Goal: Task Accomplishment & Management: Manage account settings

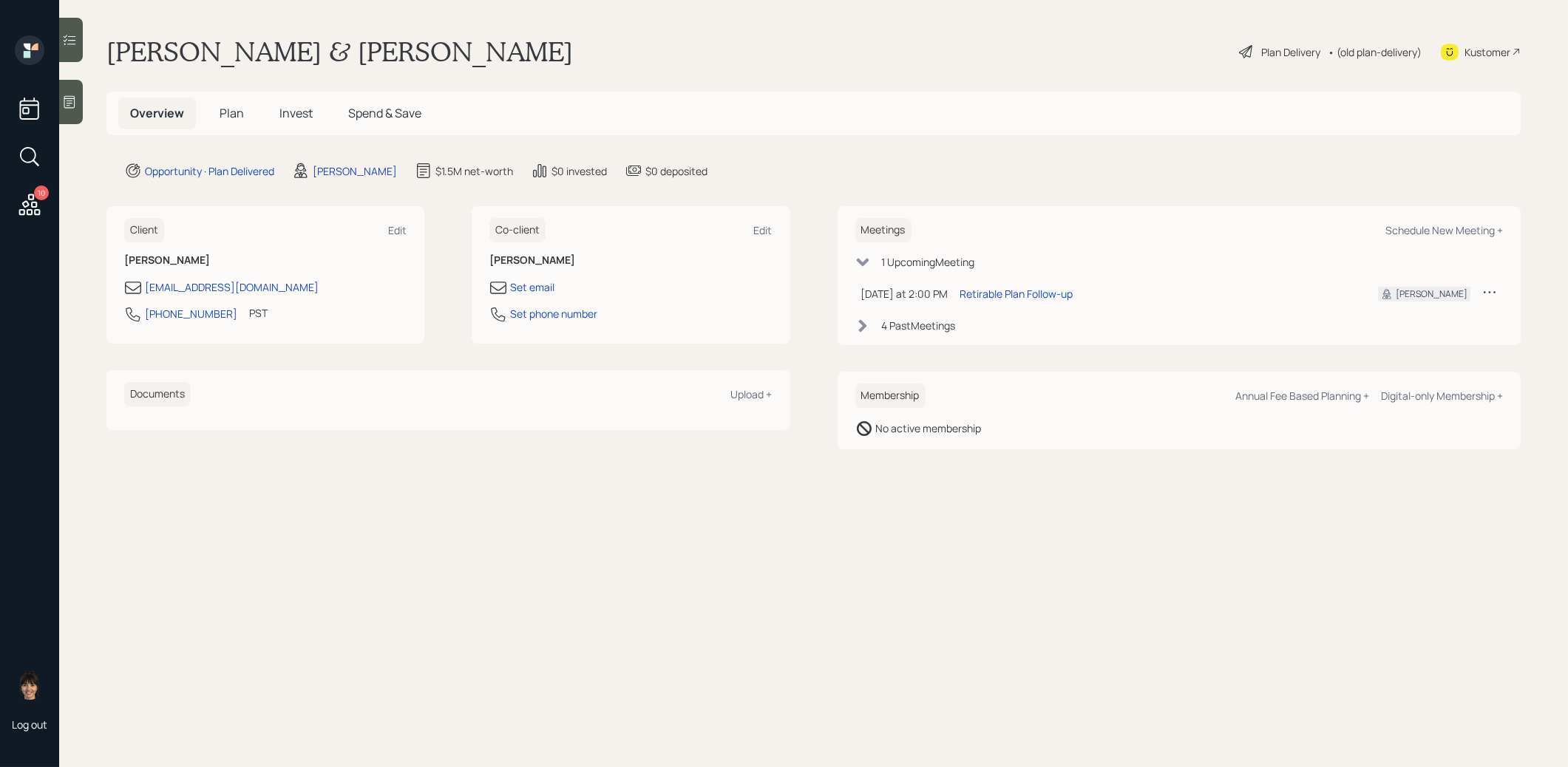
click at [235, 114] on span "Plan" at bounding box center [232, 113] width 24 height 16
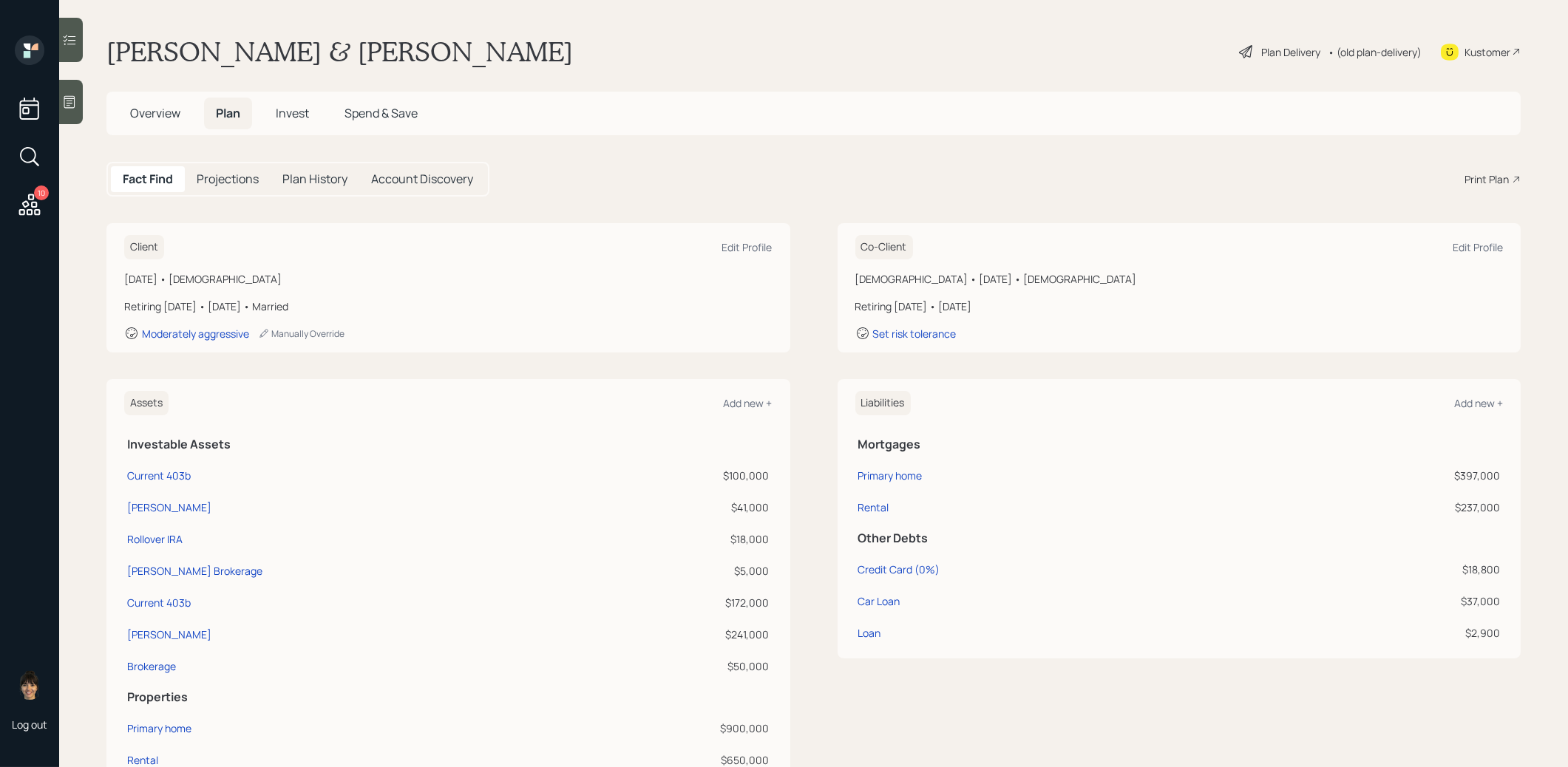
click at [1269, 51] on div "Plan Delivery" at bounding box center [1290, 52] width 59 height 16
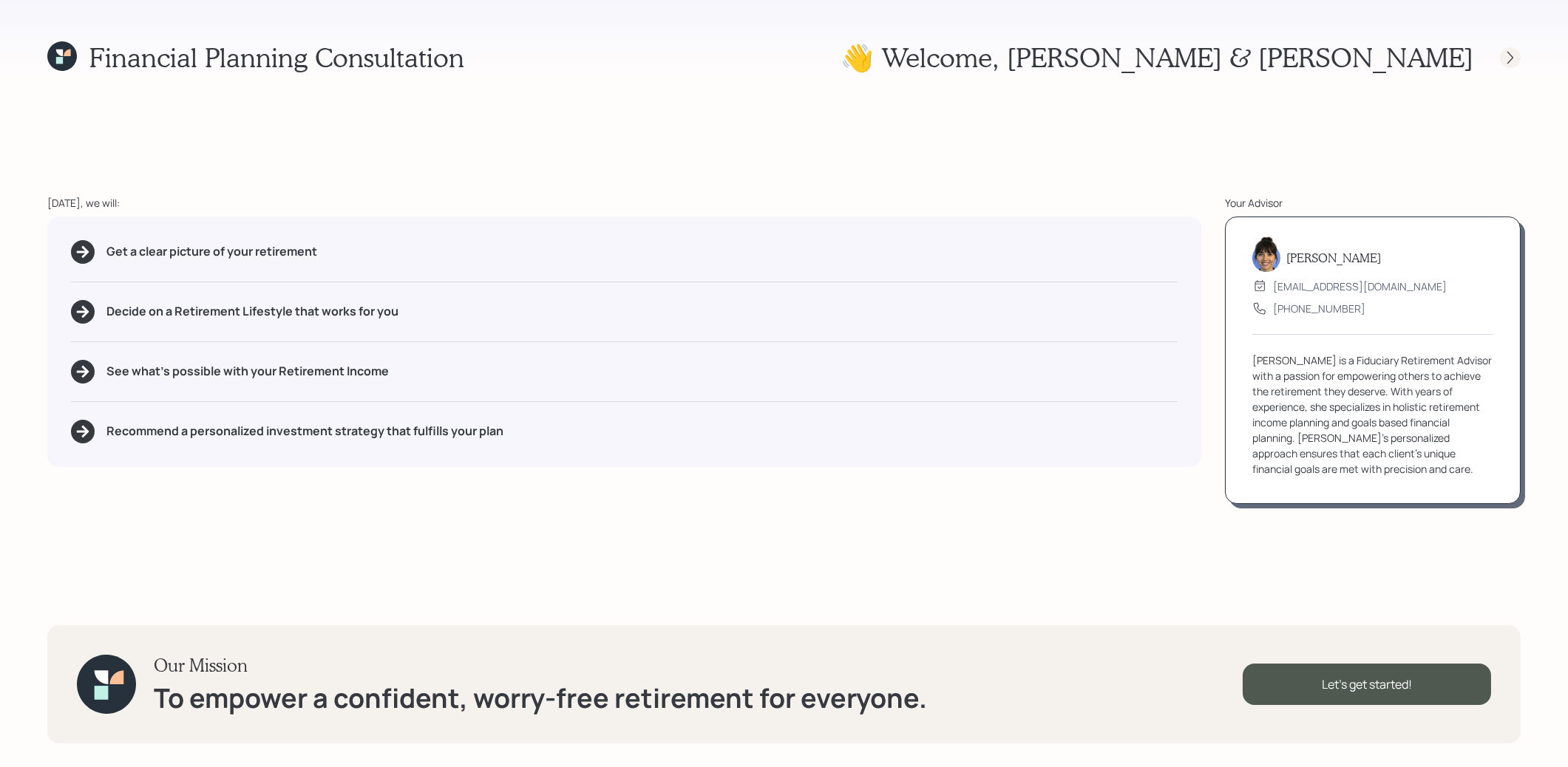
click at [1512, 54] on icon at bounding box center [1511, 58] width 15 height 15
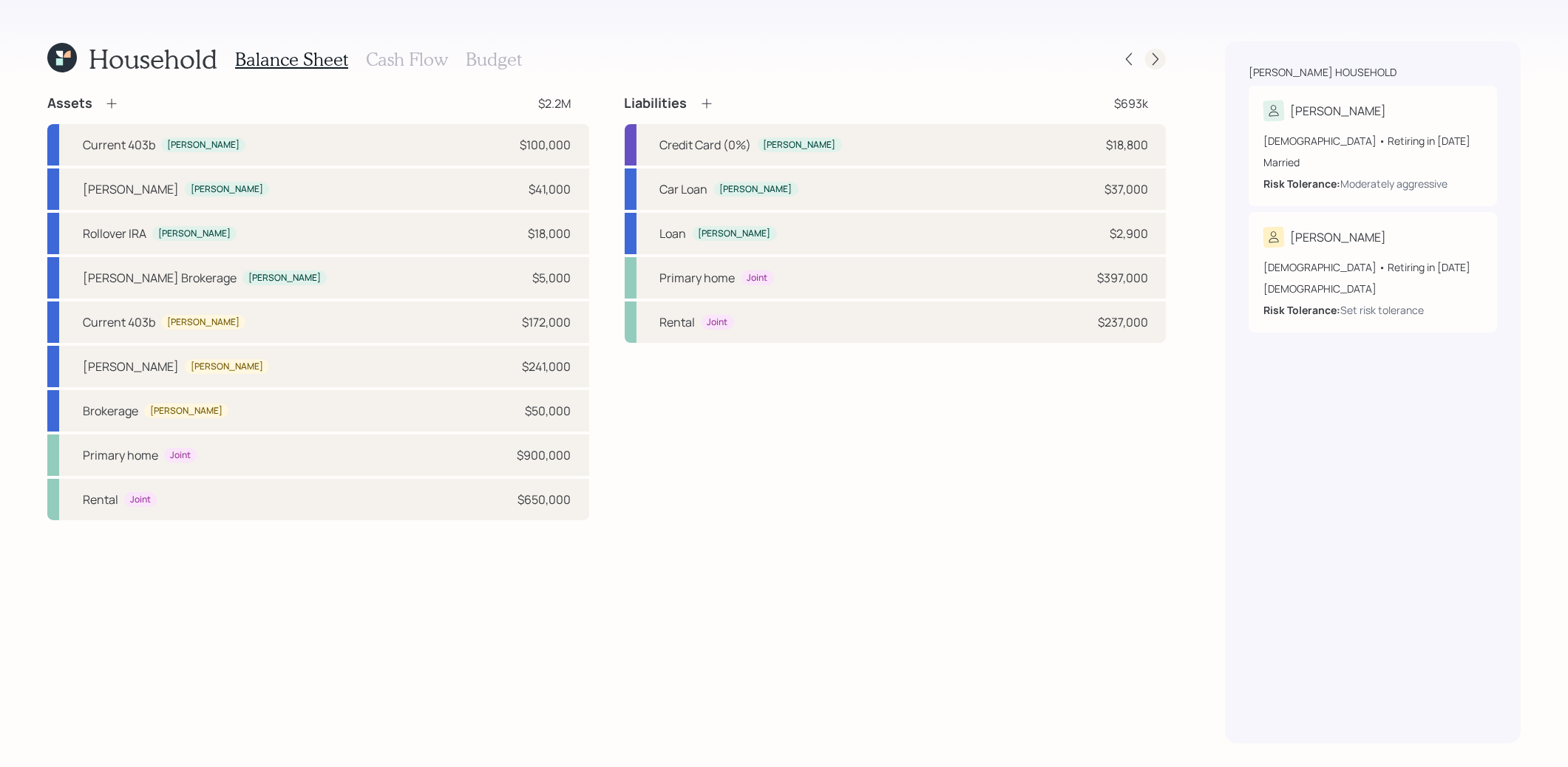
click at [1157, 61] on icon at bounding box center [1156, 59] width 15 height 15
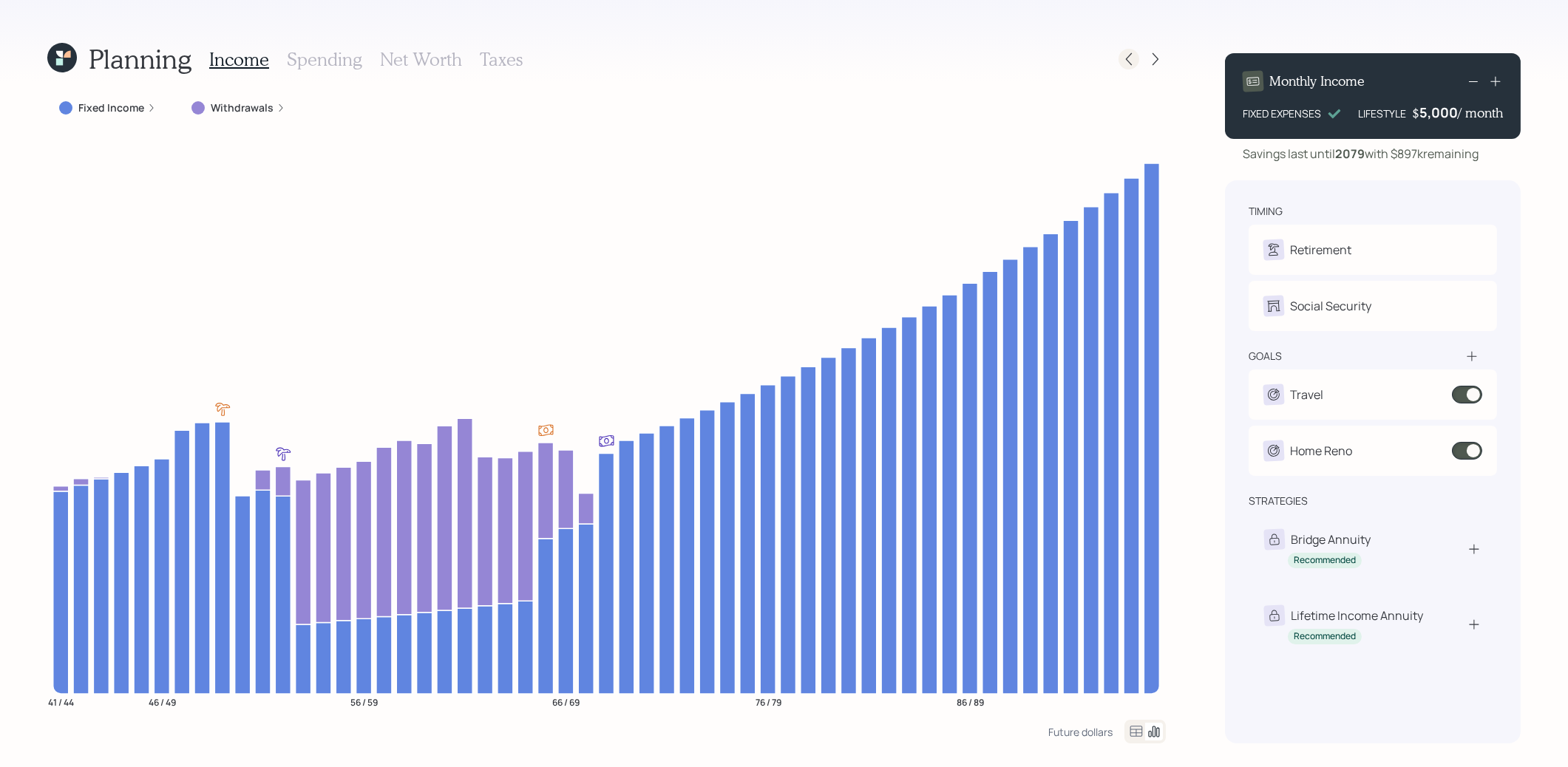
click at [1129, 59] on icon at bounding box center [1129, 59] width 15 height 15
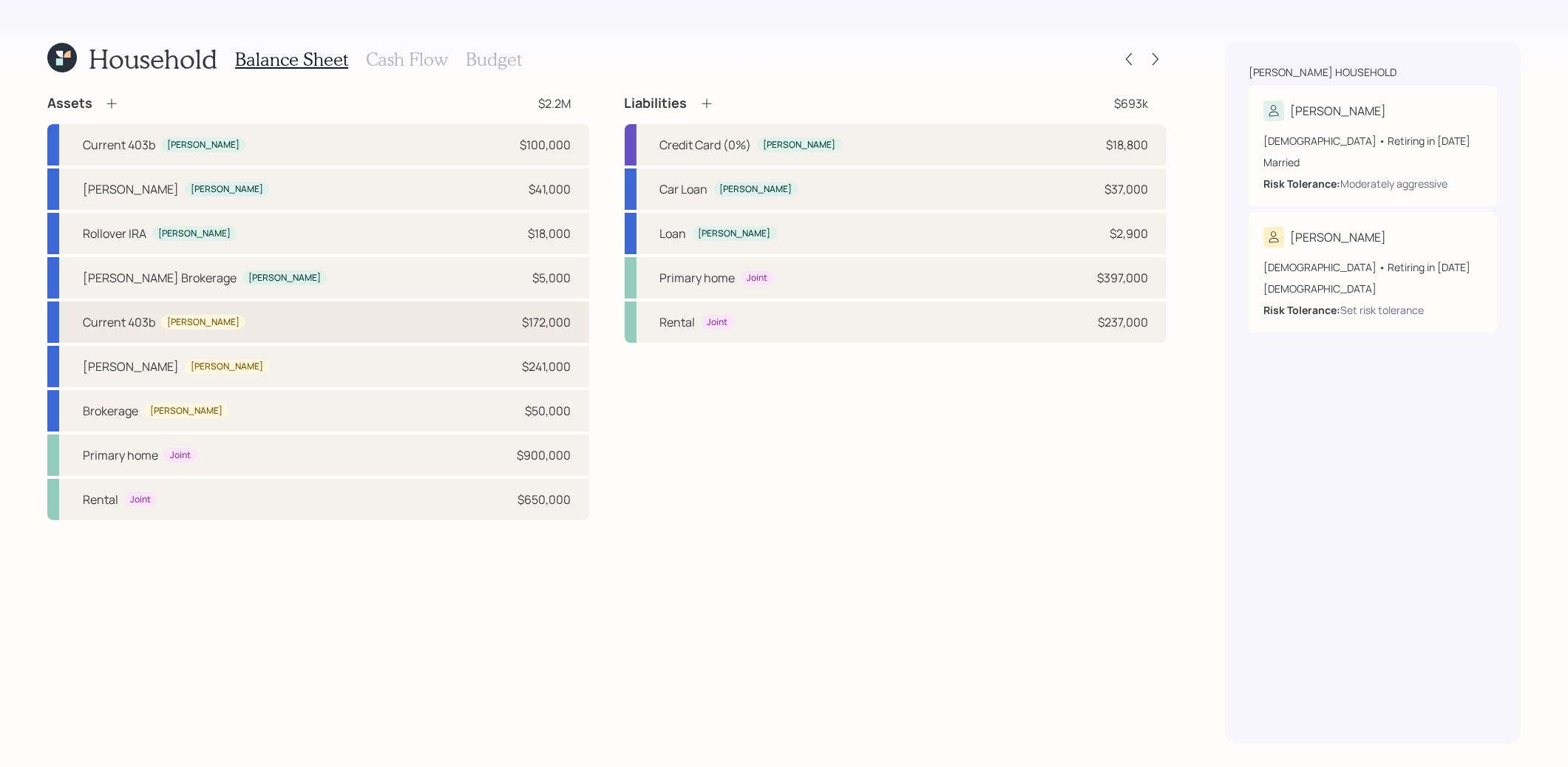
click at [352, 329] on div "Current 403b [PERSON_NAME] $172,000" at bounding box center [317, 322] width 542 height 41
select select "public_school_sponsored"
select select "balanced"
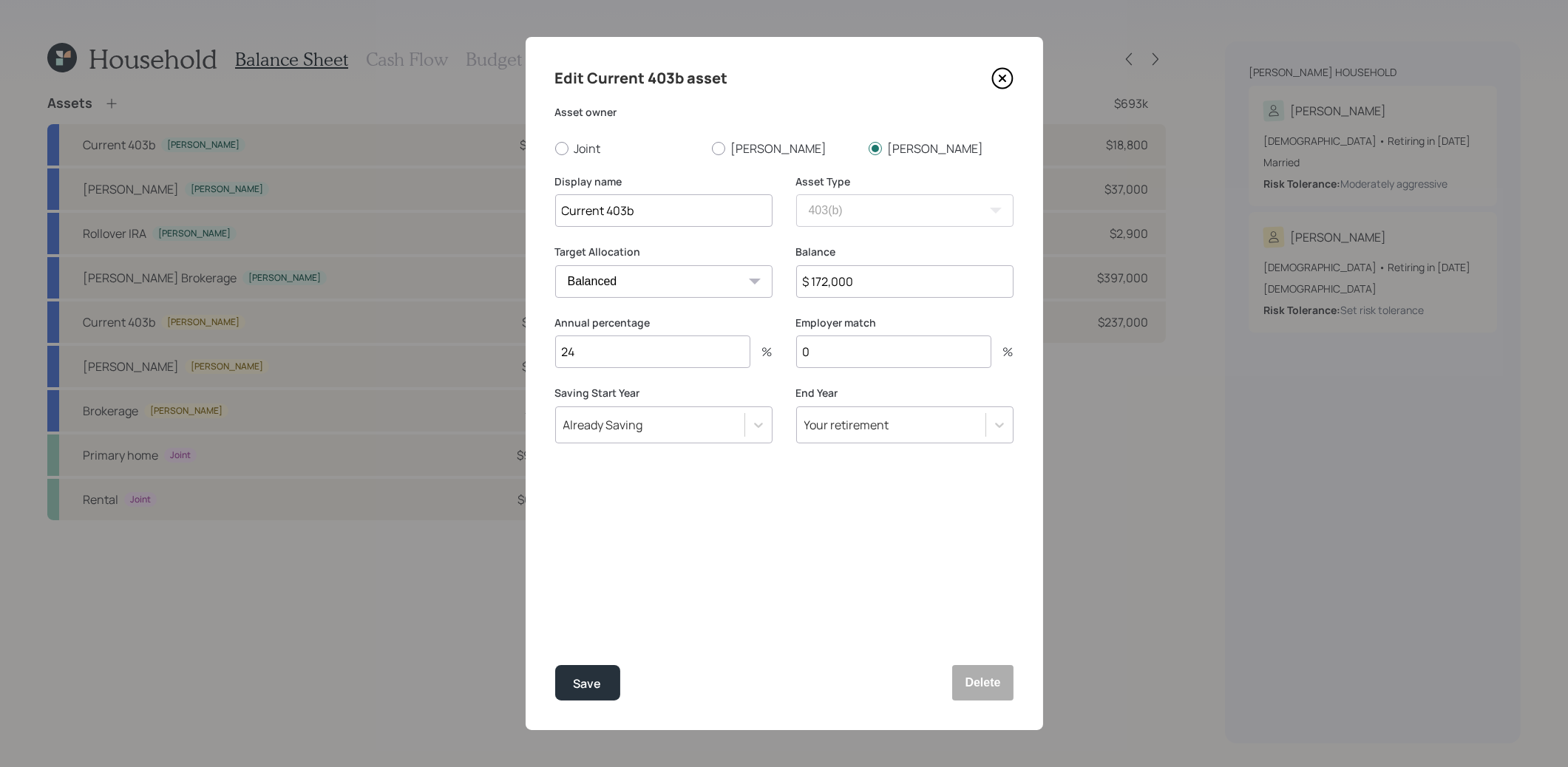
click at [997, 78] on icon at bounding box center [1003, 79] width 23 height 23
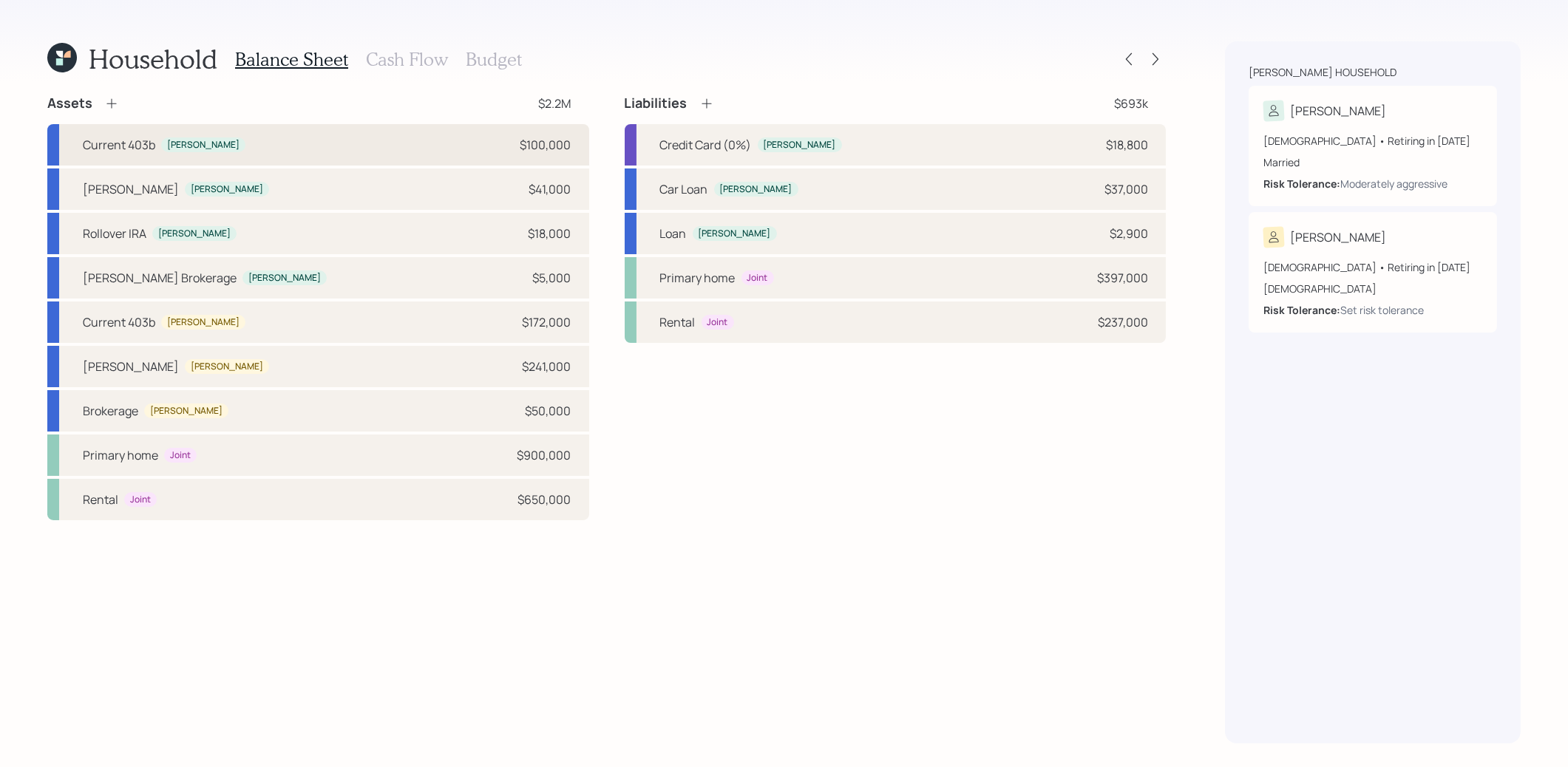
click at [267, 142] on div "Current 403b [PERSON_NAME] $100,000" at bounding box center [317, 145] width 542 height 41
select select "public_school_sponsored"
select select "balanced"
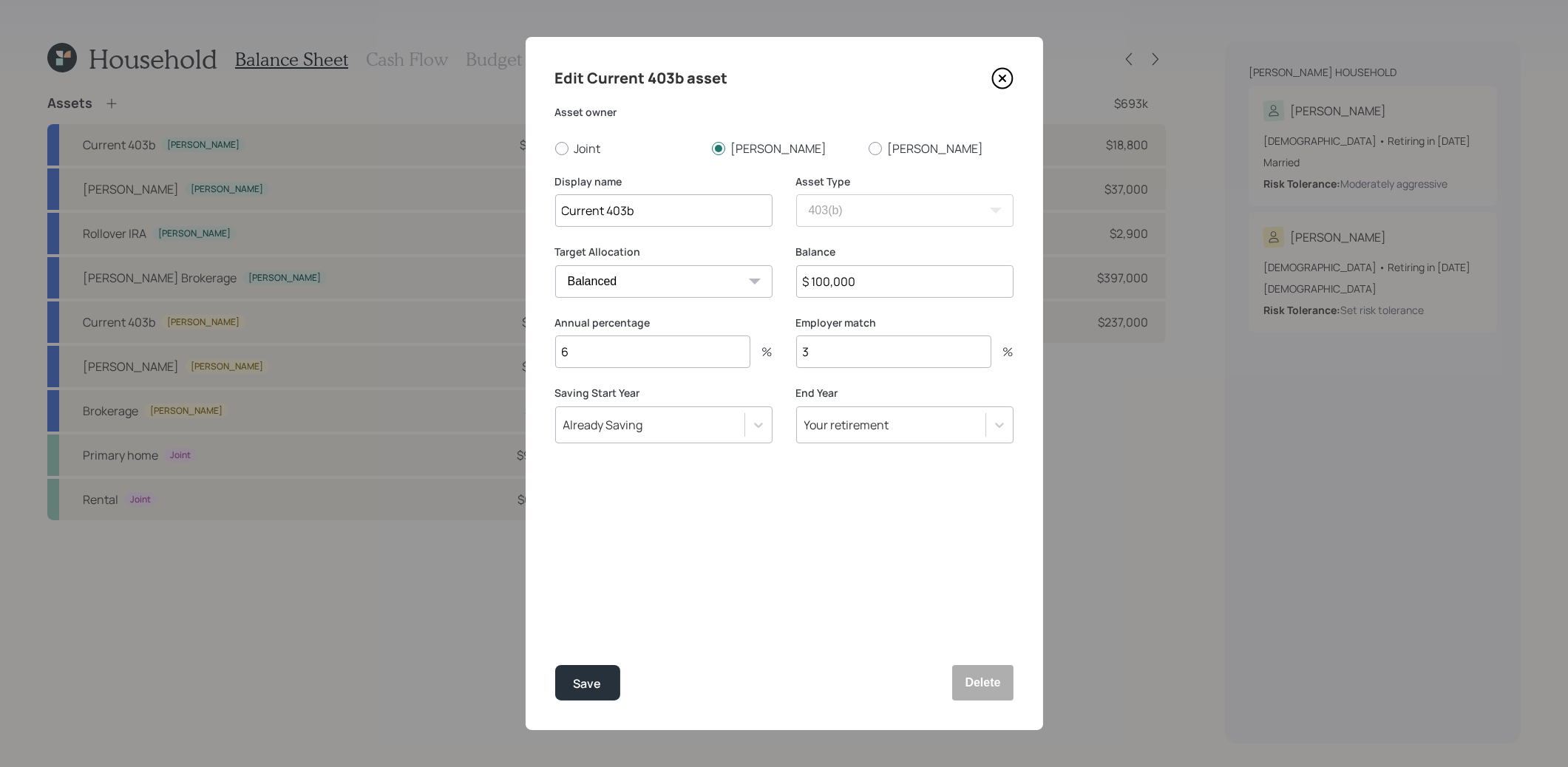
click at [1005, 75] on icon at bounding box center [1002, 78] width 6 height 6
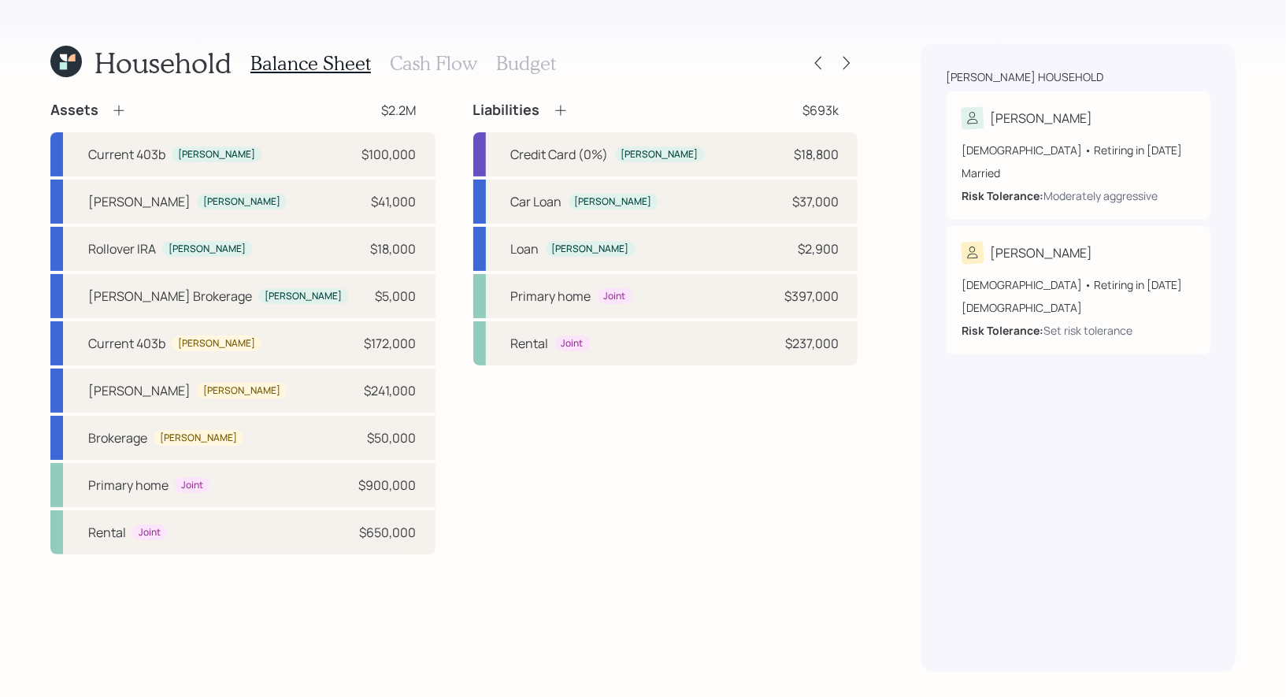
click at [61, 54] on icon at bounding box center [65, 61] width 31 height 31
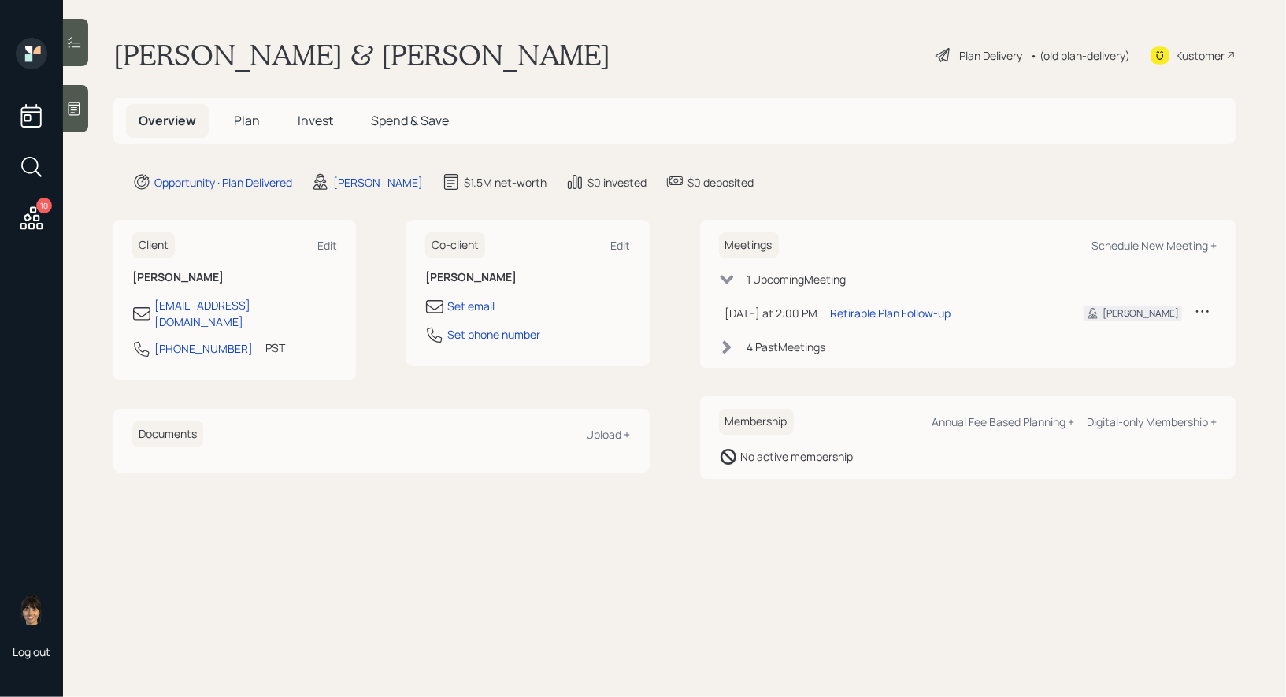
click at [245, 116] on span "Plan" at bounding box center [247, 120] width 26 height 17
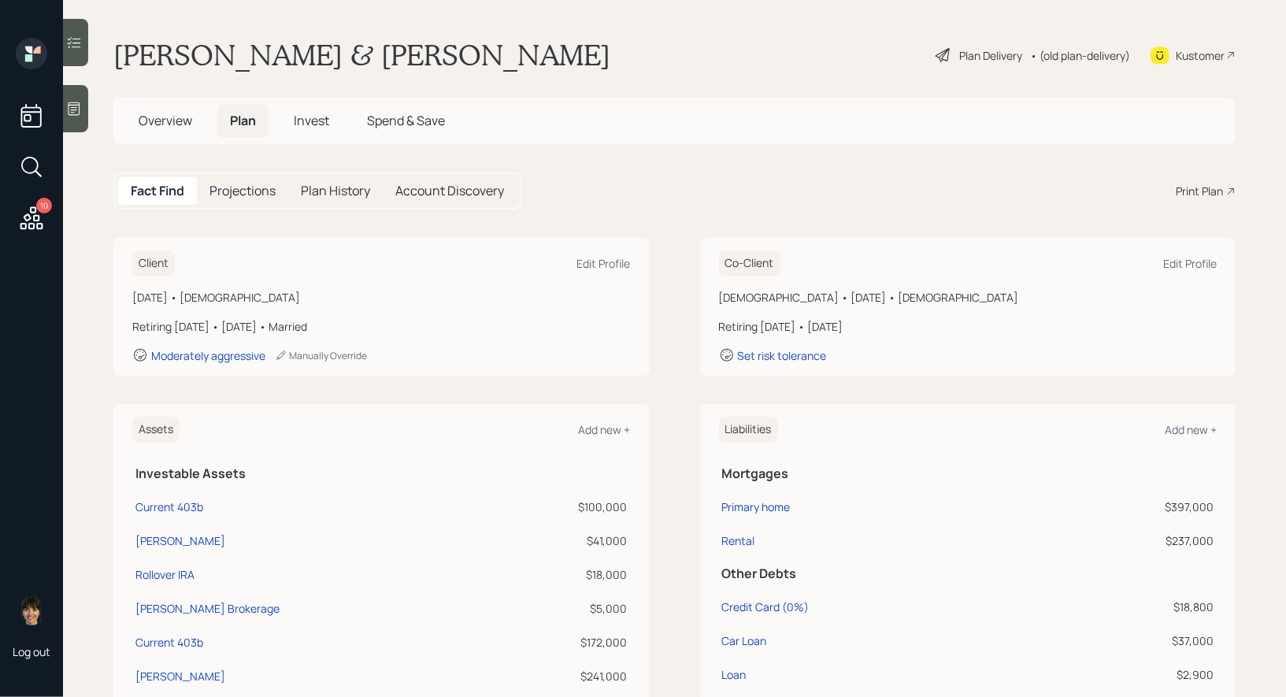
click at [307, 117] on span "Invest" at bounding box center [311, 120] width 35 height 17
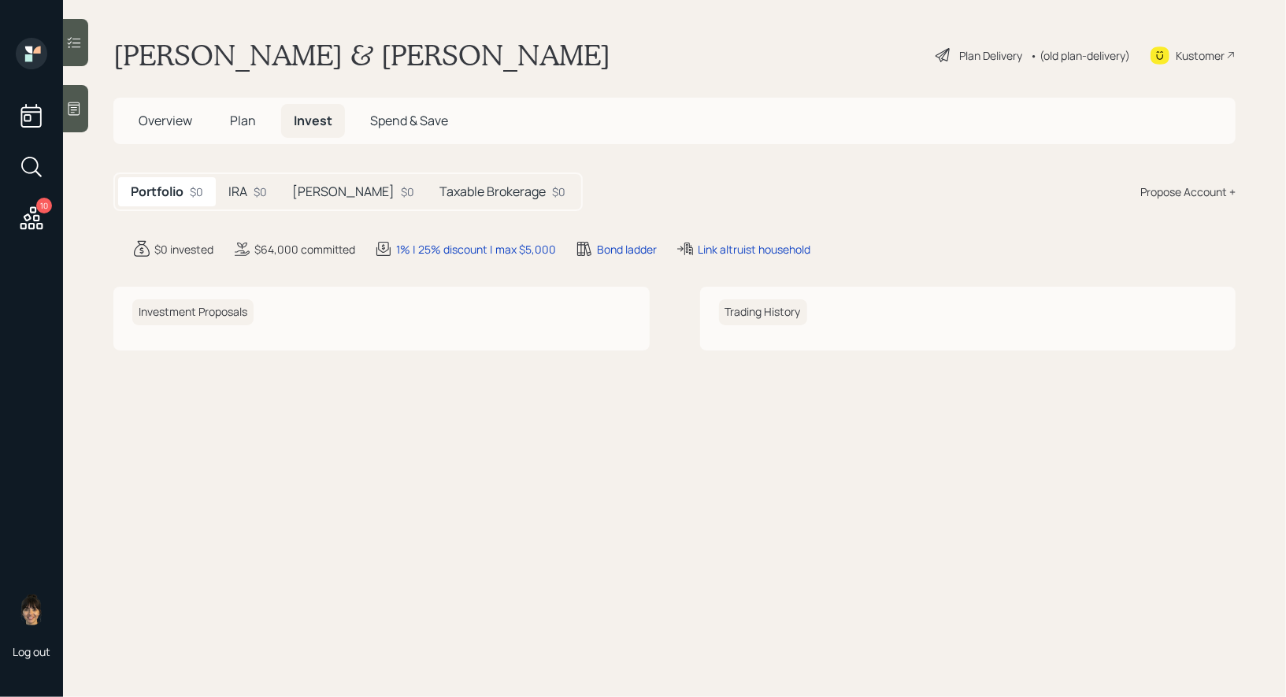
click at [236, 189] on h5 "IRA" at bounding box center [237, 191] width 19 height 15
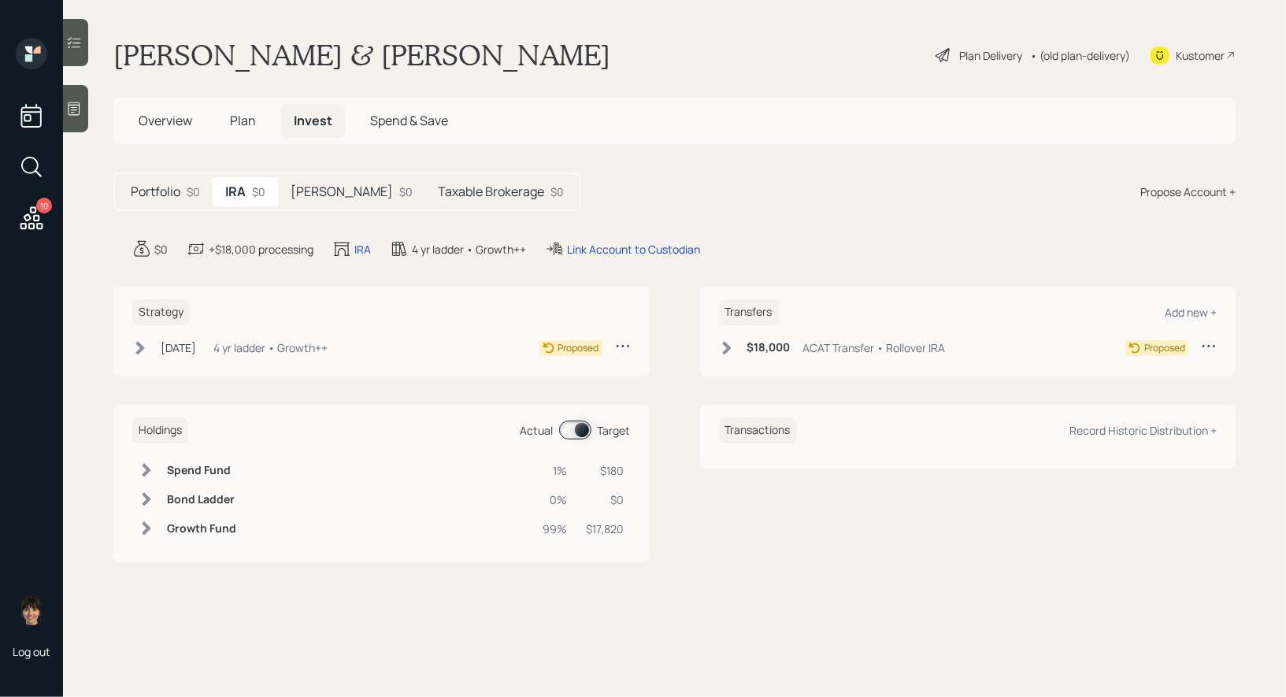
click at [328, 189] on h5 "[PERSON_NAME]" at bounding box center [342, 191] width 102 height 15
click at [455, 186] on h5 "Taxable Brokerage" at bounding box center [492, 191] width 106 height 15
click at [728, 345] on icon at bounding box center [726, 347] width 9 height 13
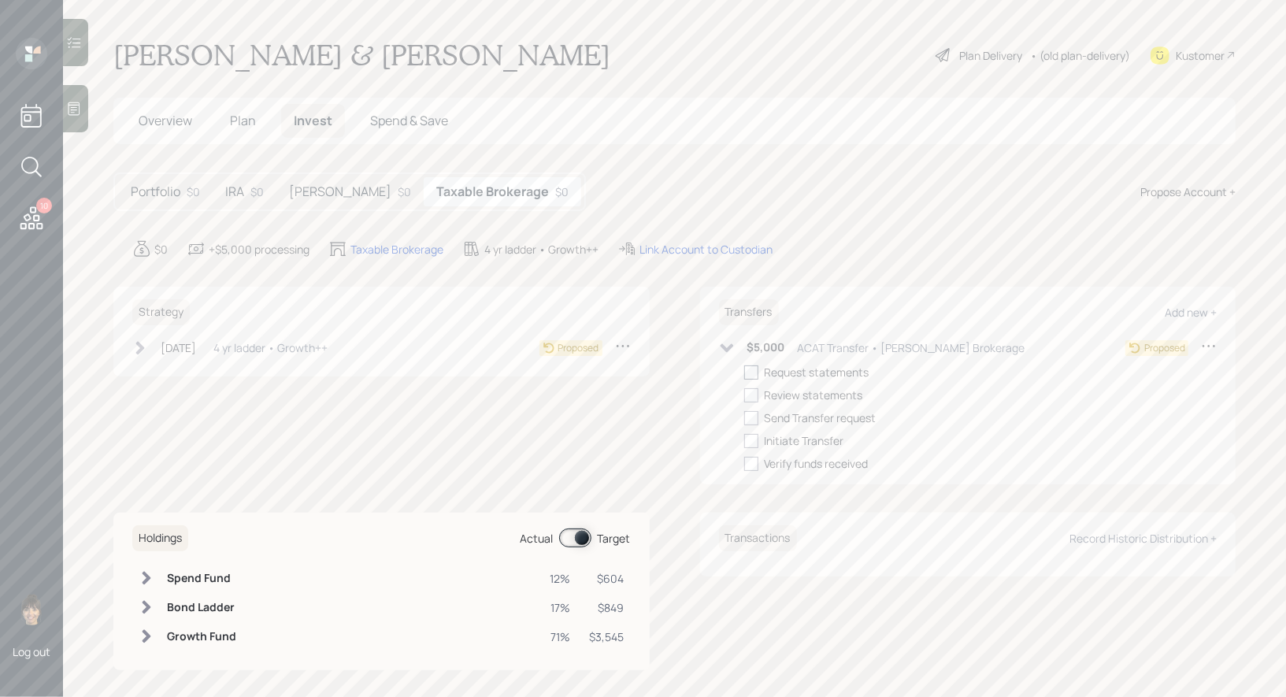
click at [753, 372] on div at bounding box center [751, 372] width 14 height 14
click at [744, 372] on input "checkbox" at bounding box center [743, 372] width 1 height 1
checkbox input "true"
click at [329, 189] on h5 "[PERSON_NAME]" at bounding box center [340, 191] width 102 height 15
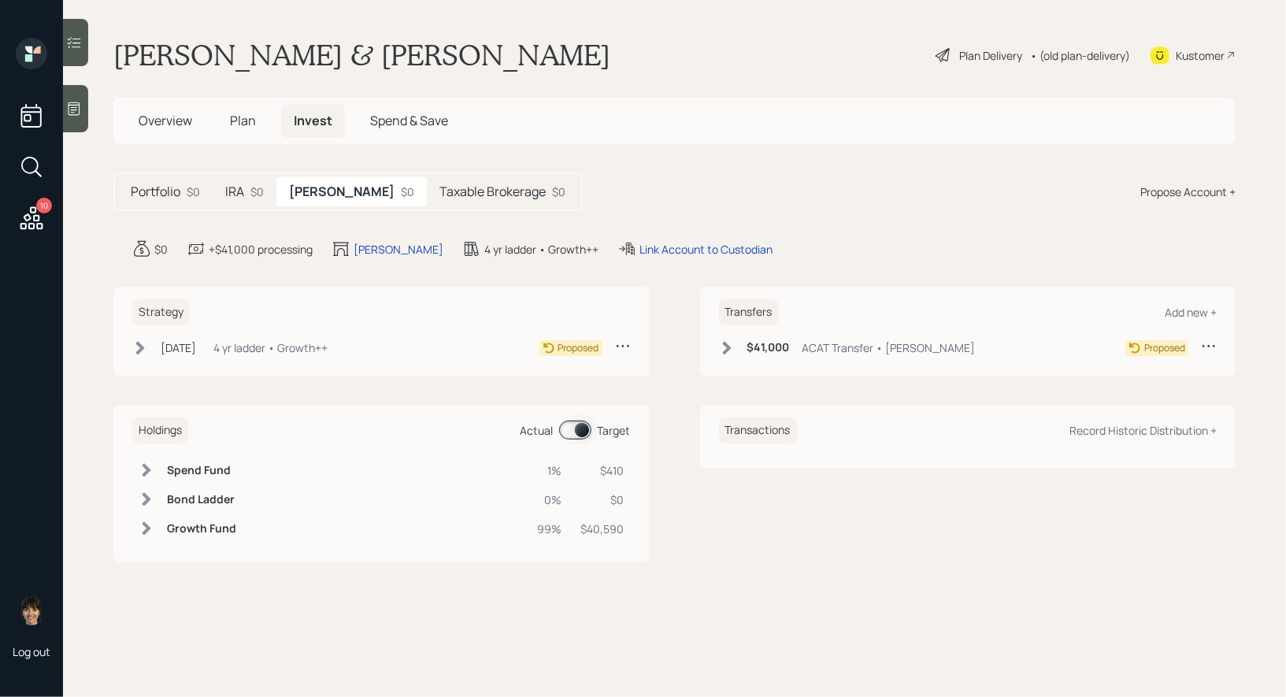
click at [731, 350] on icon at bounding box center [727, 348] width 16 height 16
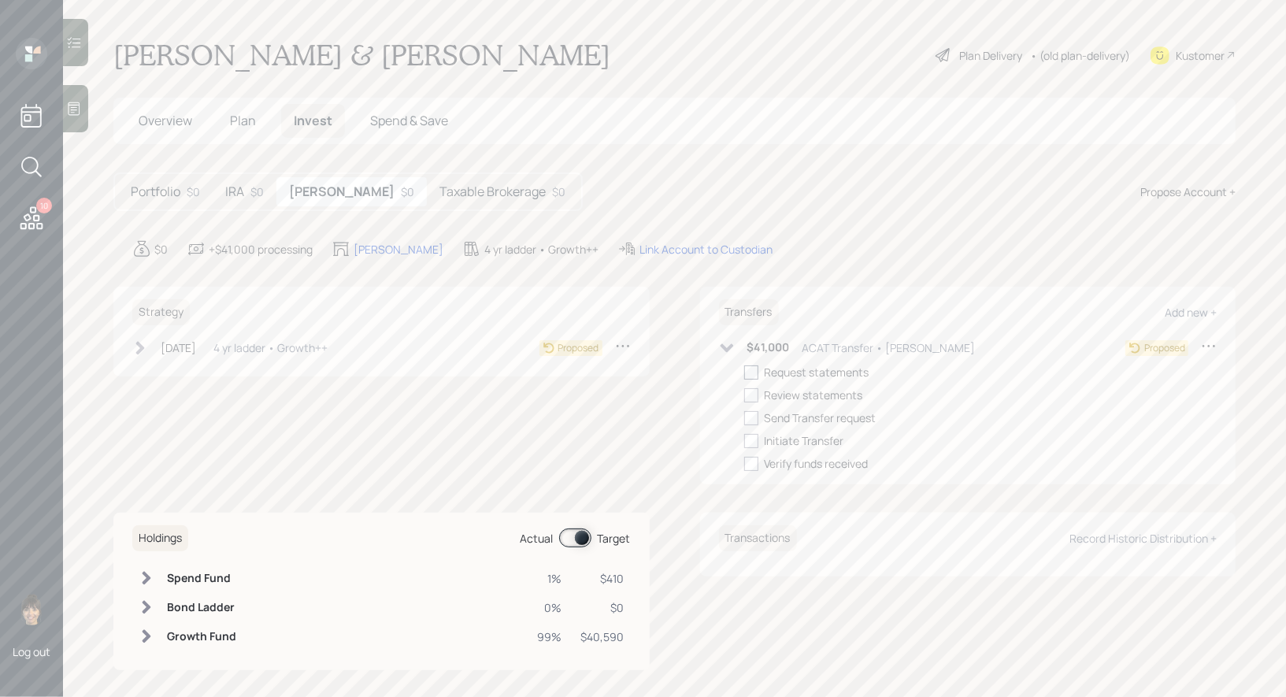
click at [752, 375] on div at bounding box center [751, 372] width 14 height 14
click at [744, 372] on input "checkbox" at bounding box center [743, 372] width 1 height 1
checkbox input "true"
click at [236, 188] on h5 "IRA" at bounding box center [234, 191] width 19 height 15
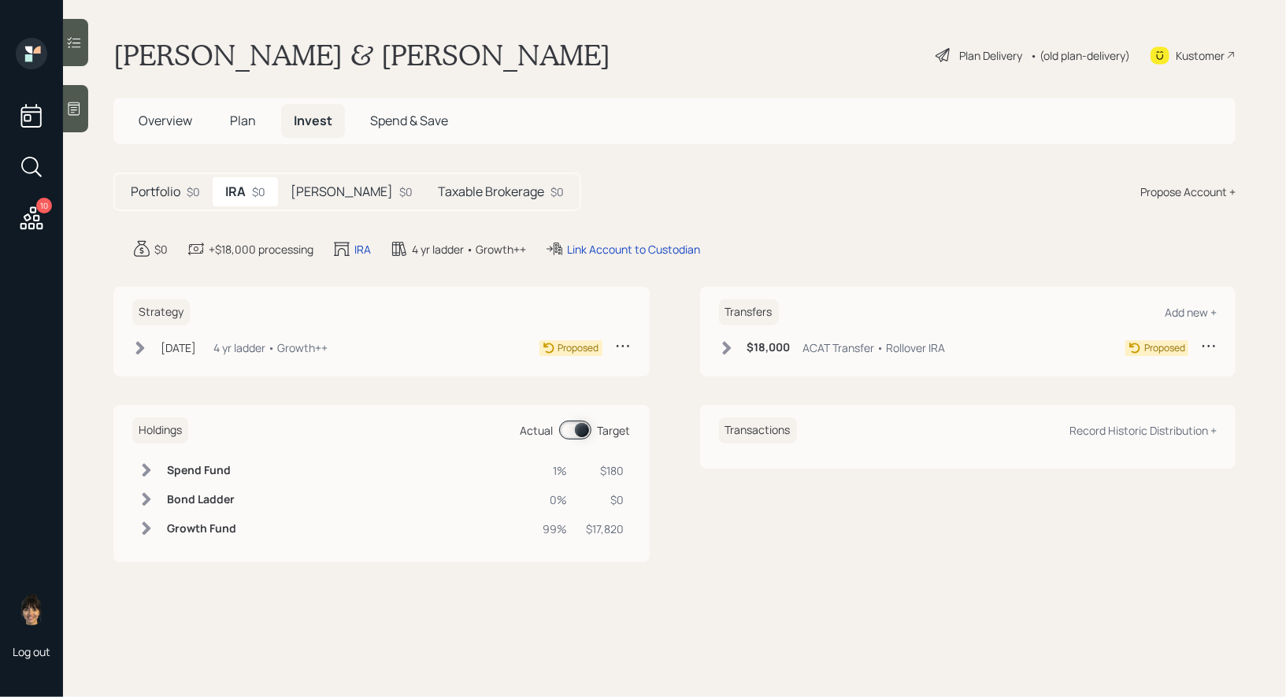
click at [724, 343] on icon at bounding box center [726, 347] width 9 height 13
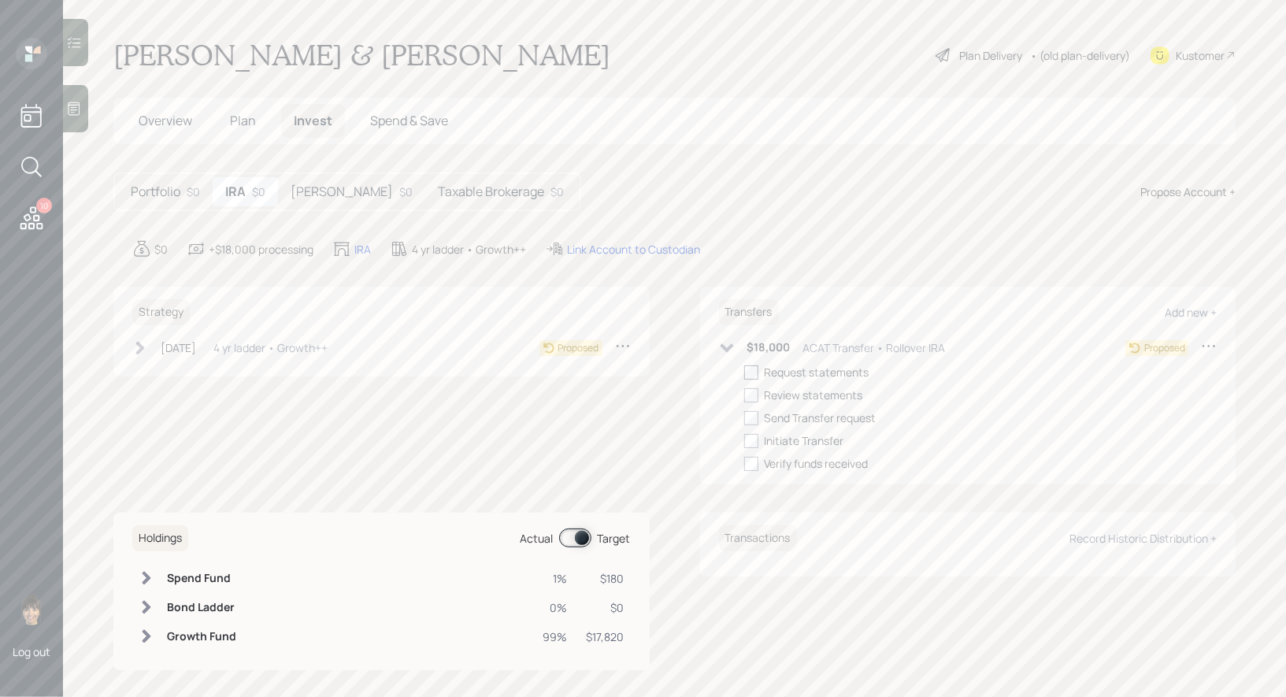
click at [751, 368] on div at bounding box center [751, 372] width 14 height 14
click at [744, 372] on input "checkbox" at bounding box center [743, 372] width 1 height 1
checkbox input "true"
click at [243, 119] on span "Plan" at bounding box center [243, 120] width 26 height 17
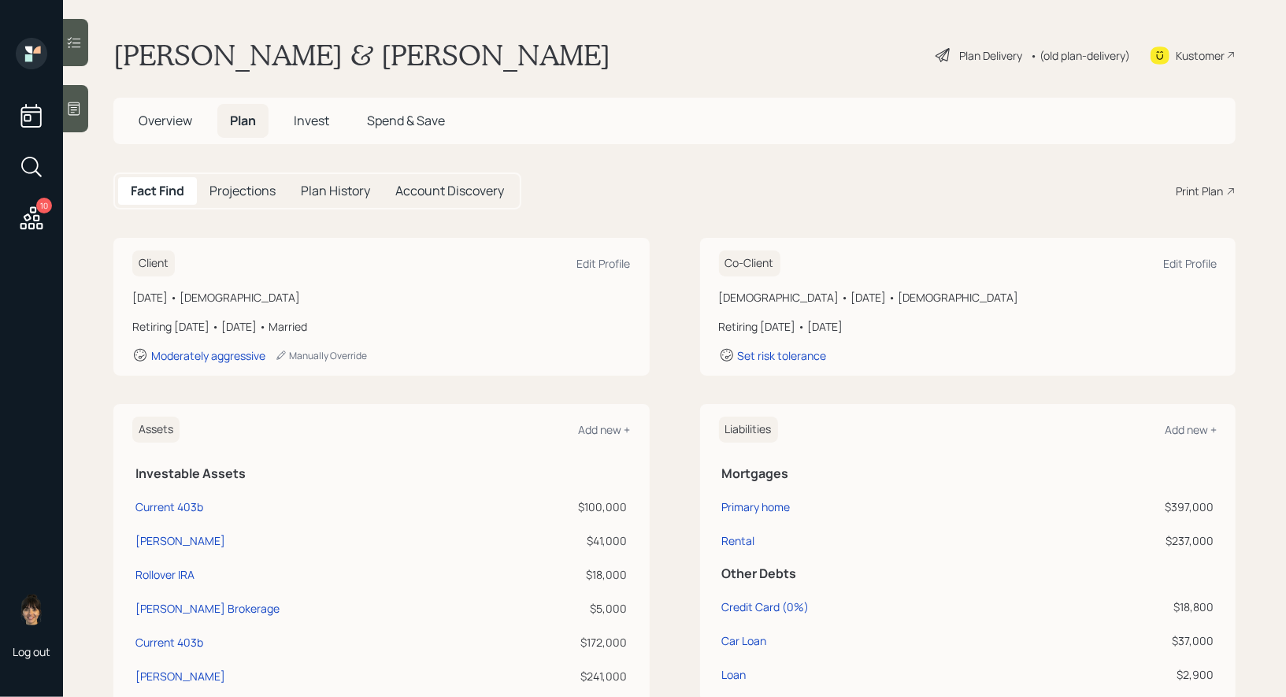
click at [942, 53] on icon at bounding box center [943, 55] width 19 height 19
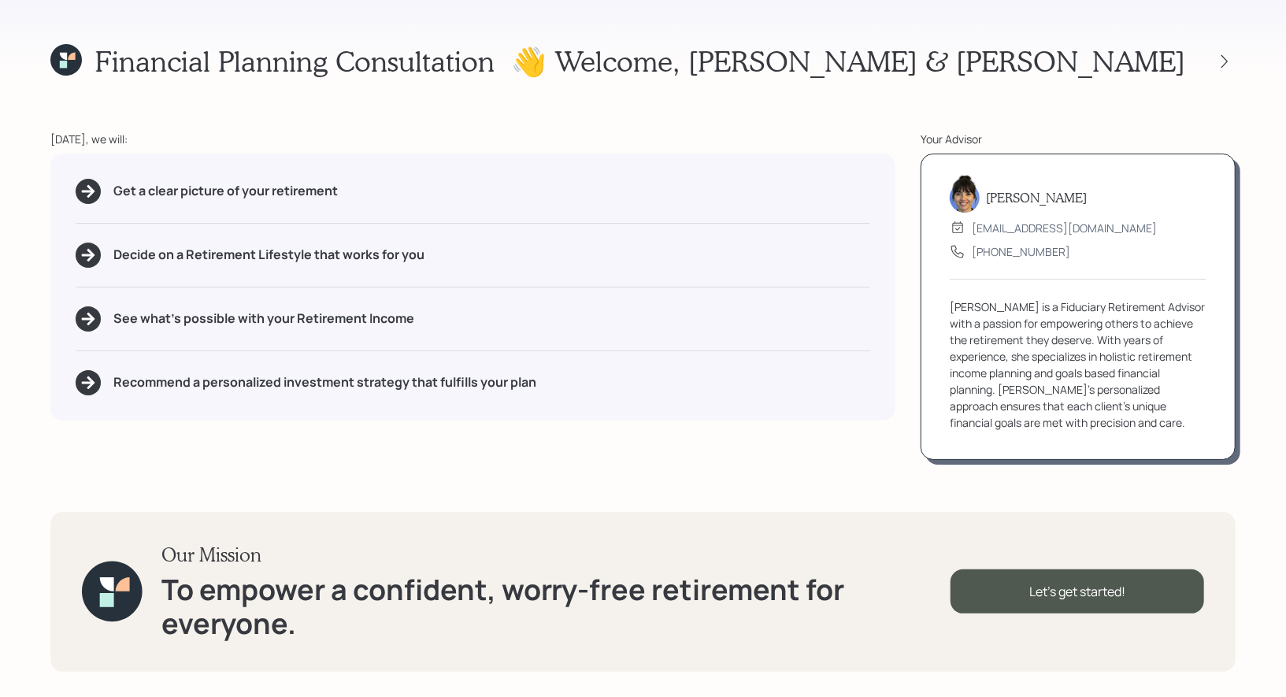
click at [65, 64] on icon at bounding box center [63, 64] width 7 height 7
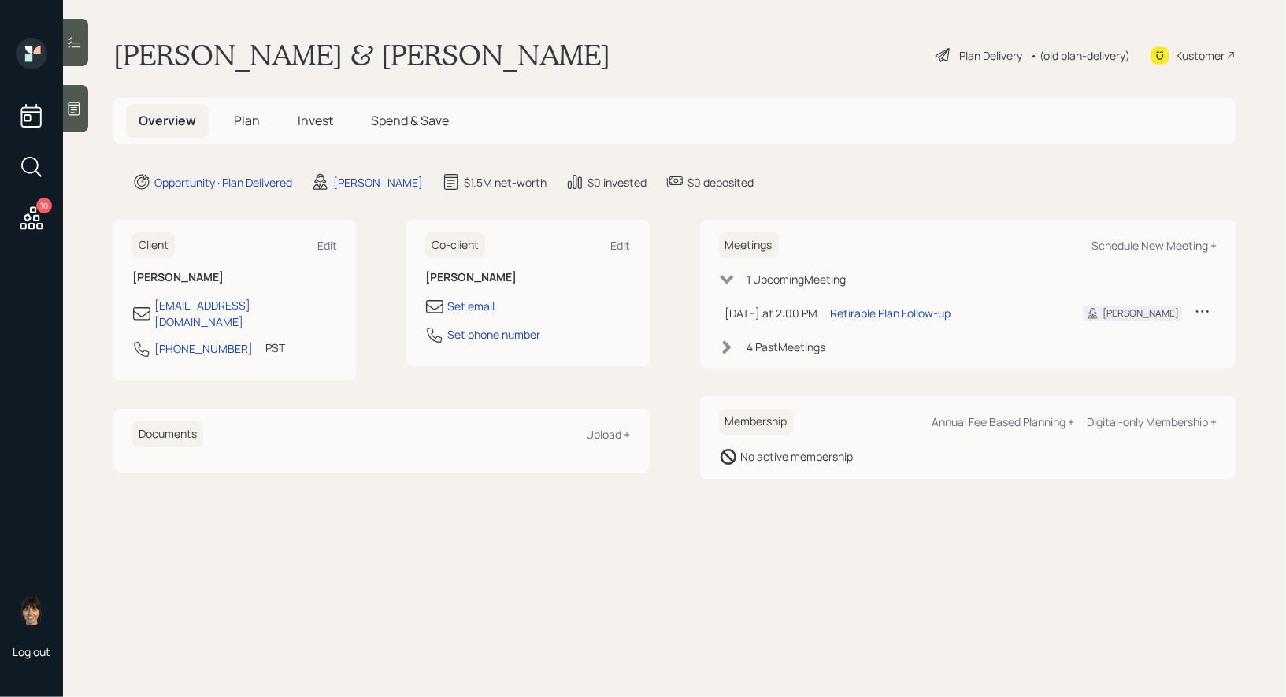
click at [986, 53] on div "Plan Delivery" at bounding box center [990, 55] width 63 height 17
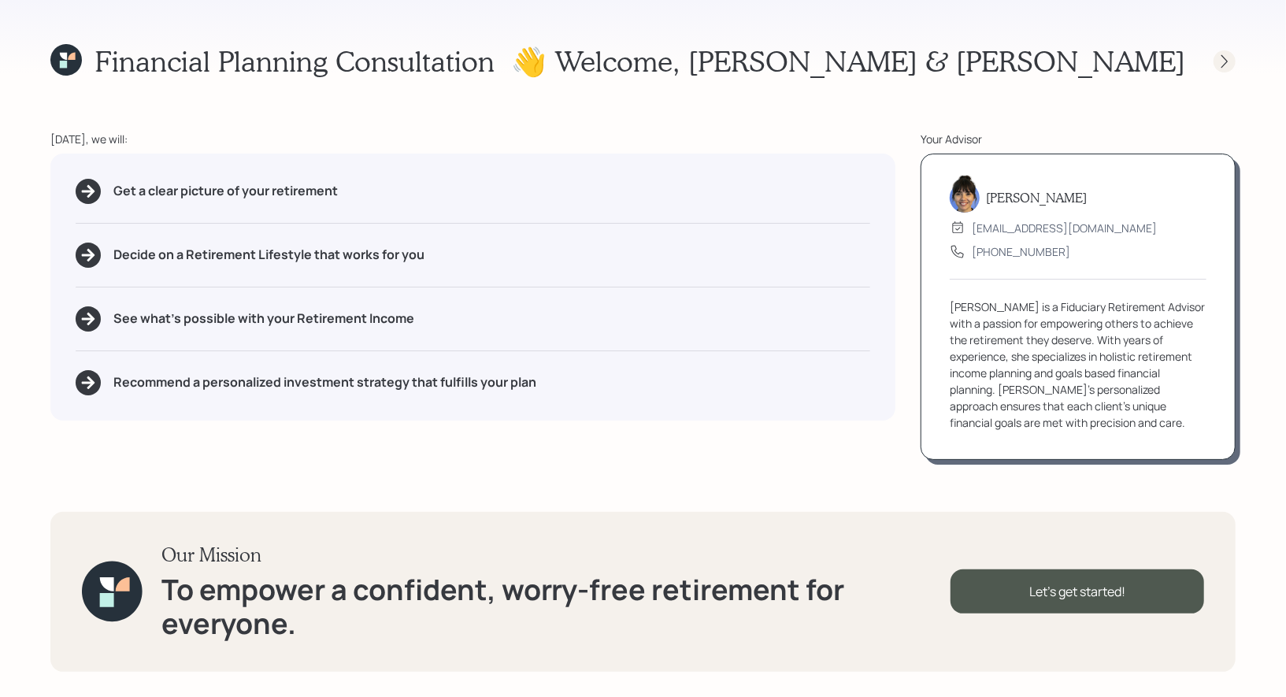
click at [1223, 61] on icon at bounding box center [1224, 62] width 16 height 16
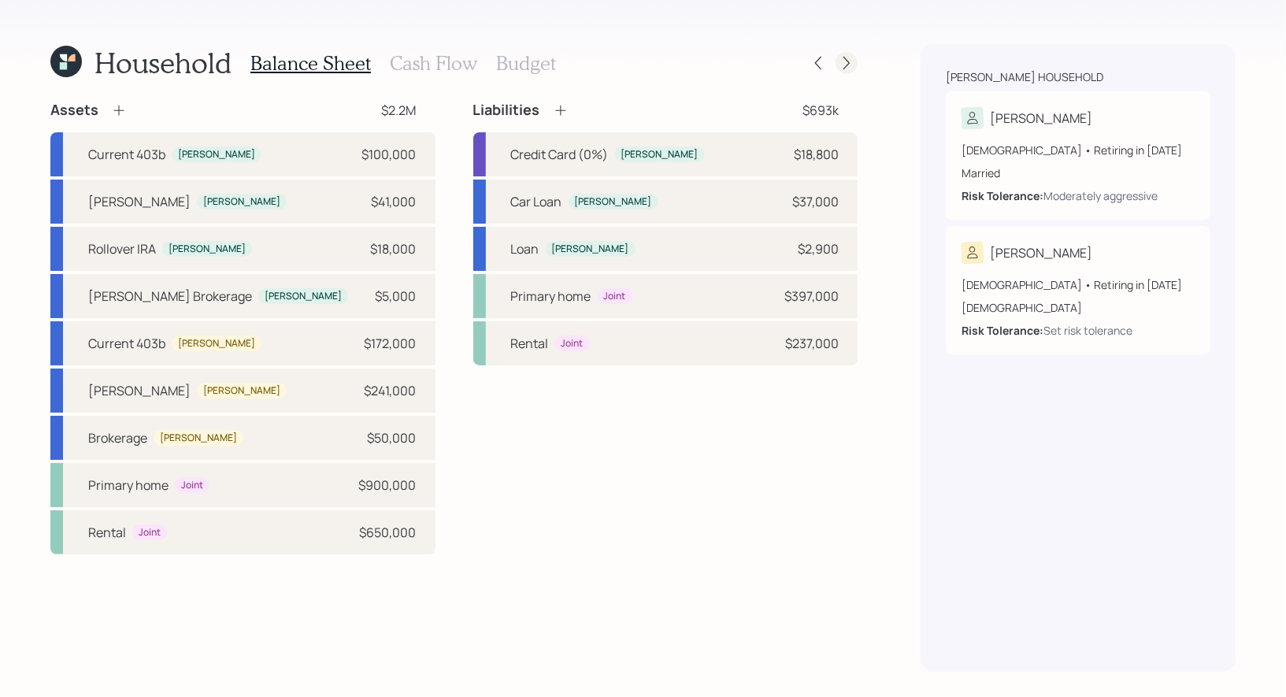
click at [846, 67] on icon at bounding box center [846, 63] width 6 height 13
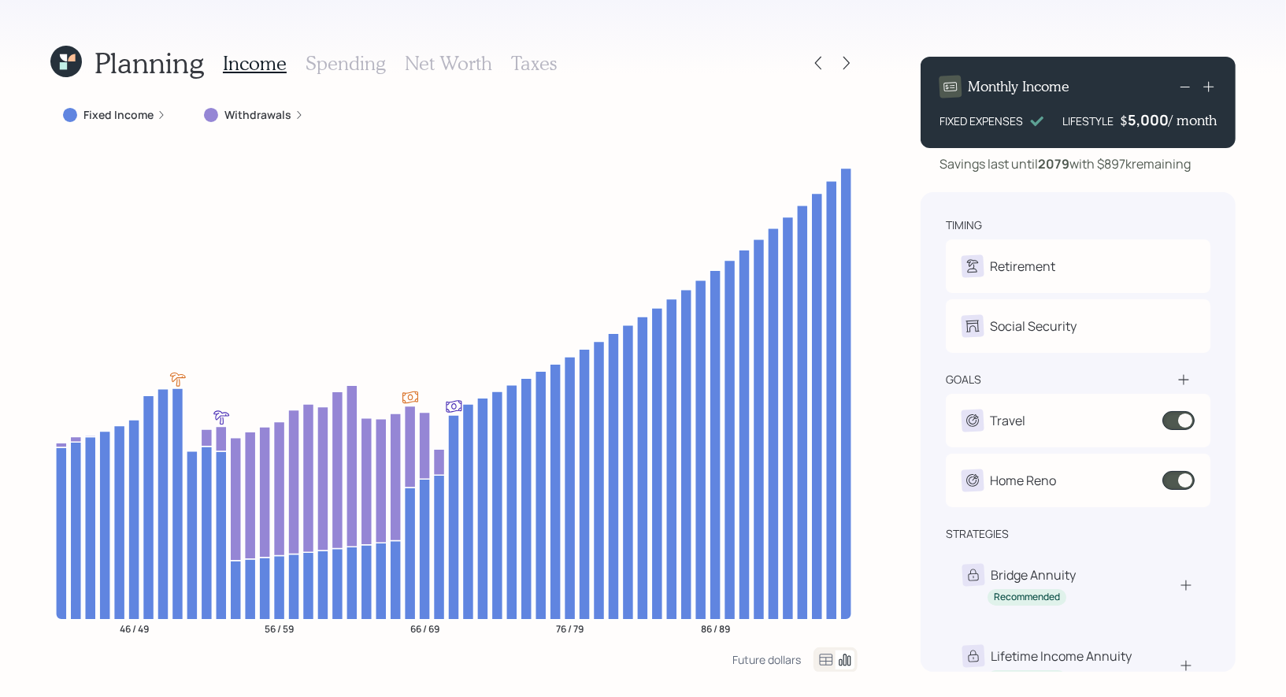
click at [356, 65] on h3 "Spending" at bounding box center [345, 63] width 80 height 23
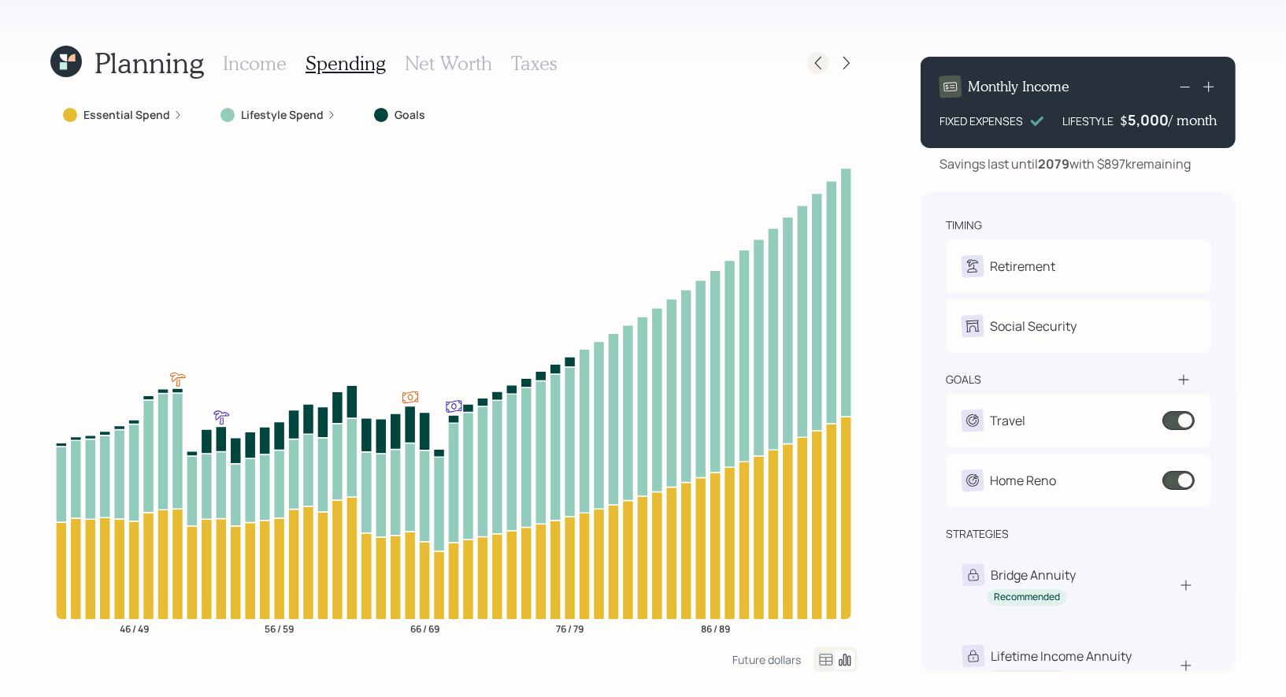
click at [819, 61] on icon at bounding box center [818, 63] width 16 height 16
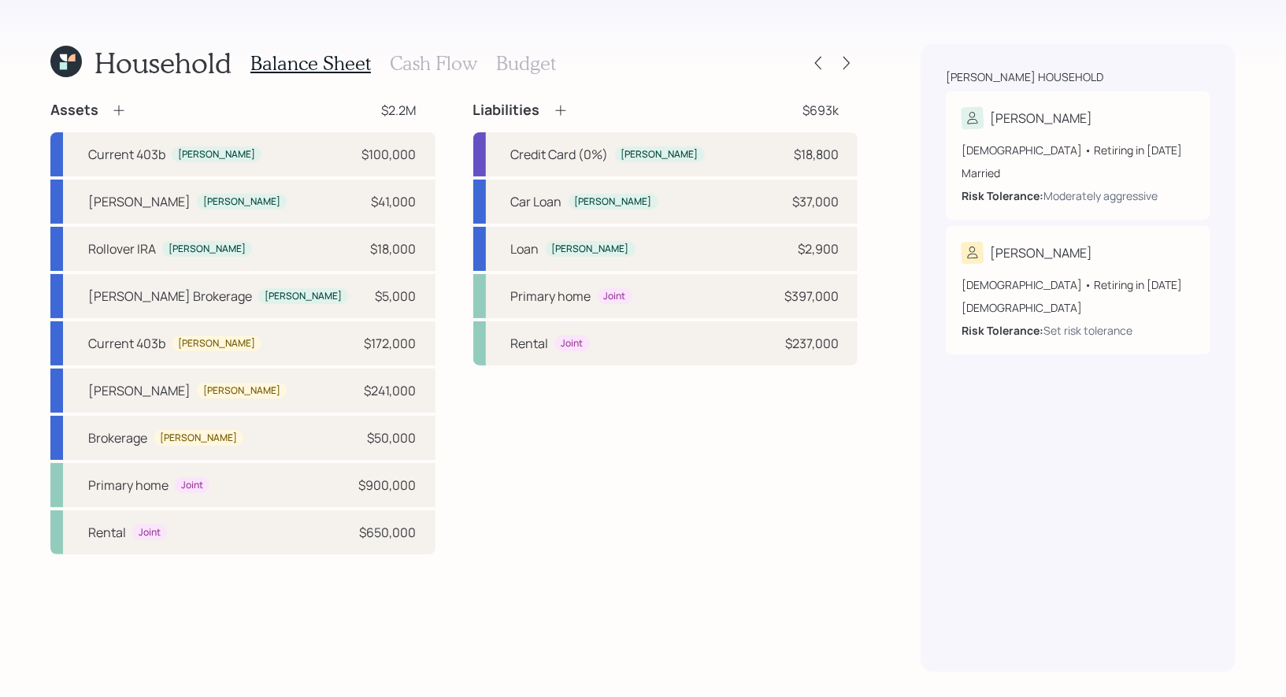
click at [439, 61] on h3 "Cash Flow" at bounding box center [433, 63] width 87 height 23
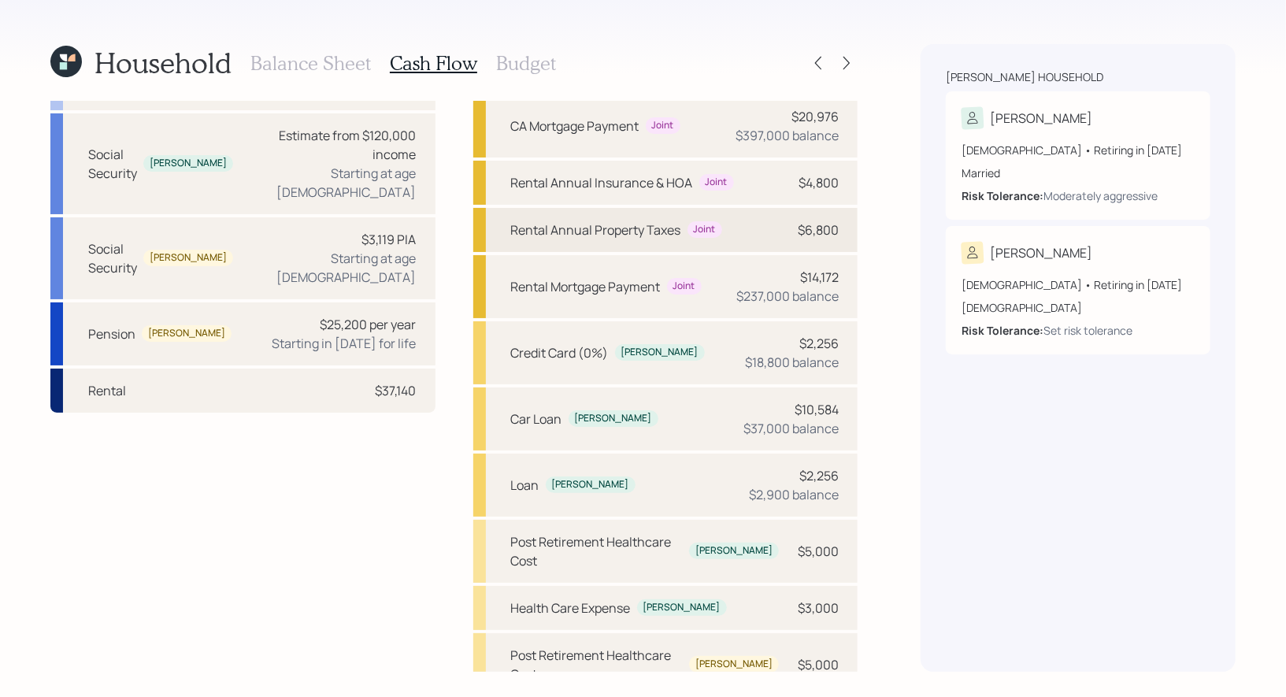
scroll to position [343, 0]
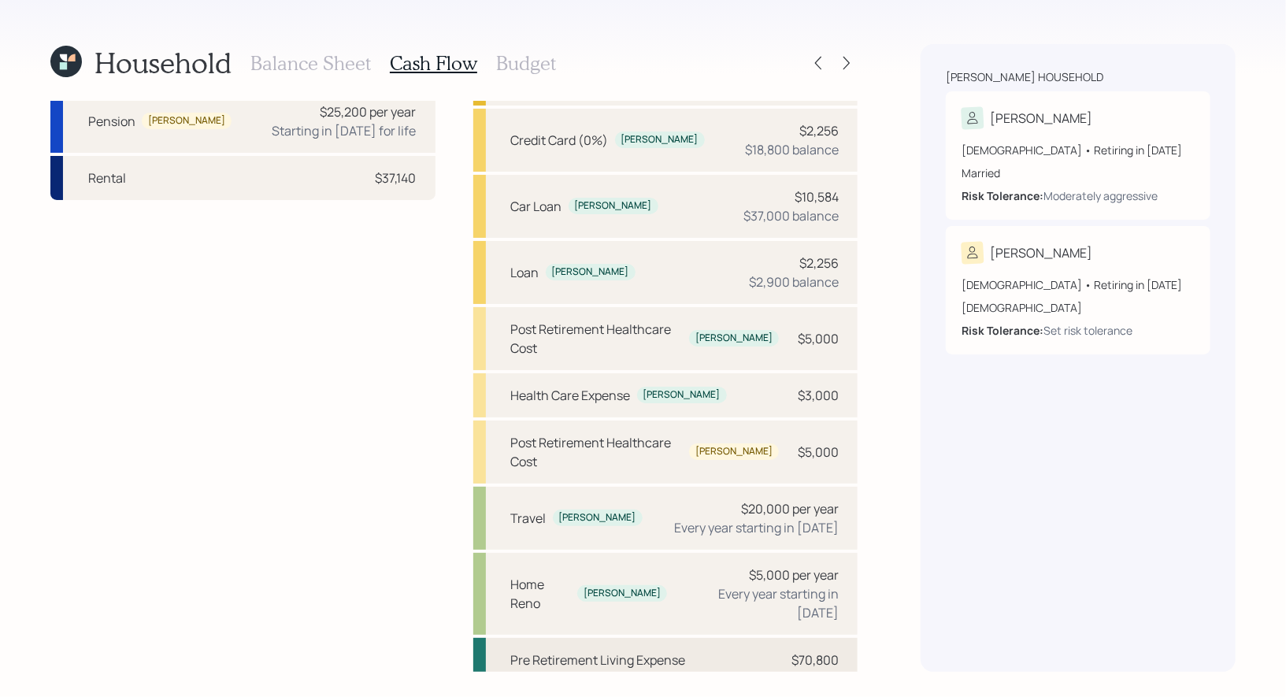
click at [623, 650] on div "Pre Retirement Living Expense" at bounding box center [598, 659] width 175 height 19
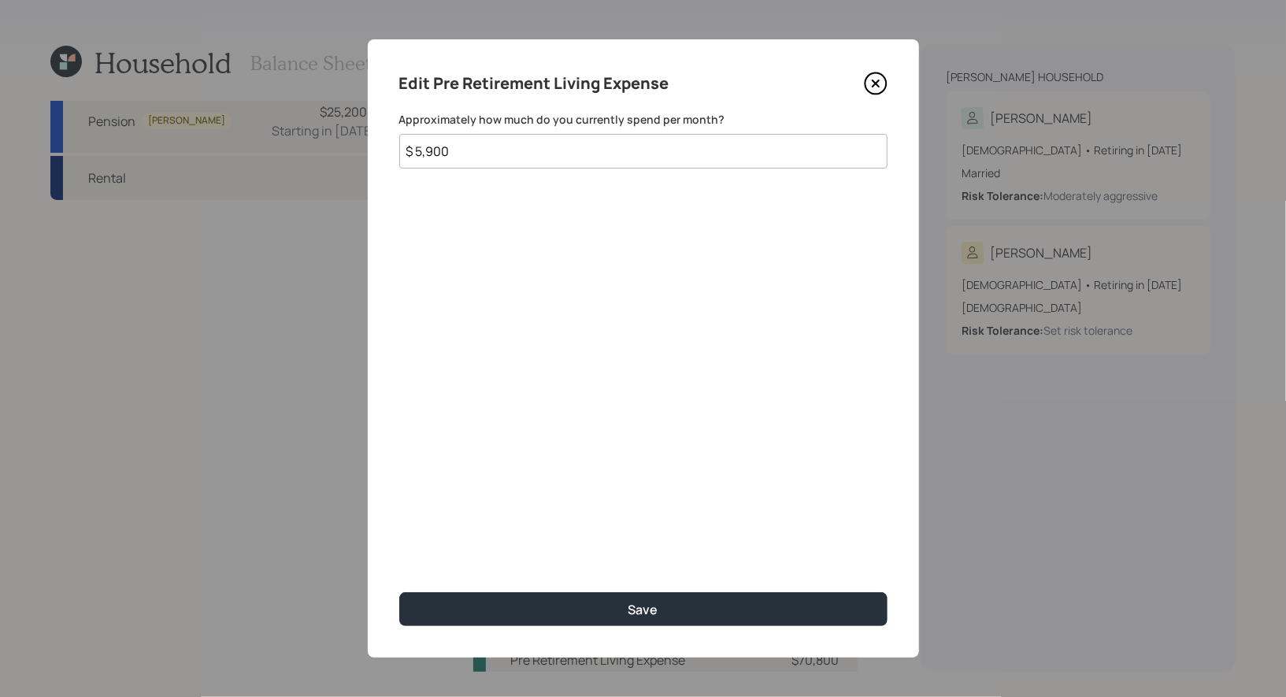
click at [876, 87] on icon at bounding box center [876, 84] width 24 height 24
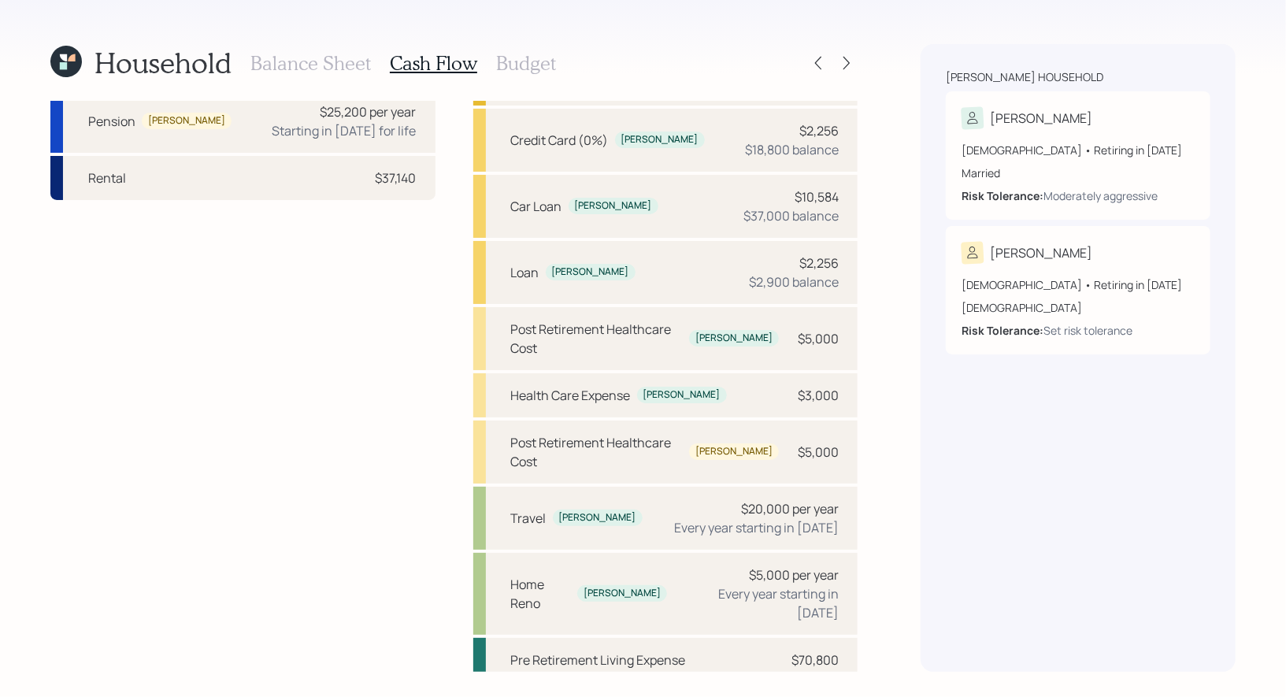
click at [553, 685] on div "Post Retirement Living Expense $60,000" at bounding box center [665, 707] width 385 height 44
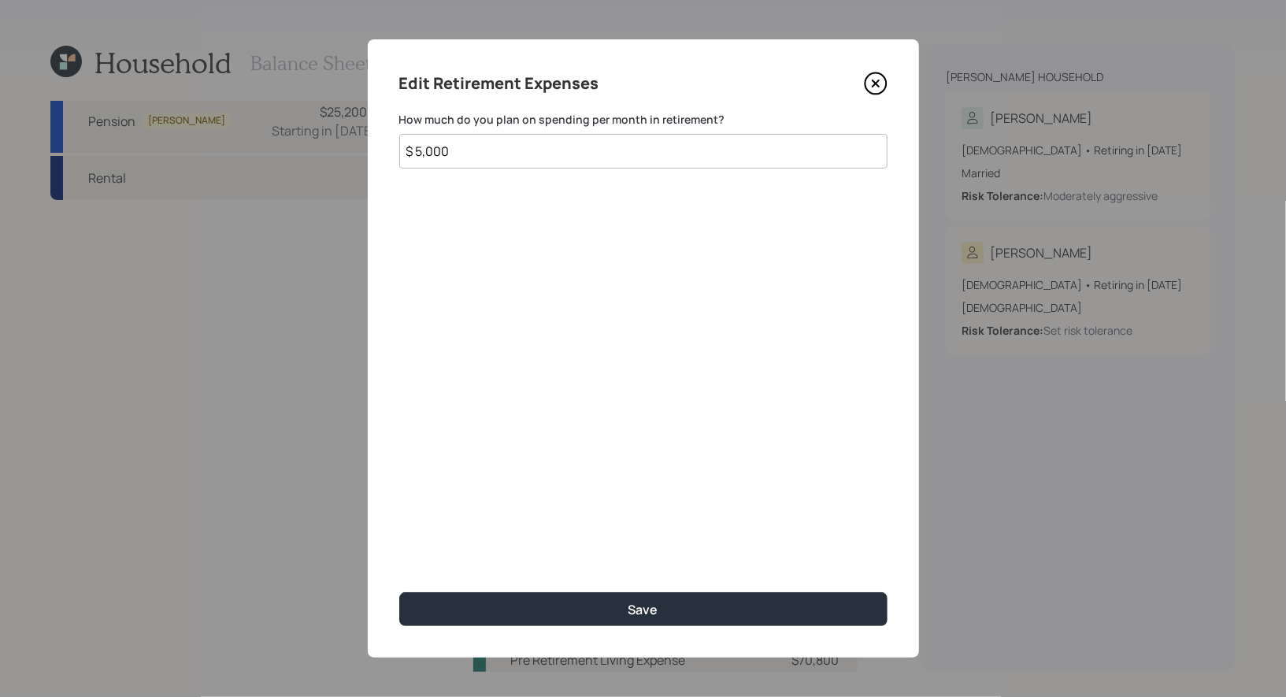
click at [864, 85] on icon at bounding box center [874, 83] width 21 height 21
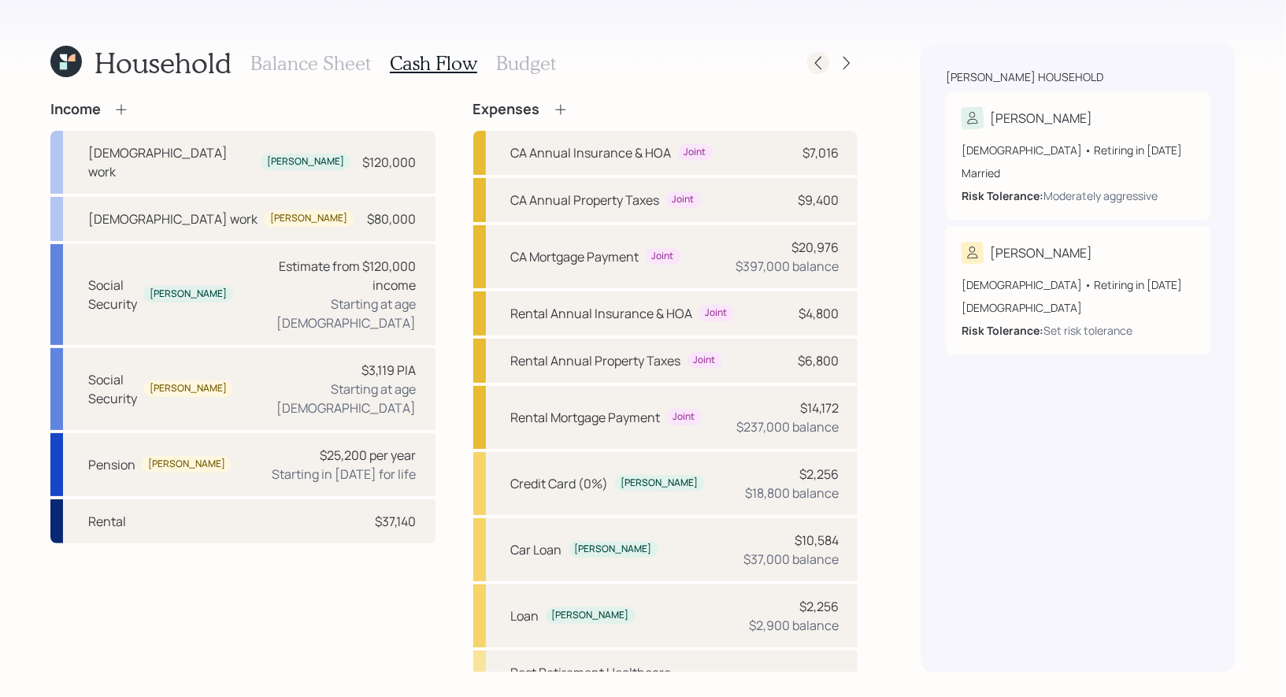
click at [822, 67] on icon at bounding box center [818, 63] width 16 height 16
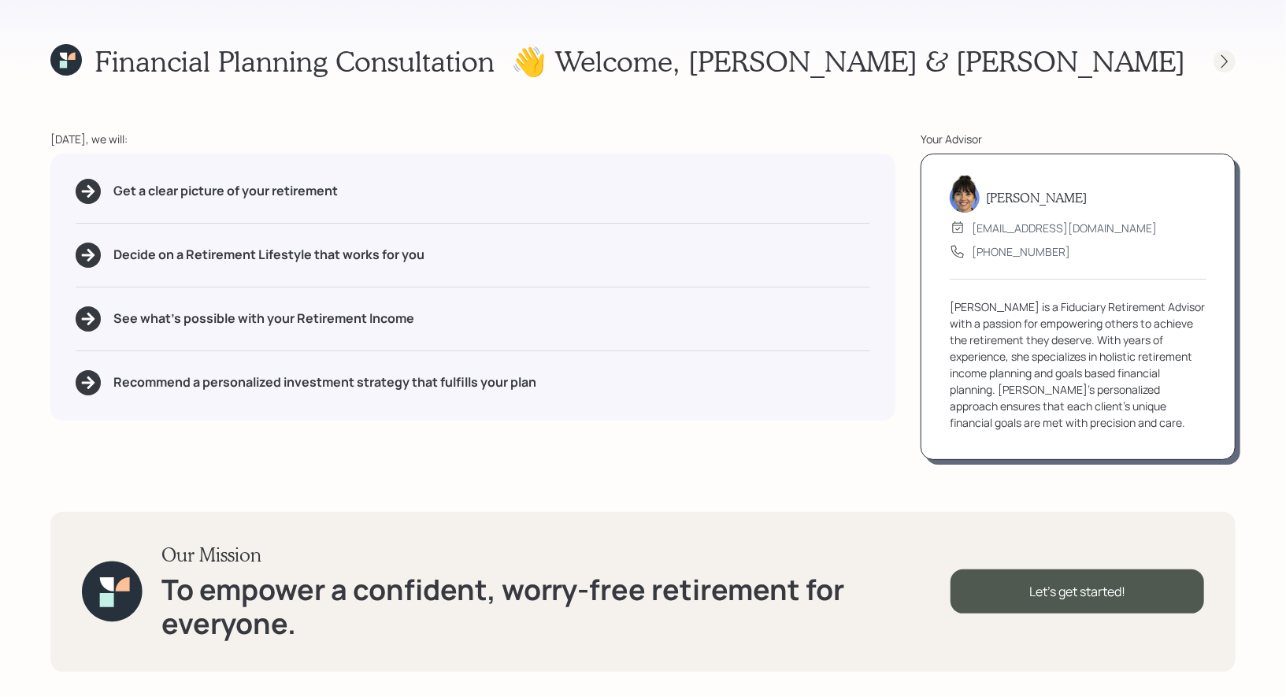
click at [1216, 63] on icon at bounding box center [1224, 62] width 16 height 16
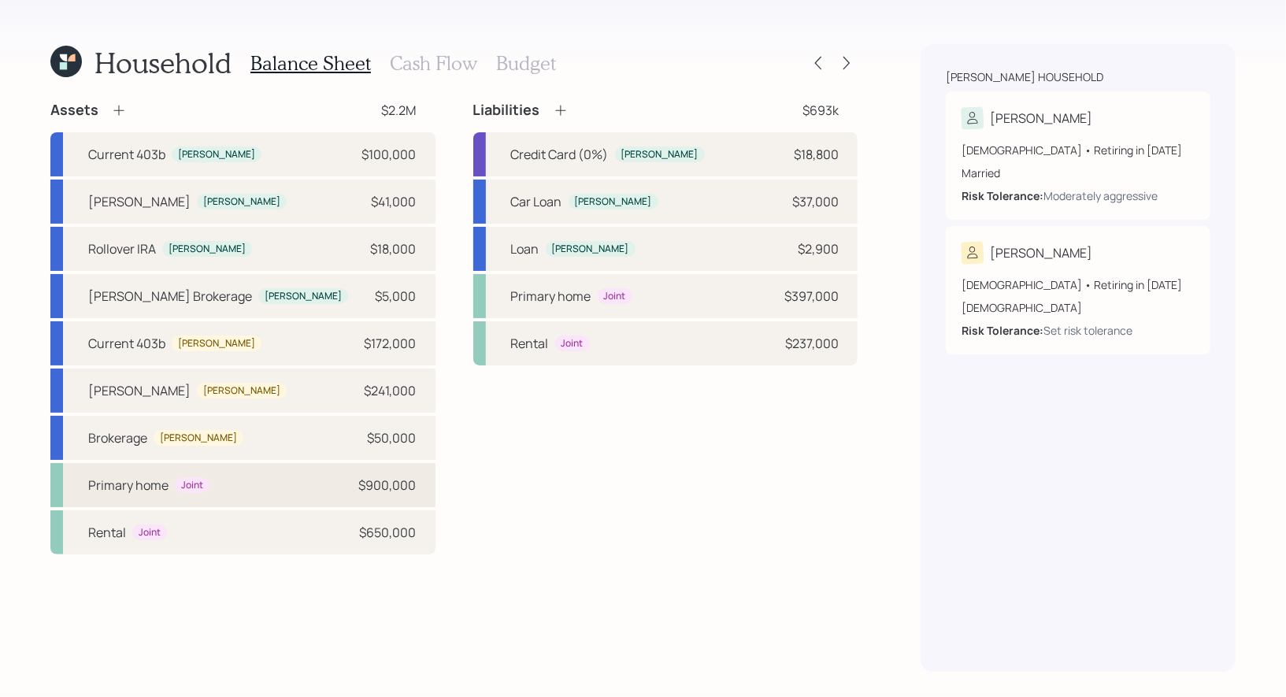
click at [301, 486] on div "Primary home Joint $900,000" at bounding box center [242, 485] width 385 height 44
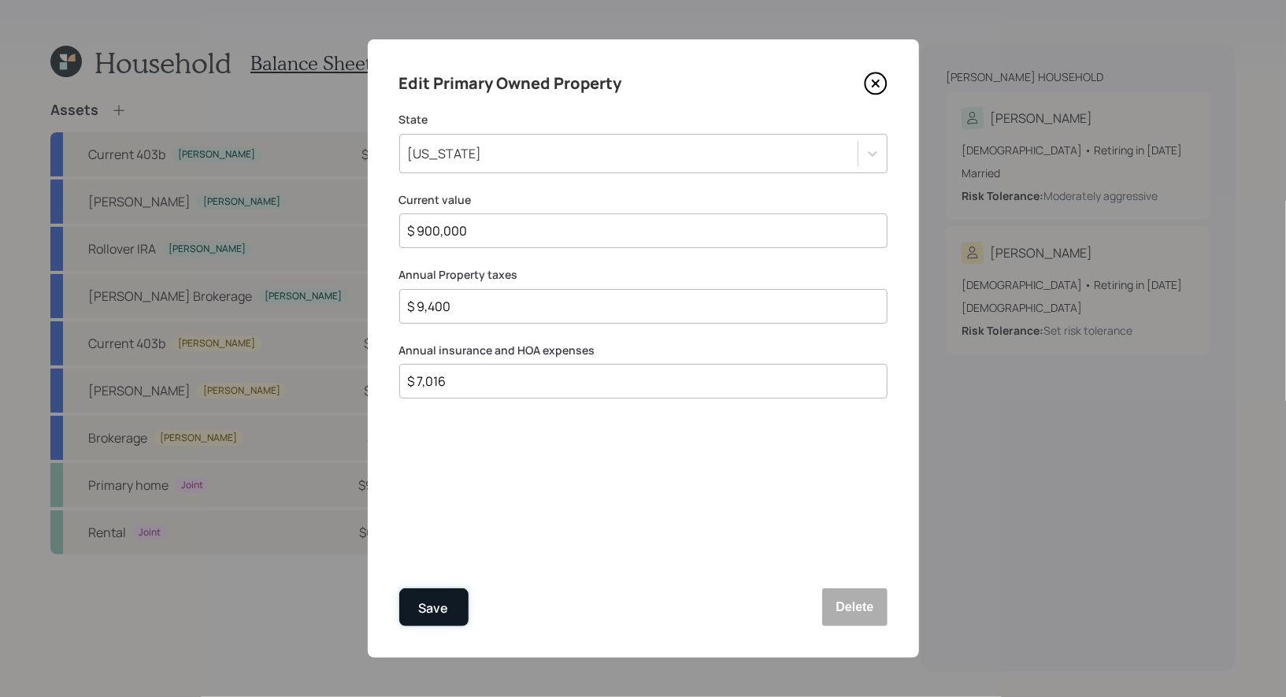
click at [426, 620] on button "Save" at bounding box center [433, 607] width 69 height 38
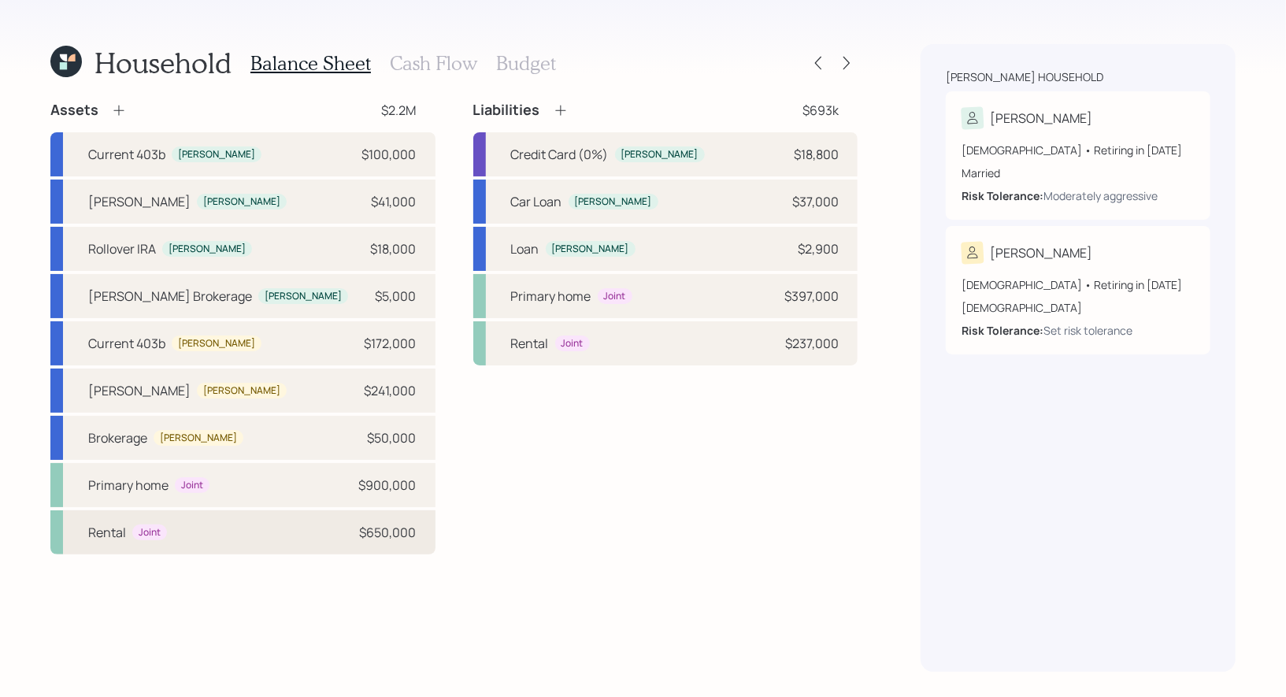
click at [311, 527] on div "Rental Joint $650,000" at bounding box center [242, 532] width 385 height 44
select select "rental_property"
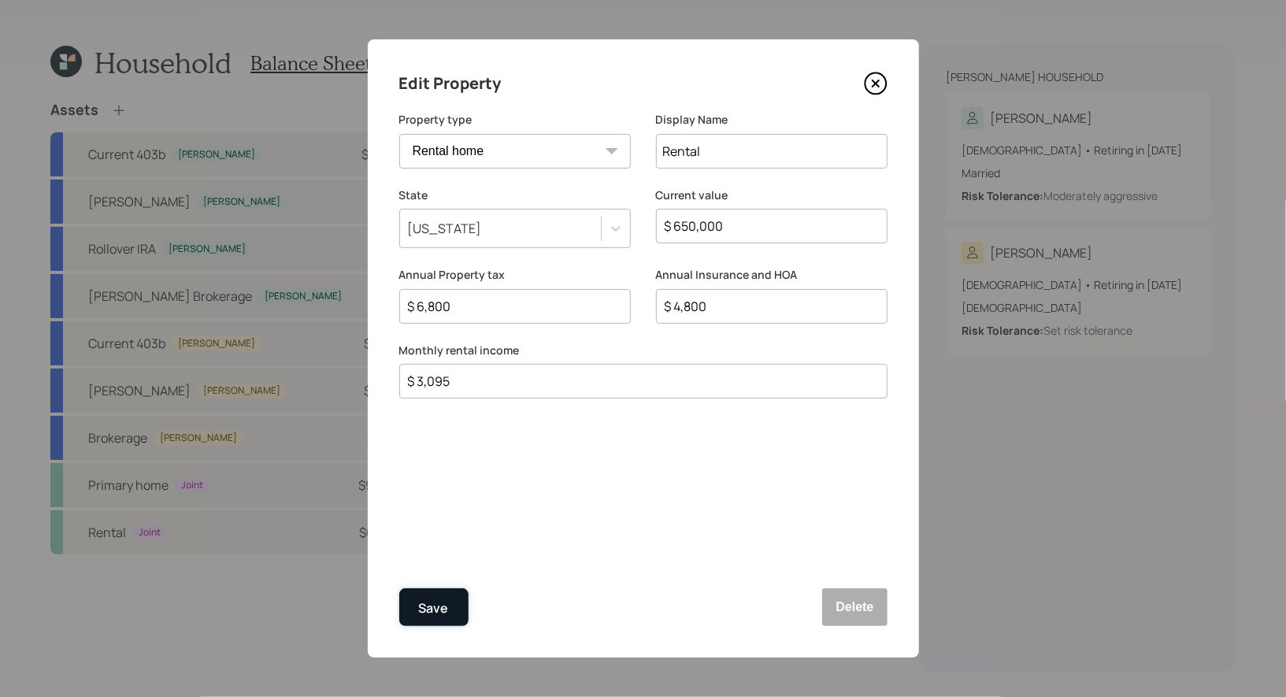
click at [433, 605] on div "Save" at bounding box center [434, 608] width 30 height 21
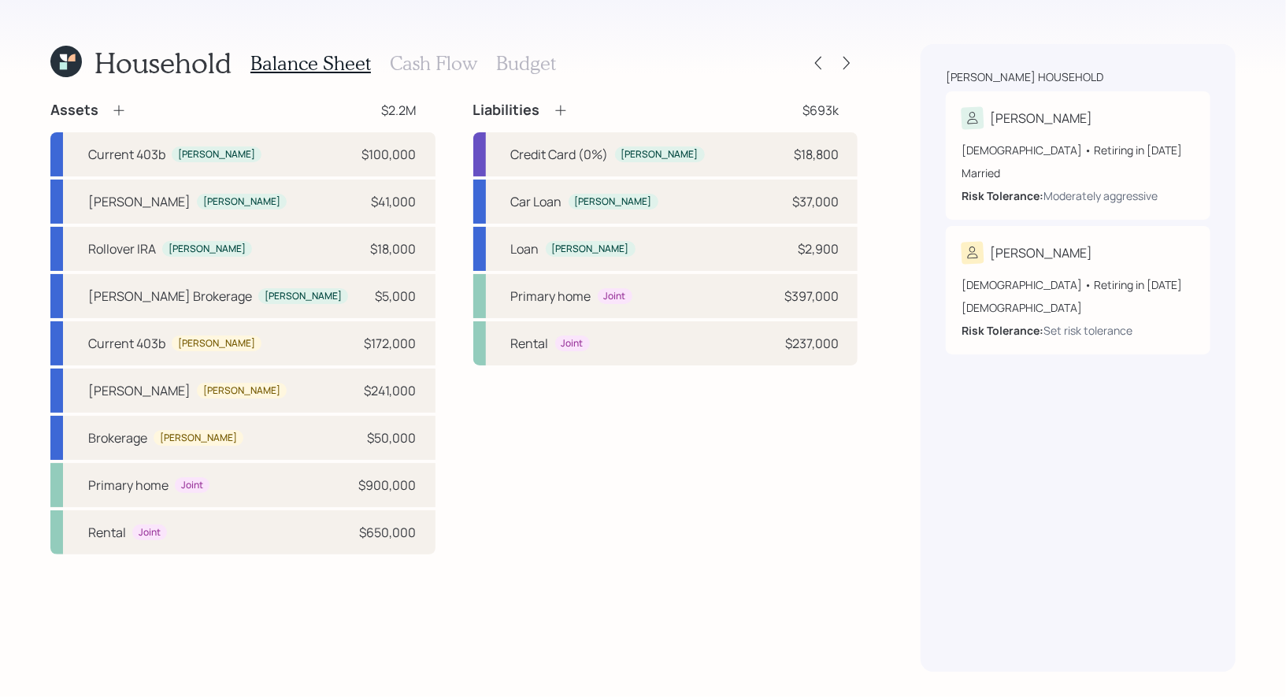
click at [427, 61] on h3 "Cash Flow" at bounding box center [433, 63] width 87 height 23
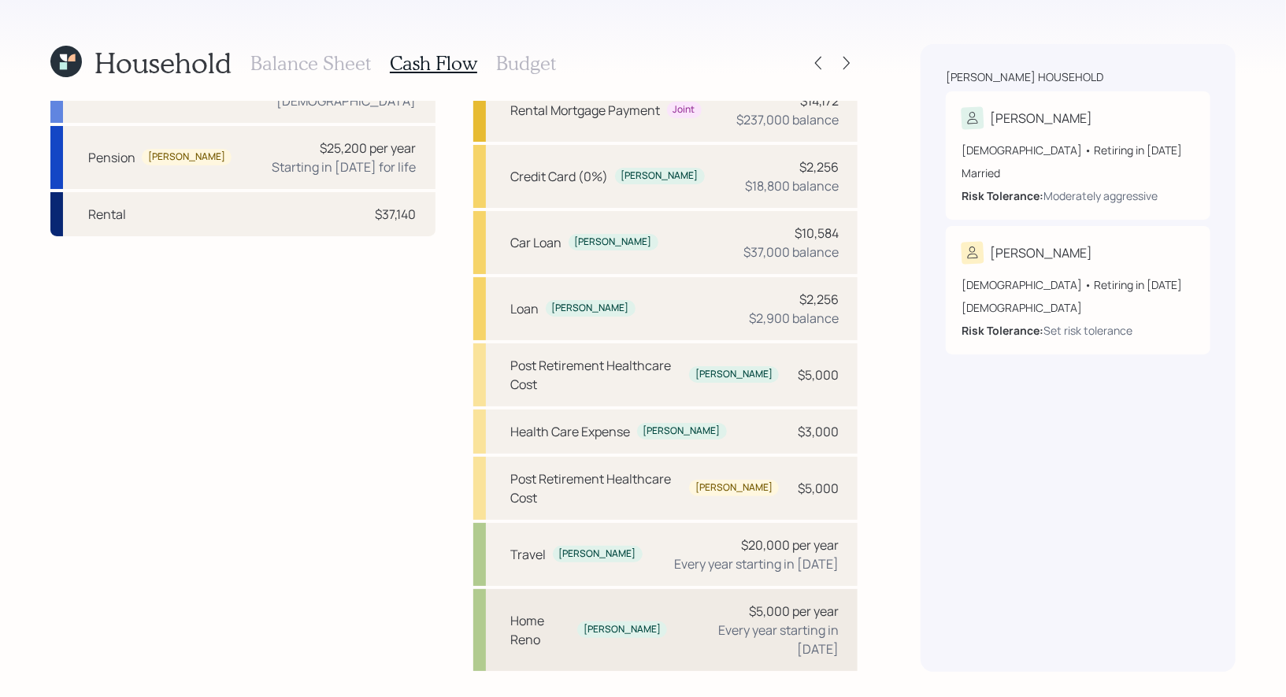
scroll to position [343, 0]
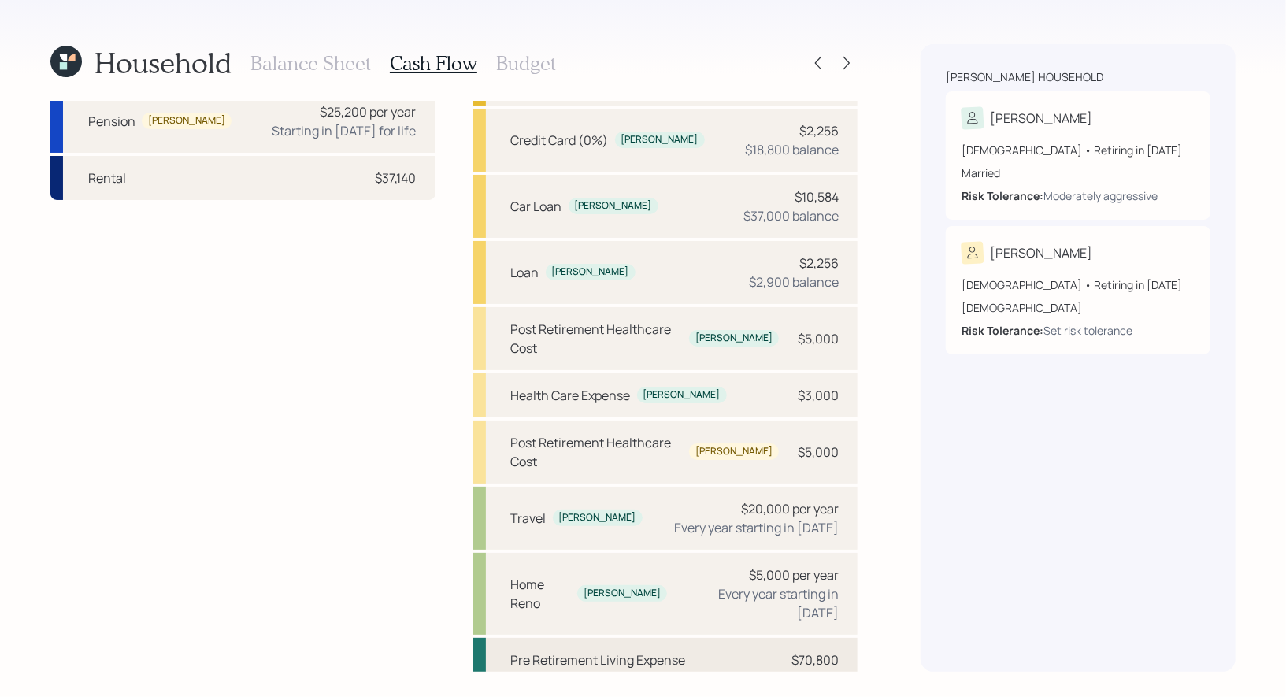
click at [730, 638] on div "Pre Retirement Living Expense $70,800" at bounding box center [665, 660] width 385 height 44
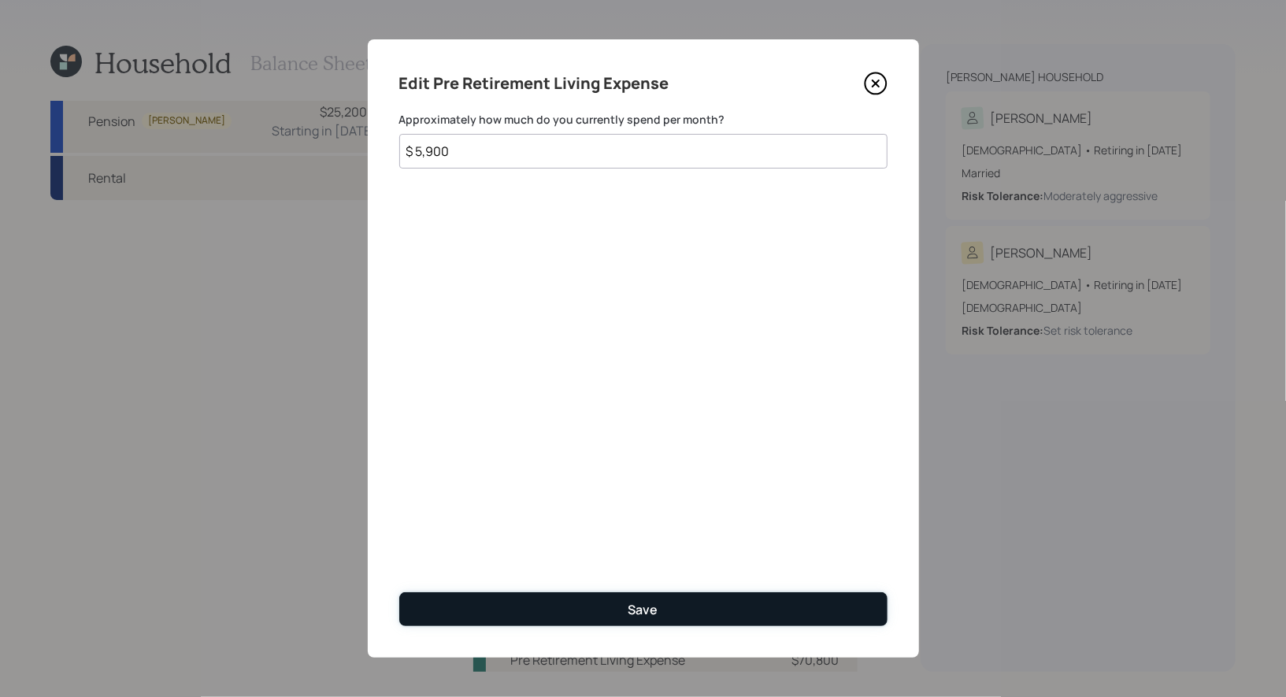
click at [565, 612] on button "Save" at bounding box center [643, 609] width 488 height 34
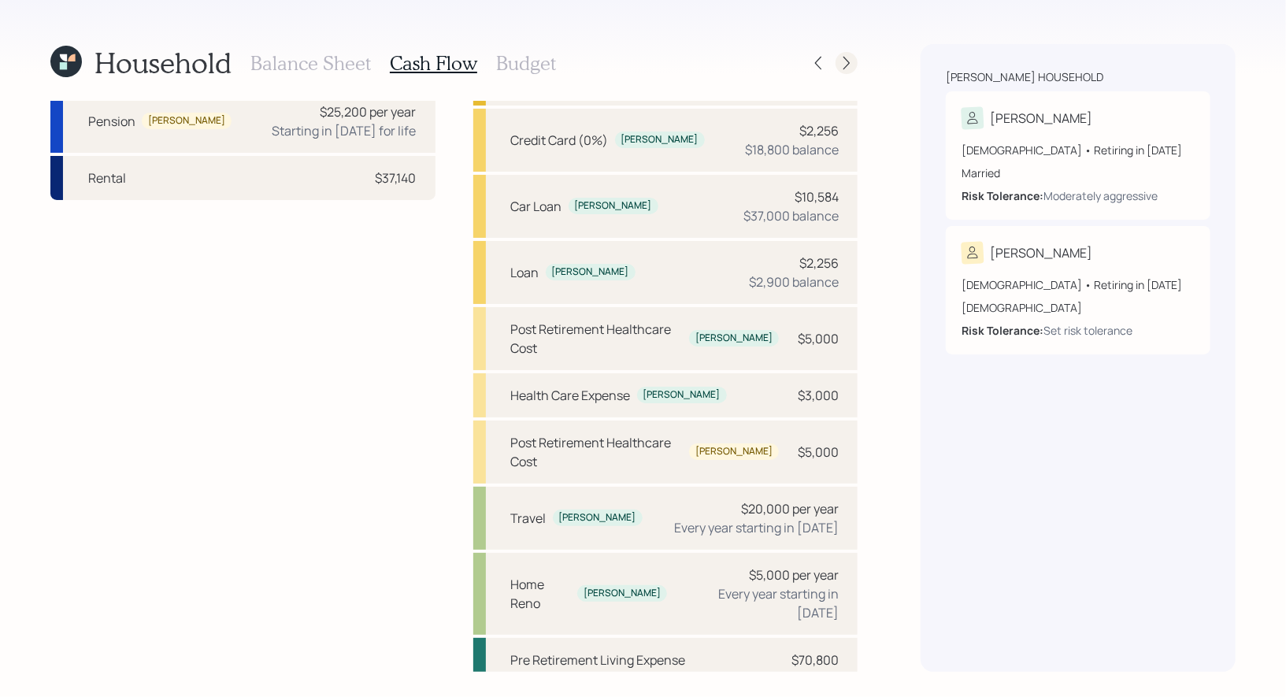
click at [849, 63] on icon at bounding box center [846, 63] width 6 height 13
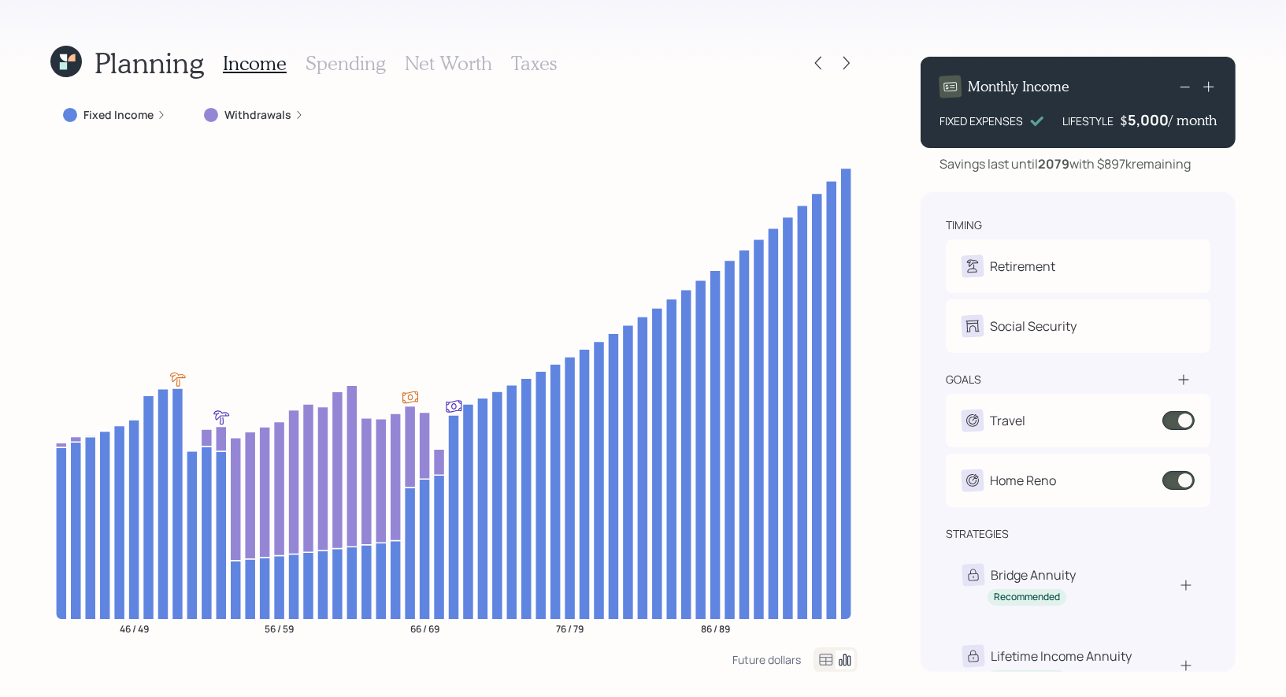
click at [111, 115] on label "Fixed Income" at bounding box center [118, 115] width 70 height 16
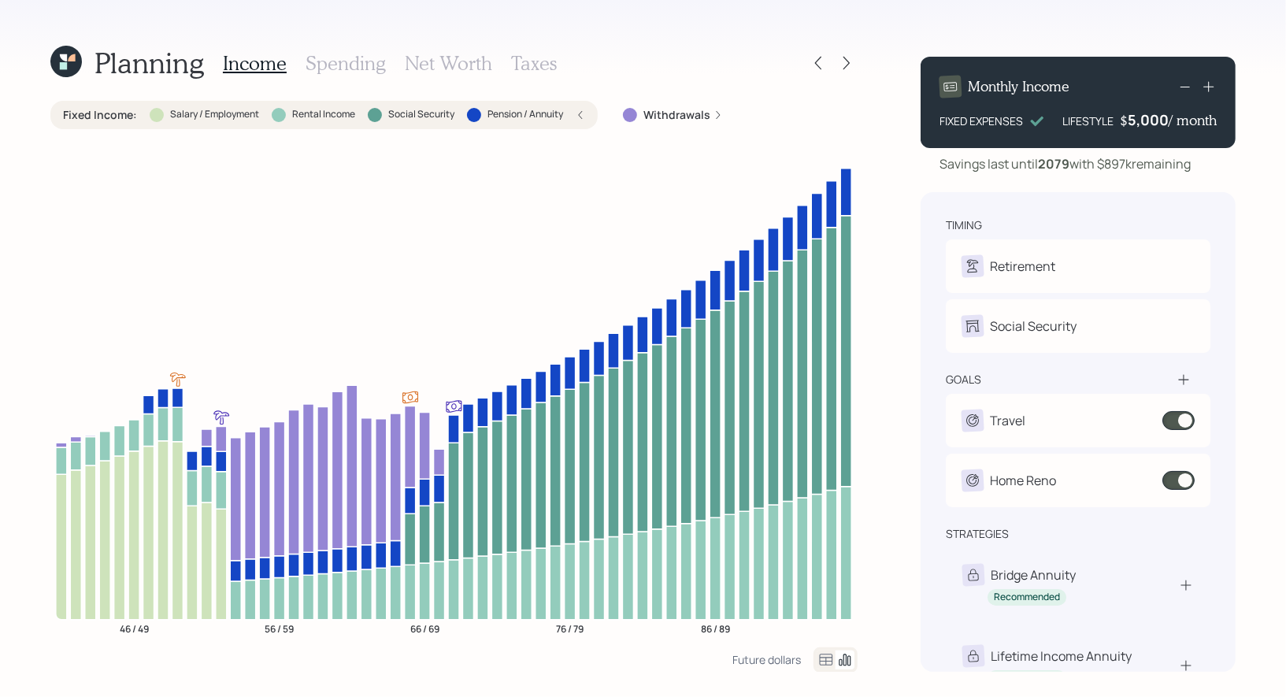
click at [250, 117] on label "Salary / Employment" at bounding box center [214, 114] width 89 height 13
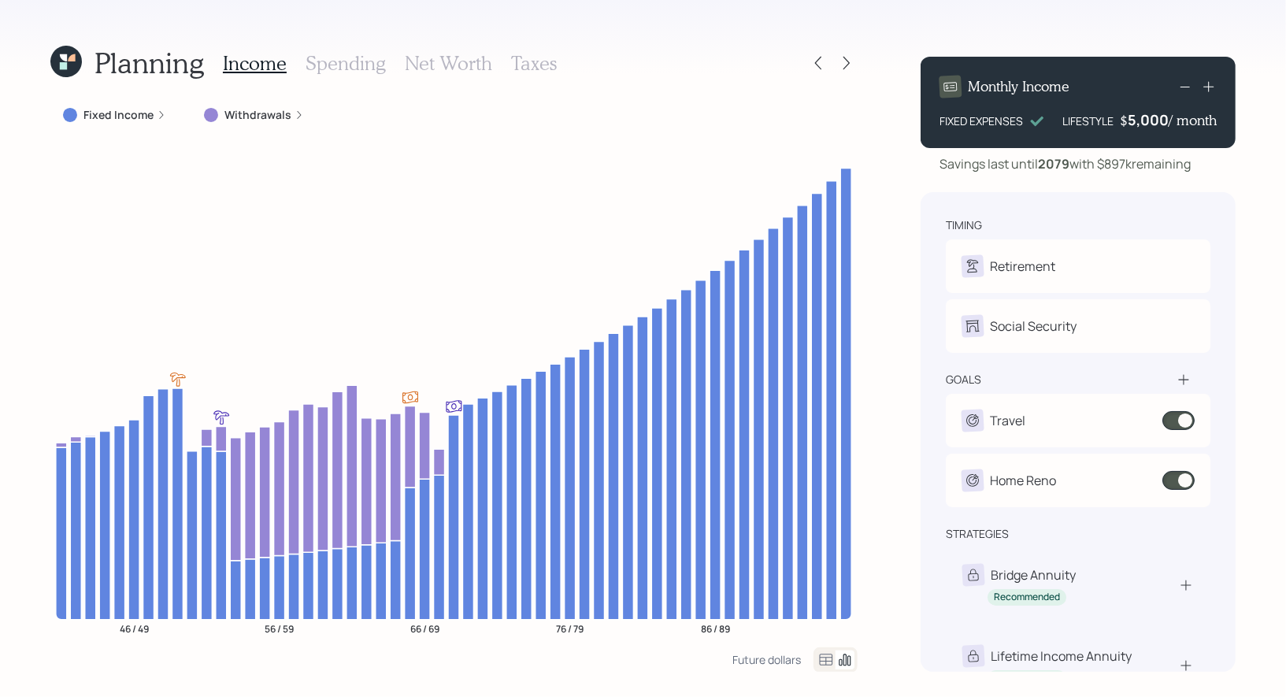
click at [106, 117] on label "Fixed Income" at bounding box center [118, 115] width 70 height 16
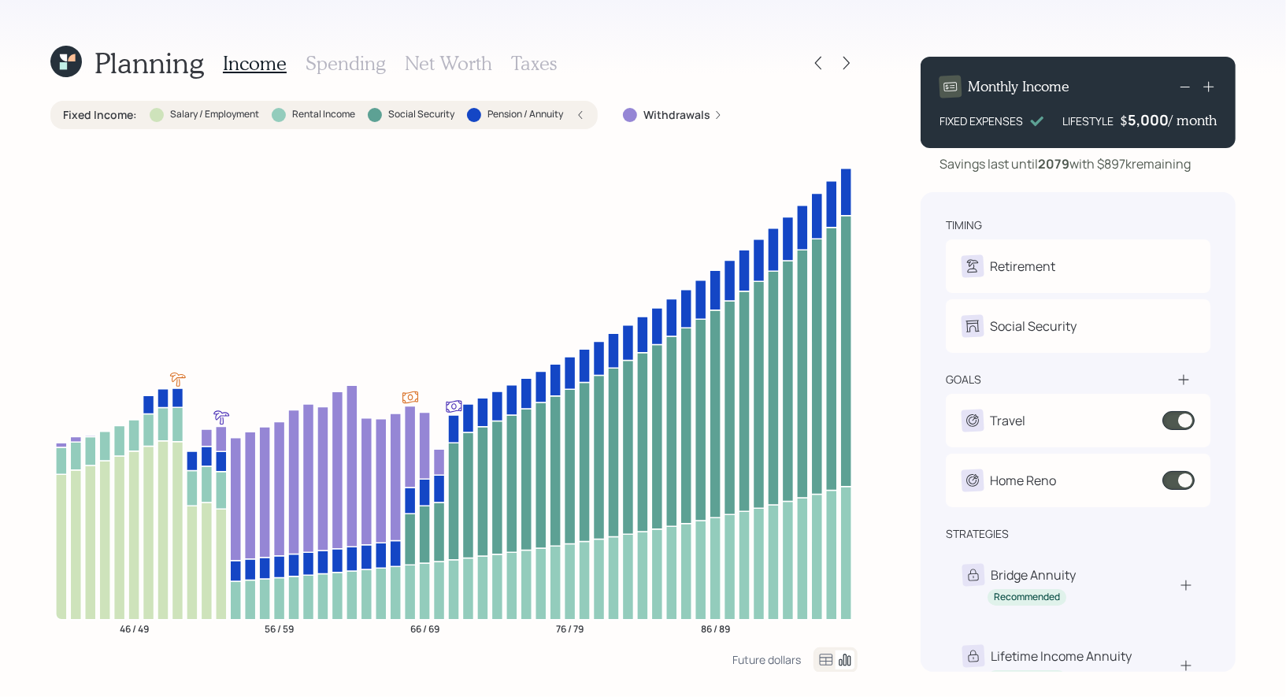
click at [584, 110] on icon at bounding box center [580, 114] width 9 height 9
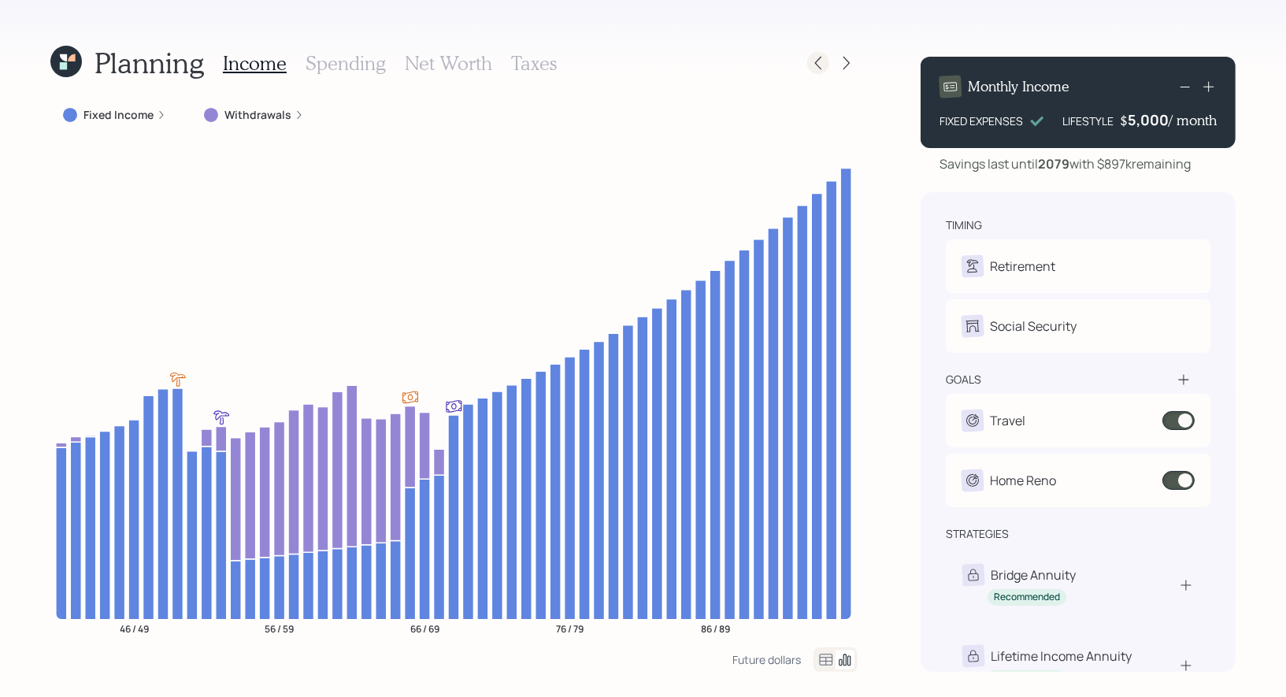
click at [822, 63] on icon at bounding box center [818, 63] width 16 height 16
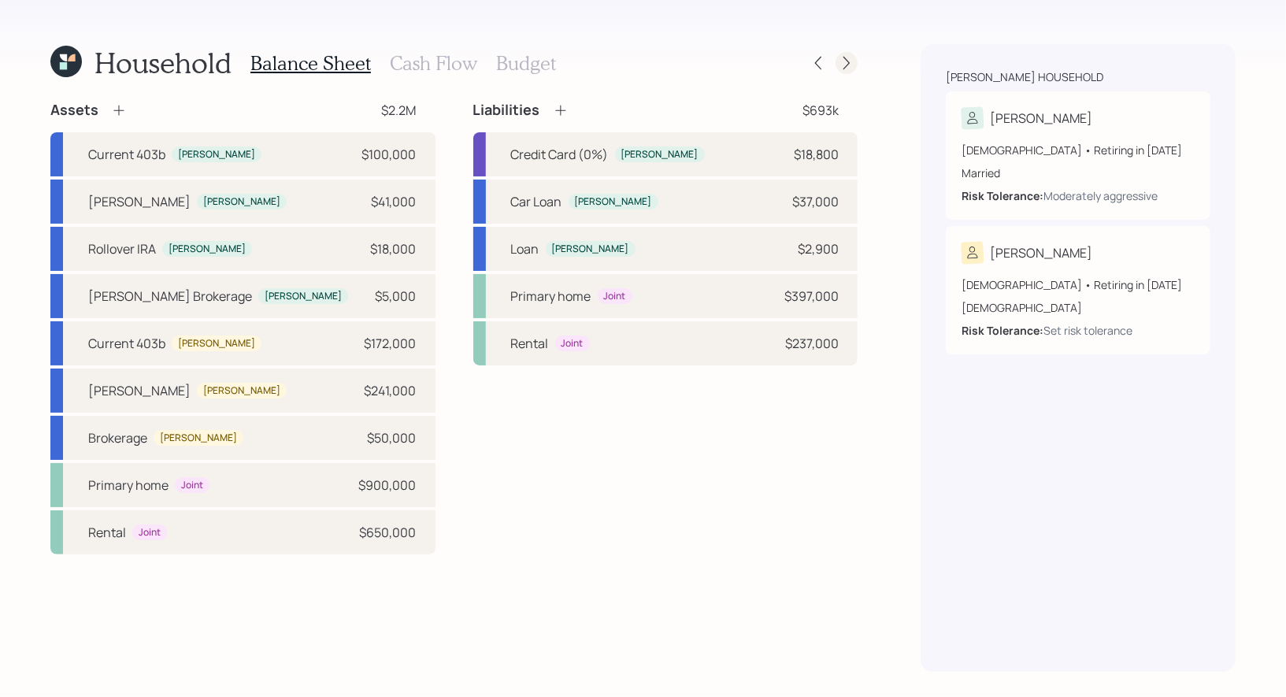
click at [853, 60] on icon at bounding box center [846, 63] width 16 height 16
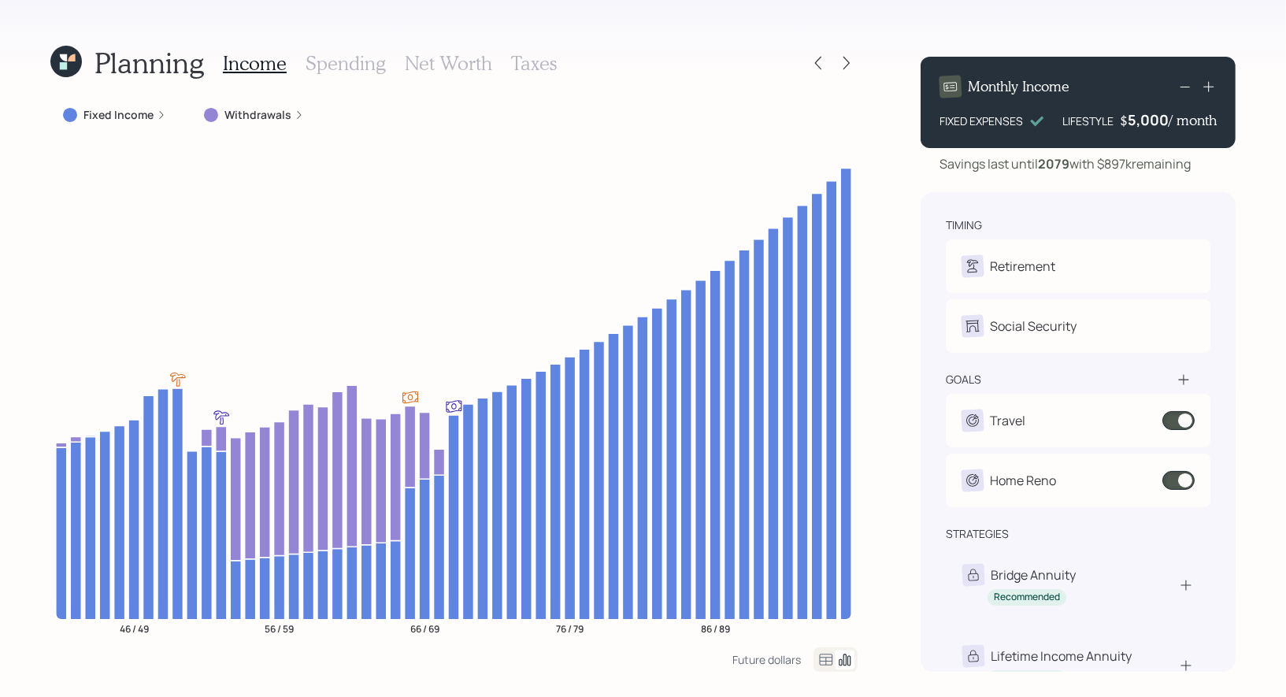
click at [454, 63] on h3 "Net Worth" at bounding box center [448, 63] width 87 height 23
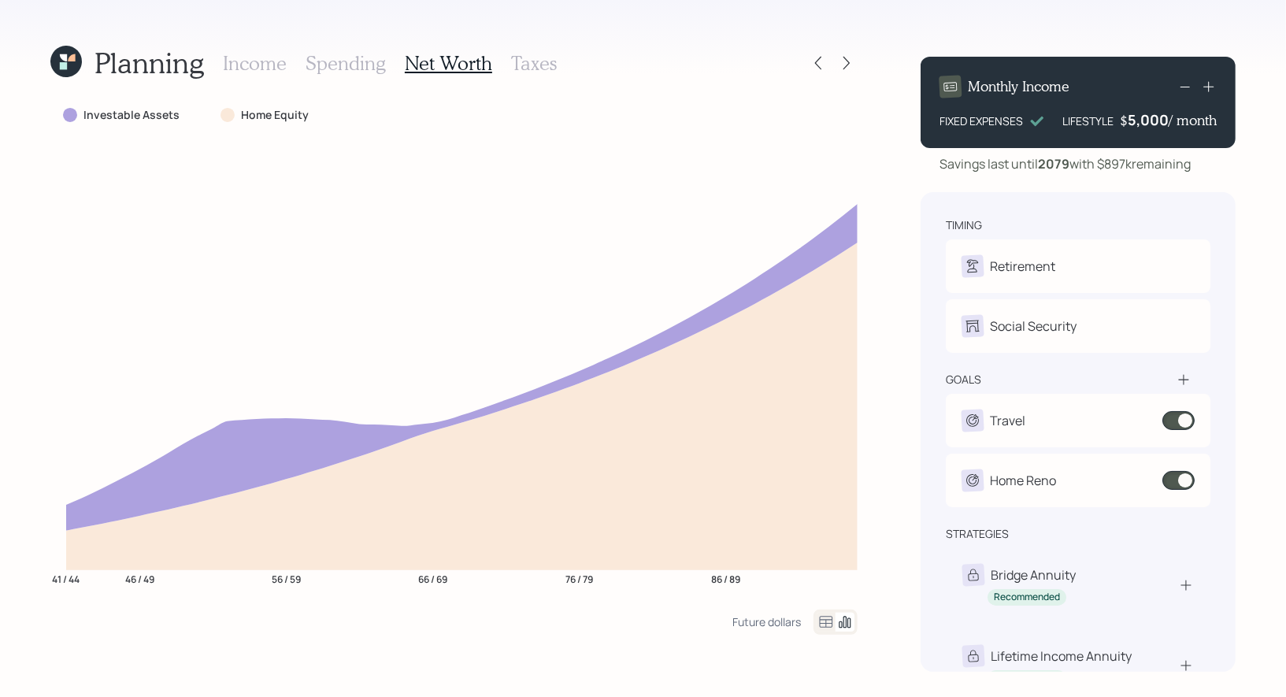
click at [534, 67] on h3 "Taxes" at bounding box center [534, 63] width 46 height 23
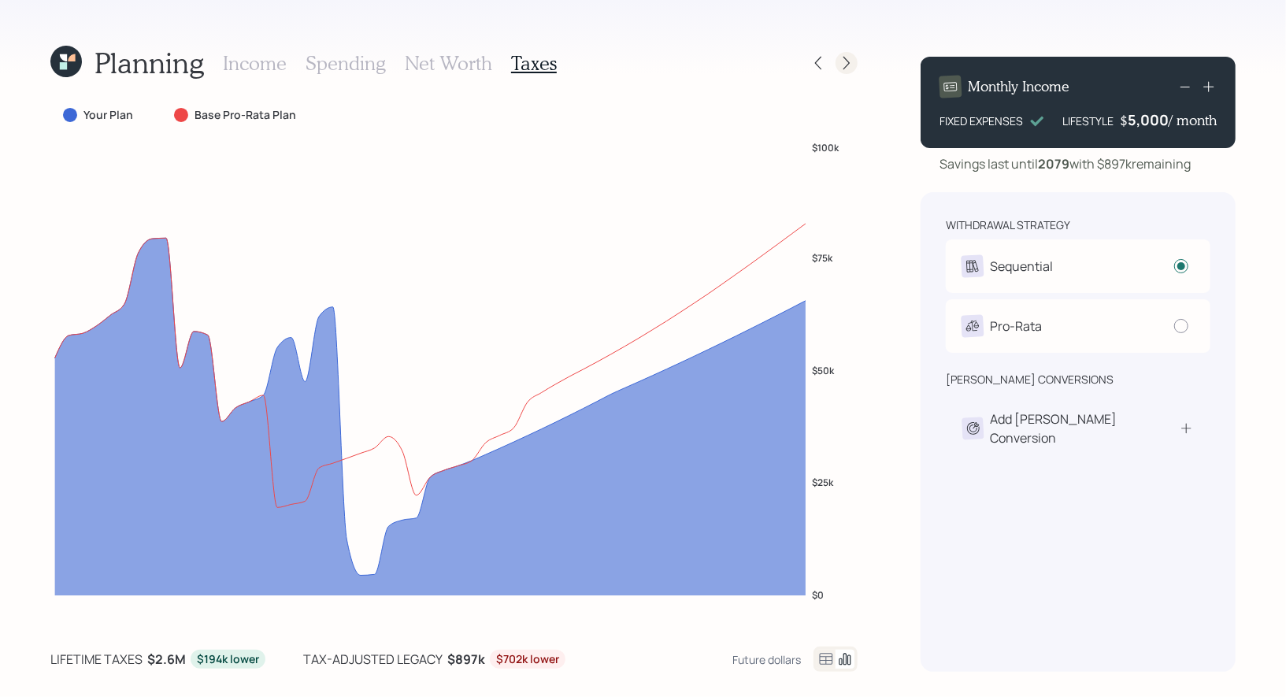
click at [848, 61] on icon at bounding box center [846, 63] width 6 height 13
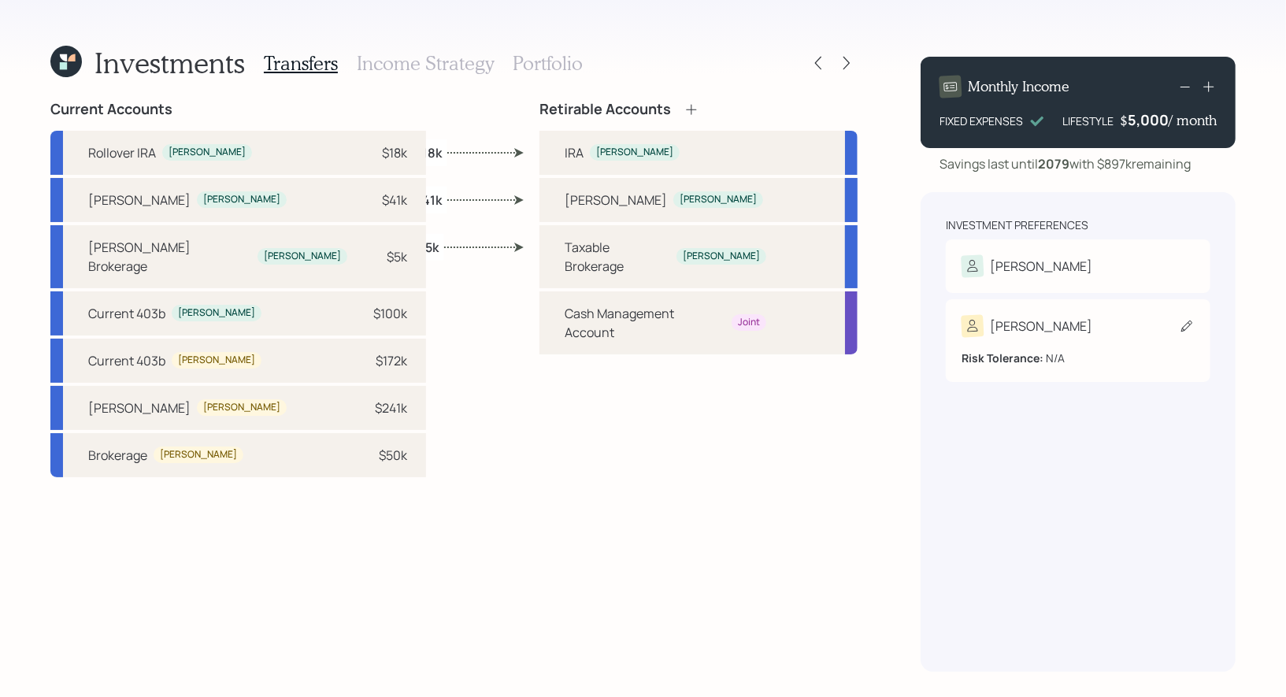
click at [1177, 324] on div "[PERSON_NAME]" at bounding box center [1077, 326] width 233 height 22
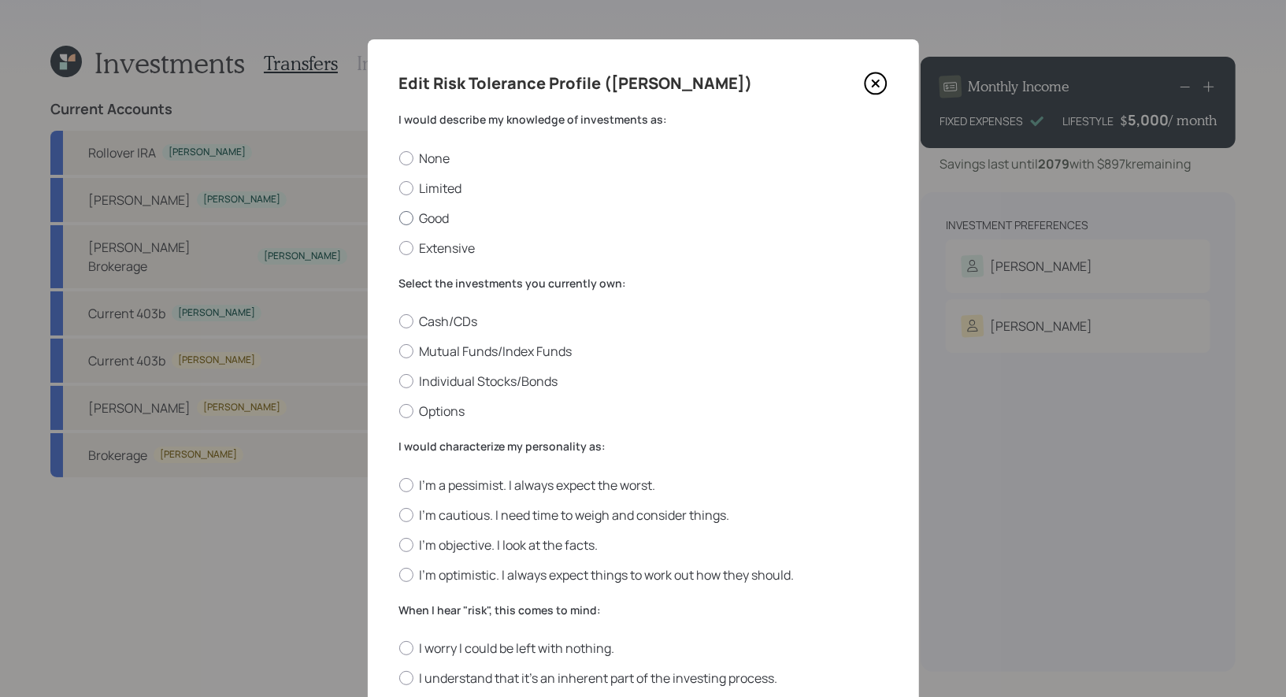
click at [445, 218] on label "Good" at bounding box center [643, 217] width 488 height 17
click at [399, 218] on input "Good" at bounding box center [398, 217] width 1 height 1
radio input "true"
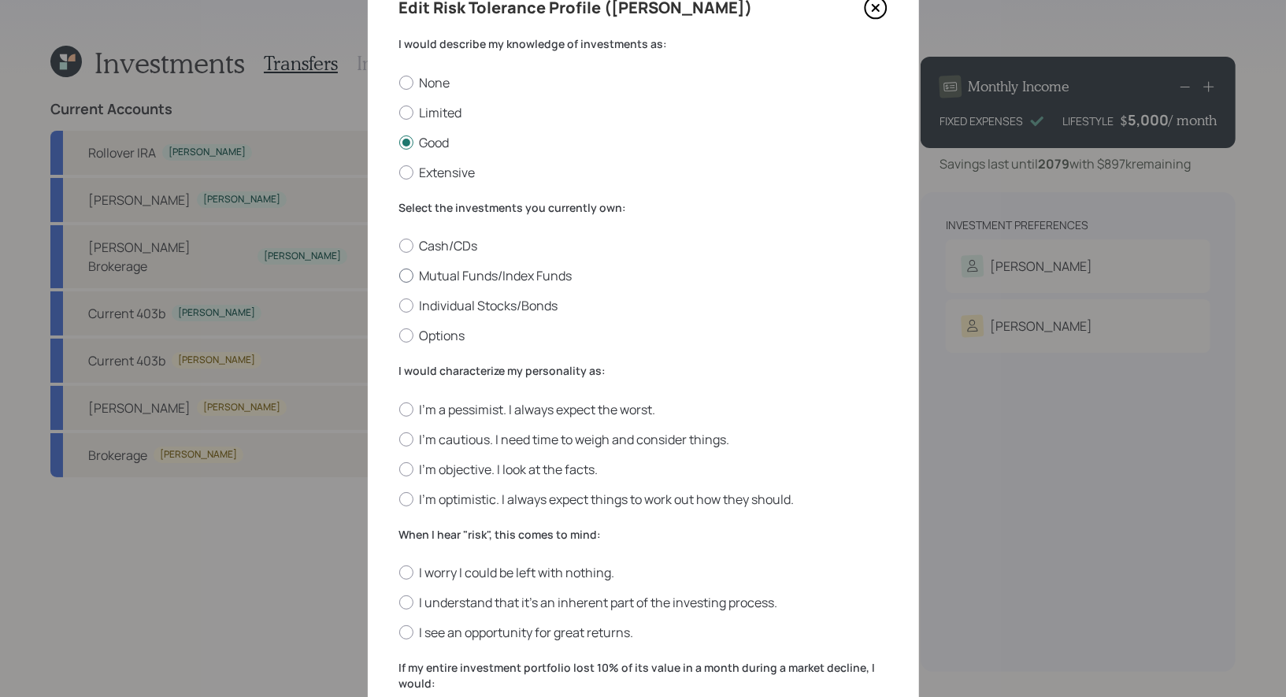
scroll to position [79, 0]
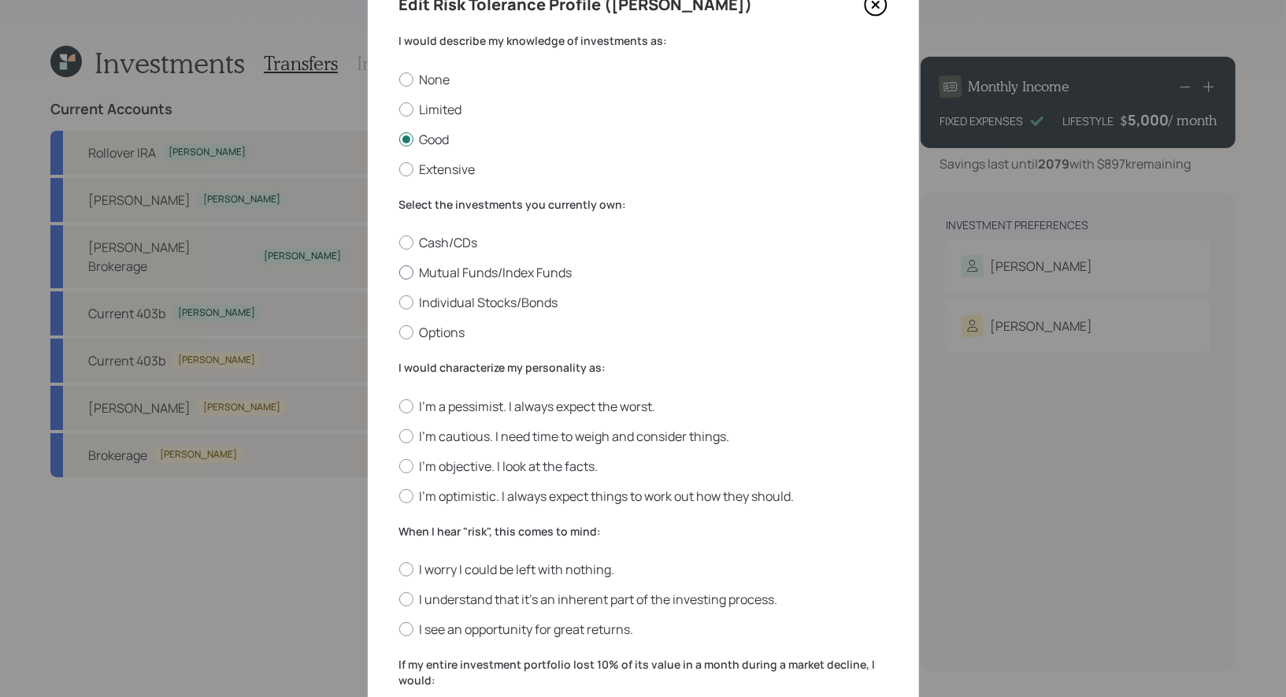
click at [546, 273] on label "Mutual Funds/Index Funds" at bounding box center [643, 272] width 488 height 17
click at [399, 273] on input "Mutual Funds/Index Funds" at bounding box center [398, 272] width 1 height 1
radio input "true"
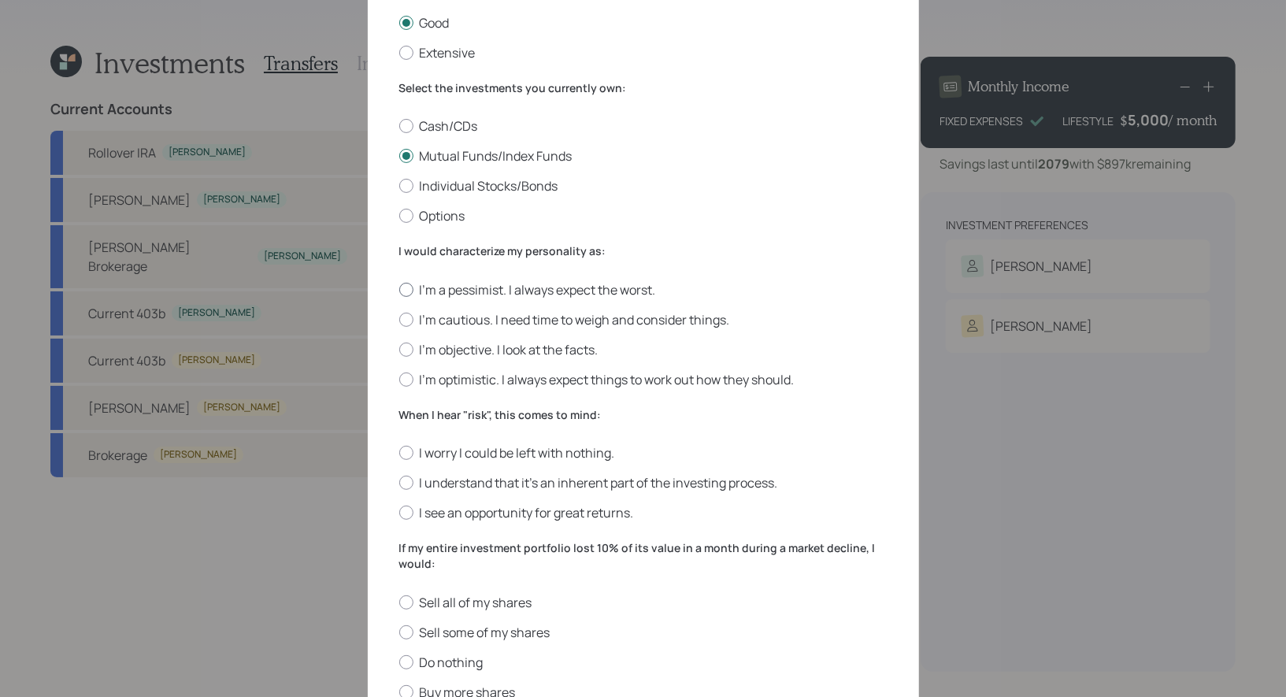
scroll to position [198, 0]
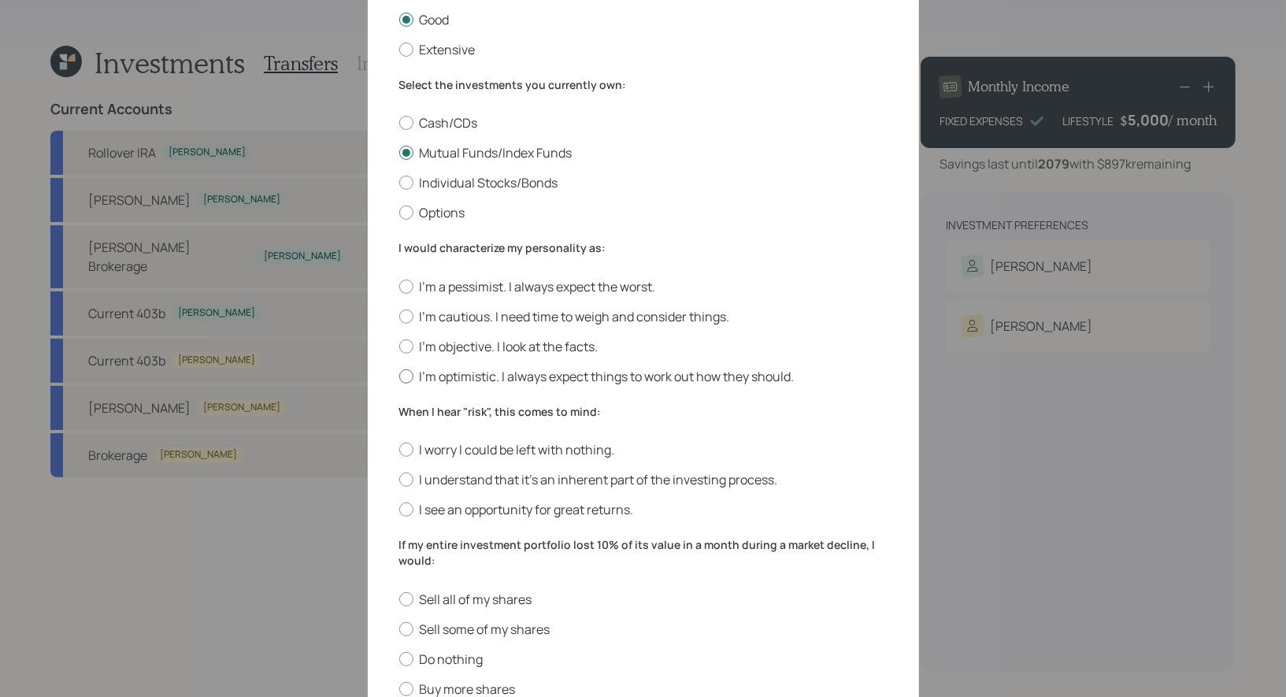
click at [738, 380] on label "I'm optimistic. I always expect things to work out how they should." at bounding box center [643, 376] width 488 height 17
click at [399, 376] on input "I'm optimistic. I always expect things to work out how they should." at bounding box center [398, 376] width 1 height 1
radio input "true"
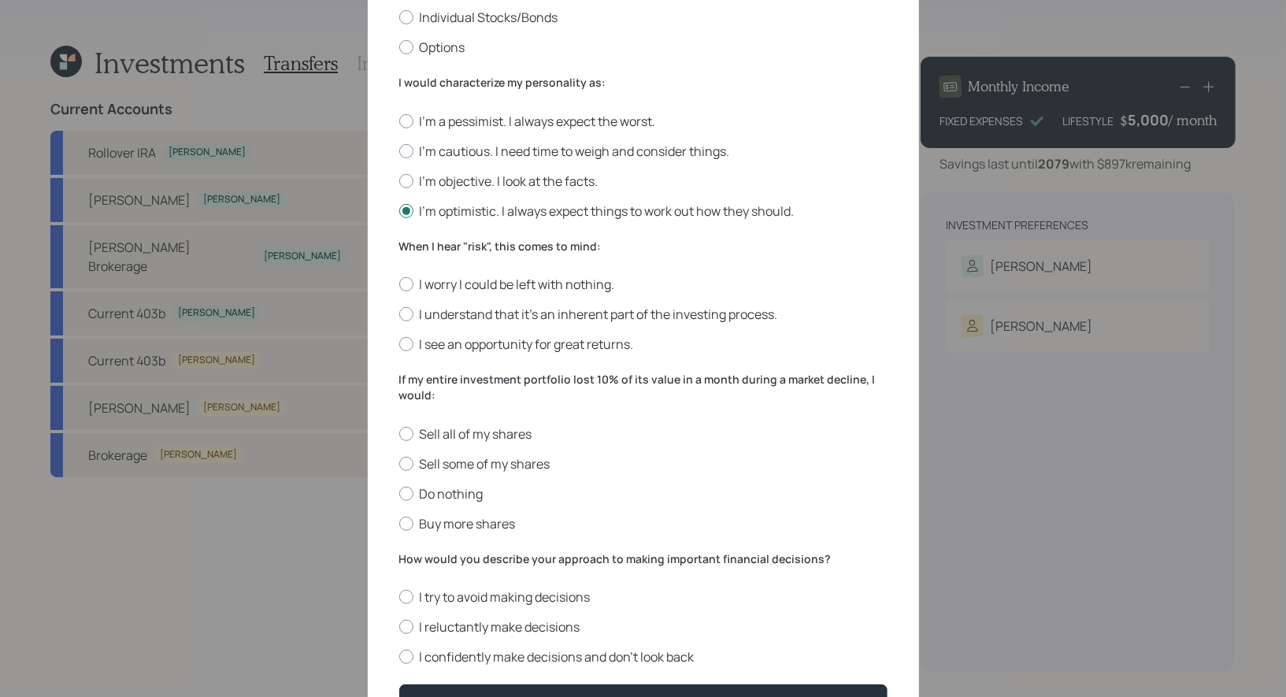
scroll to position [373, 0]
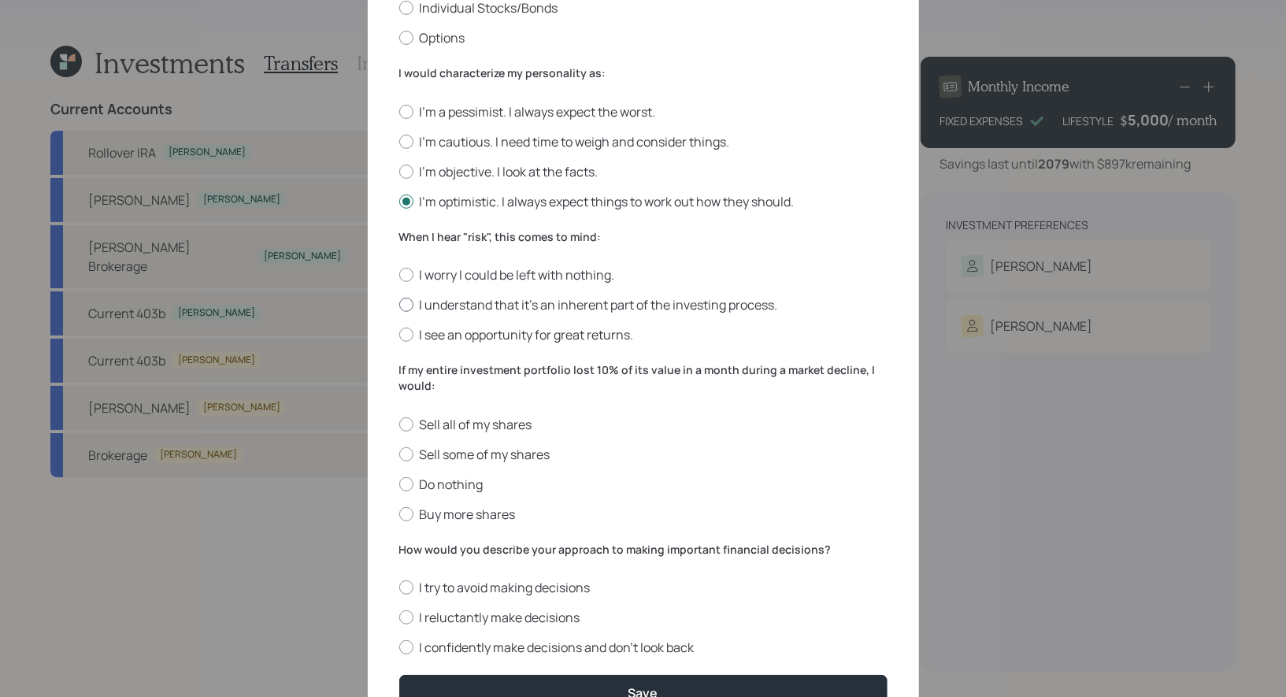
click at [664, 303] on label "I understand that it’s an inherent part of the investing process." at bounding box center [643, 304] width 488 height 17
click at [399, 305] on input "I understand that it’s an inherent part of the investing process." at bounding box center [398, 305] width 1 height 1
radio input "true"
click at [558, 331] on label "I see an opportunity for great returns." at bounding box center [643, 334] width 488 height 17
click at [399, 335] on input "I see an opportunity for great returns." at bounding box center [398, 335] width 1 height 1
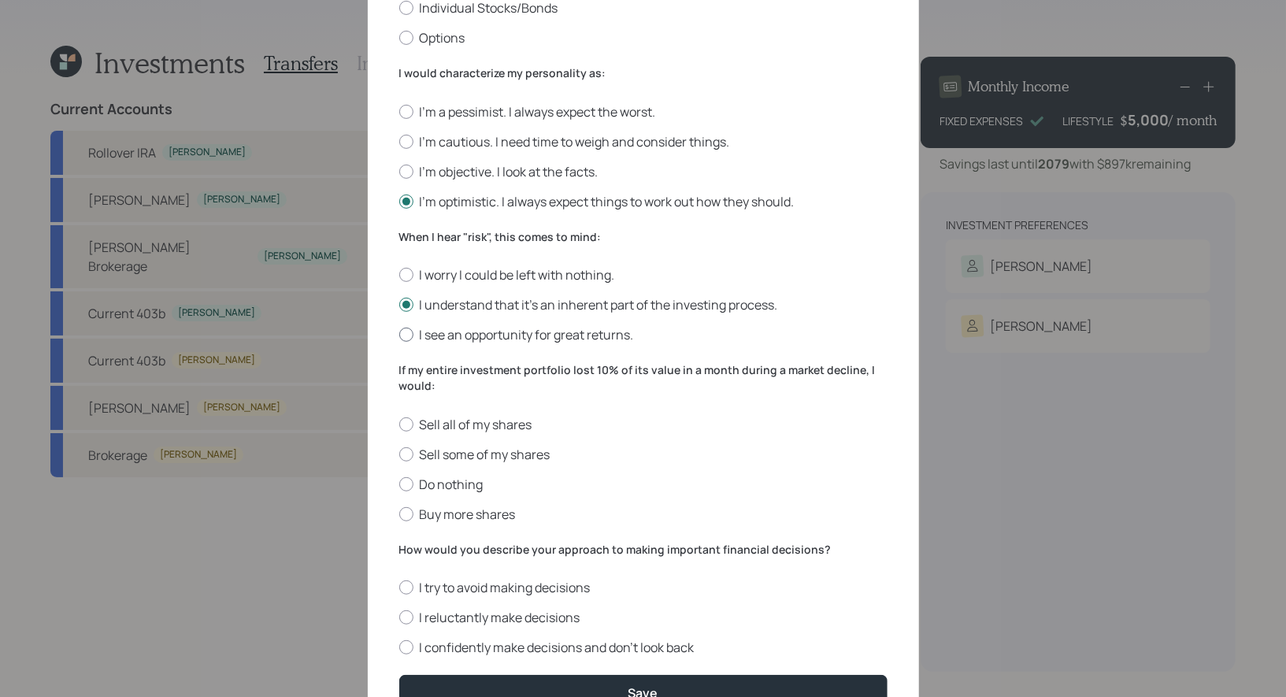
radio input "true"
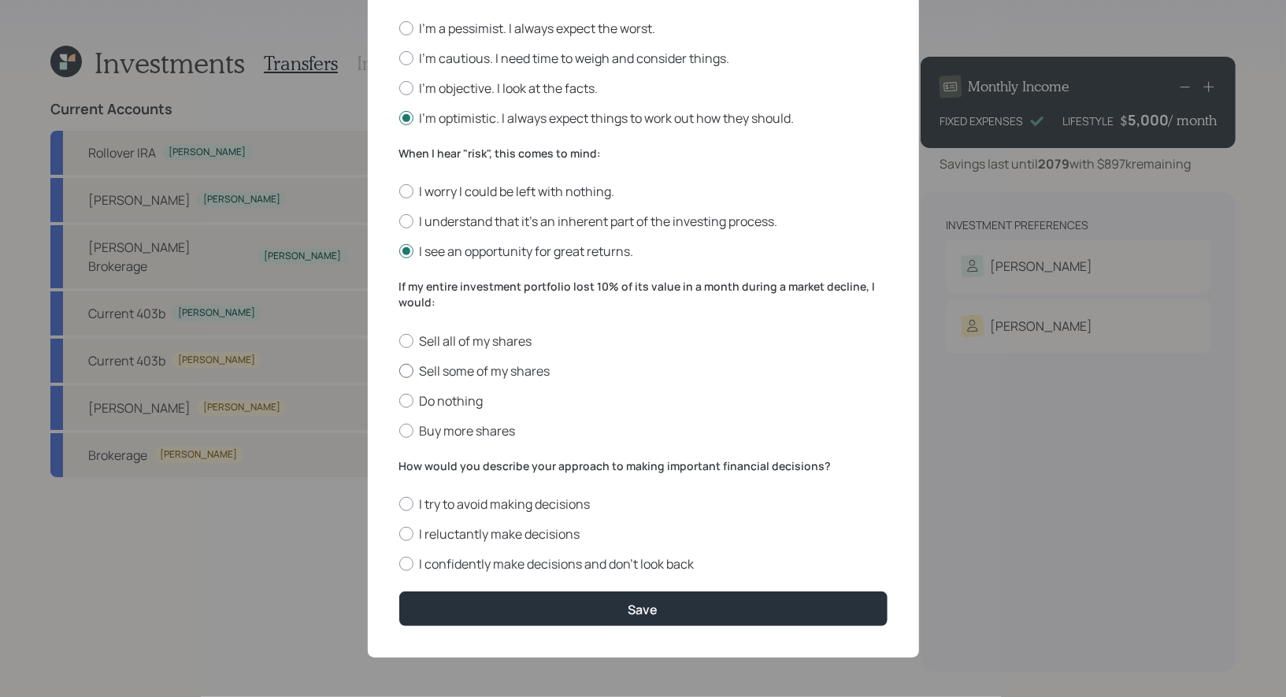
scroll to position [459, 0]
click at [491, 429] on label "Buy more shares" at bounding box center [643, 430] width 488 height 17
click at [399, 430] on input "Buy more shares" at bounding box center [398, 430] width 1 height 1
radio input "true"
click at [604, 562] on label "I confidently make decisions and don’t look back" at bounding box center [643, 563] width 488 height 17
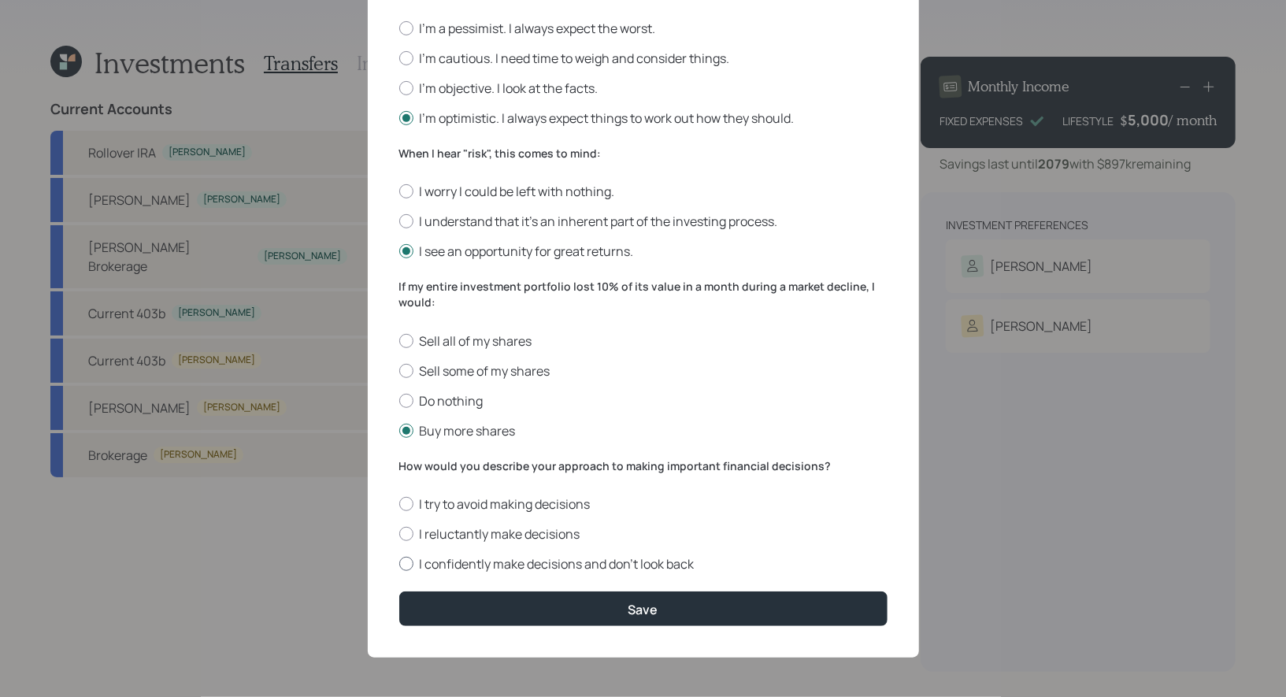
click at [399, 564] on input "I confidently make decisions and don’t look back" at bounding box center [398, 564] width 1 height 1
radio input "true"
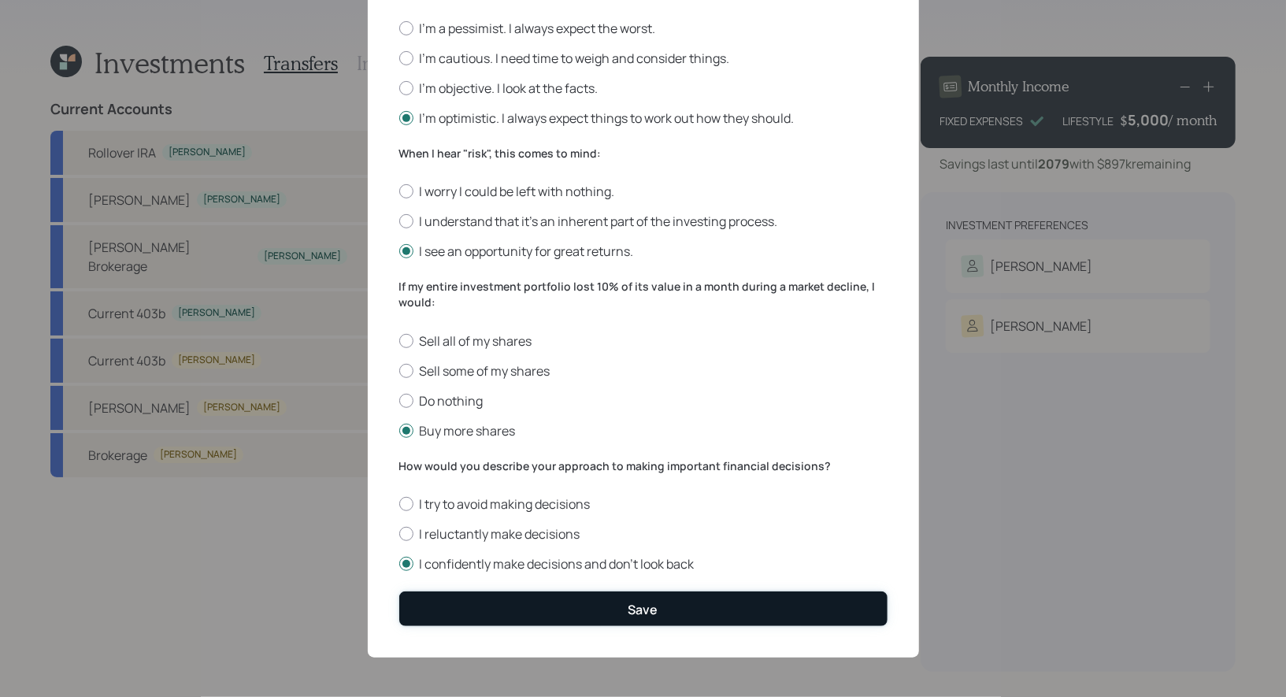
click at [598, 613] on button "Save" at bounding box center [643, 608] width 488 height 34
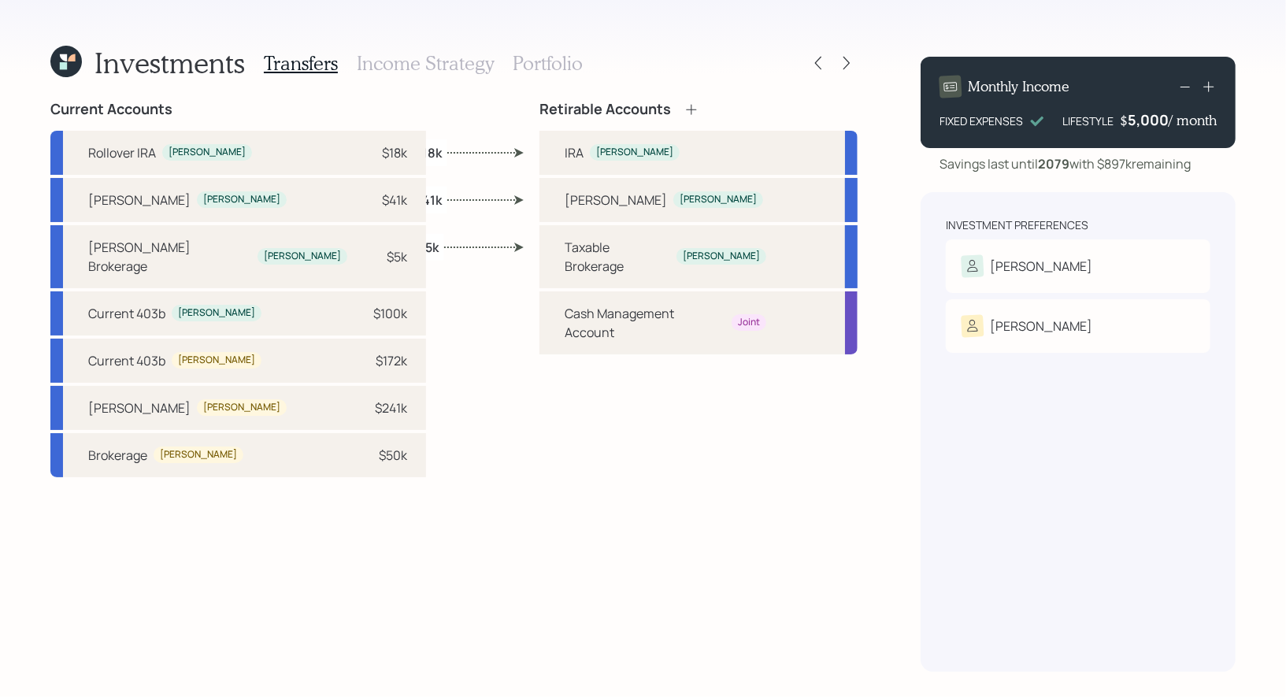
click at [694, 102] on icon at bounding box center [691, 110] width 16 height 16
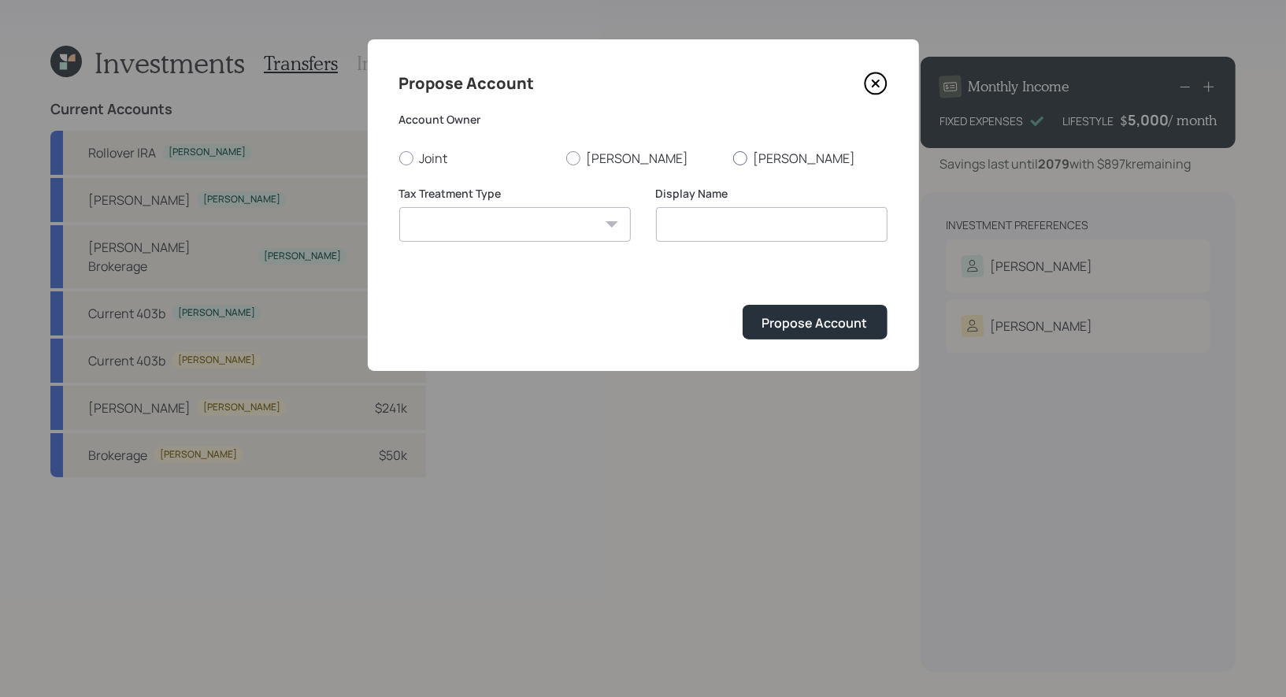
click at [743, 155] on div at bounding box center [740, 158] width 14 height 14
click at [733, 157] on input "[PERSON_NAME]" at bounding box center [732, 157] width 1 height 1
radio input "true"
click at [575, 222] on select "[PERSON_NAME] Taxable Traditional" at bounding box center [514, 224] width 231 height 35
select select "[PERSON_NAME]"
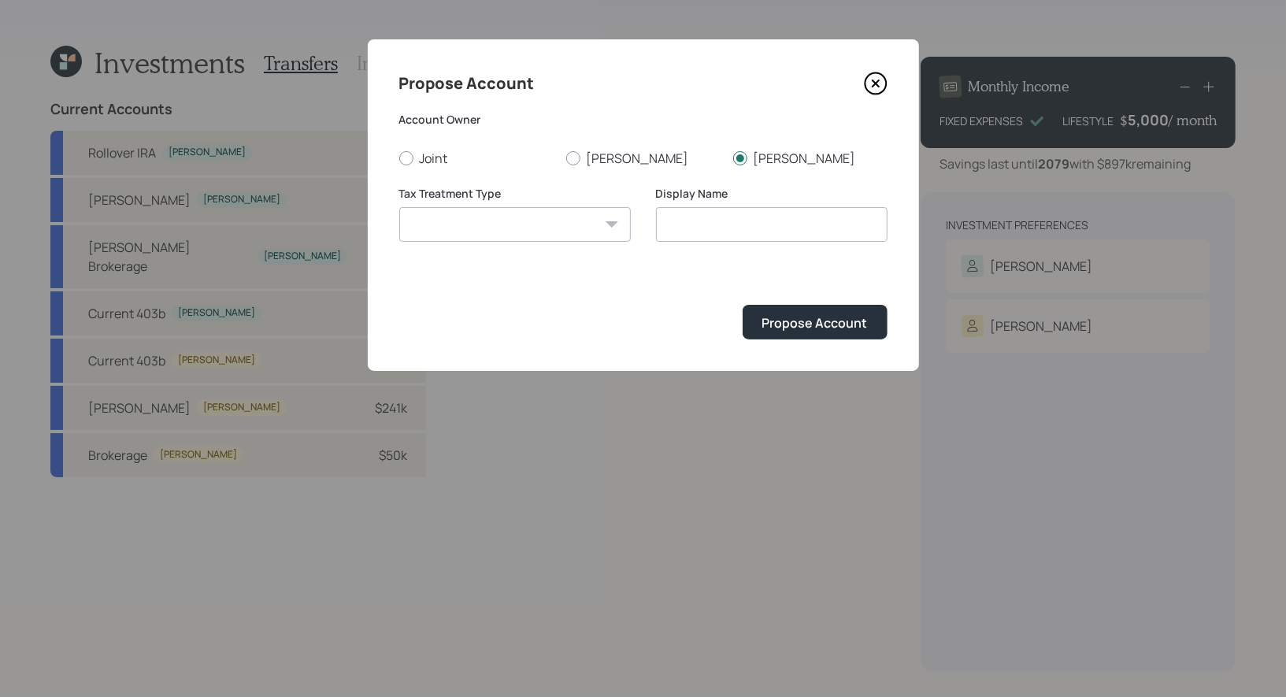
click at [399, 207] on select "[PERSON_NAME] Taxable Traditional" at bounding box center [514, 224] width 231 height 35
click at [740, 228] on input "[PERSON_NAME]" at bounding box center [771, 224] width 231 height 35
type input "[PERSON_NAME]"
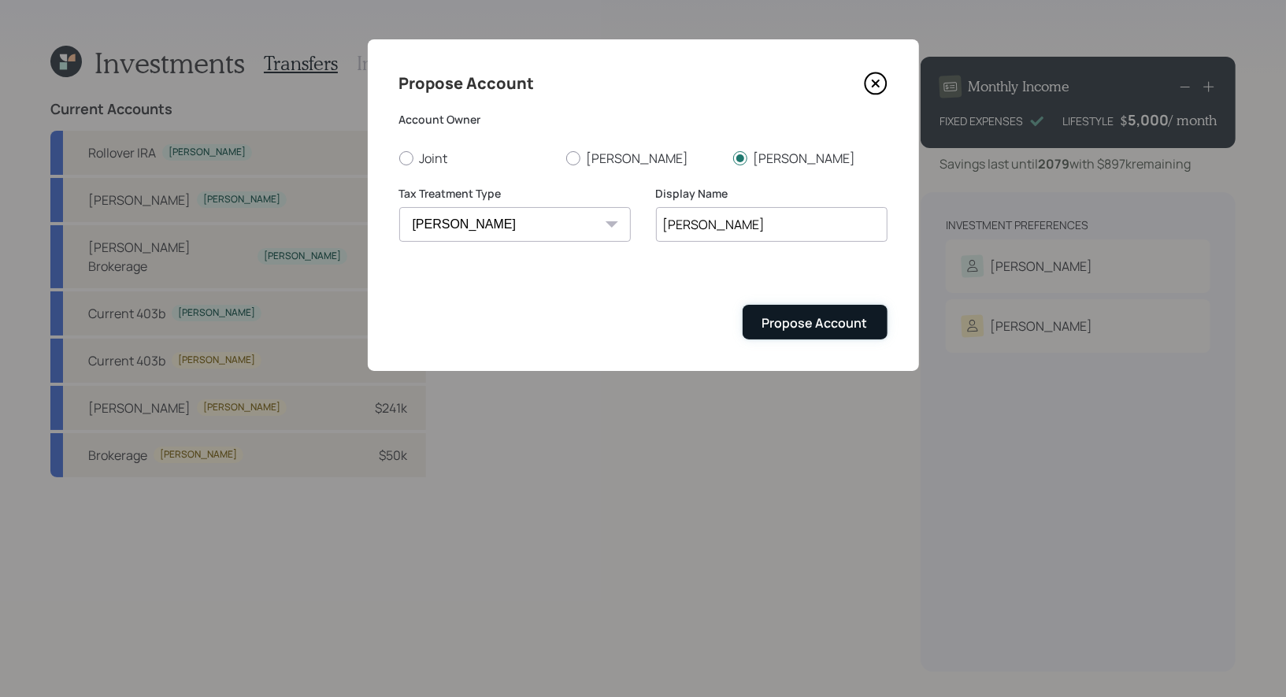
click at [824, 317] on div "Propose Account" at bounding box center [814, 322] width 105 height 17
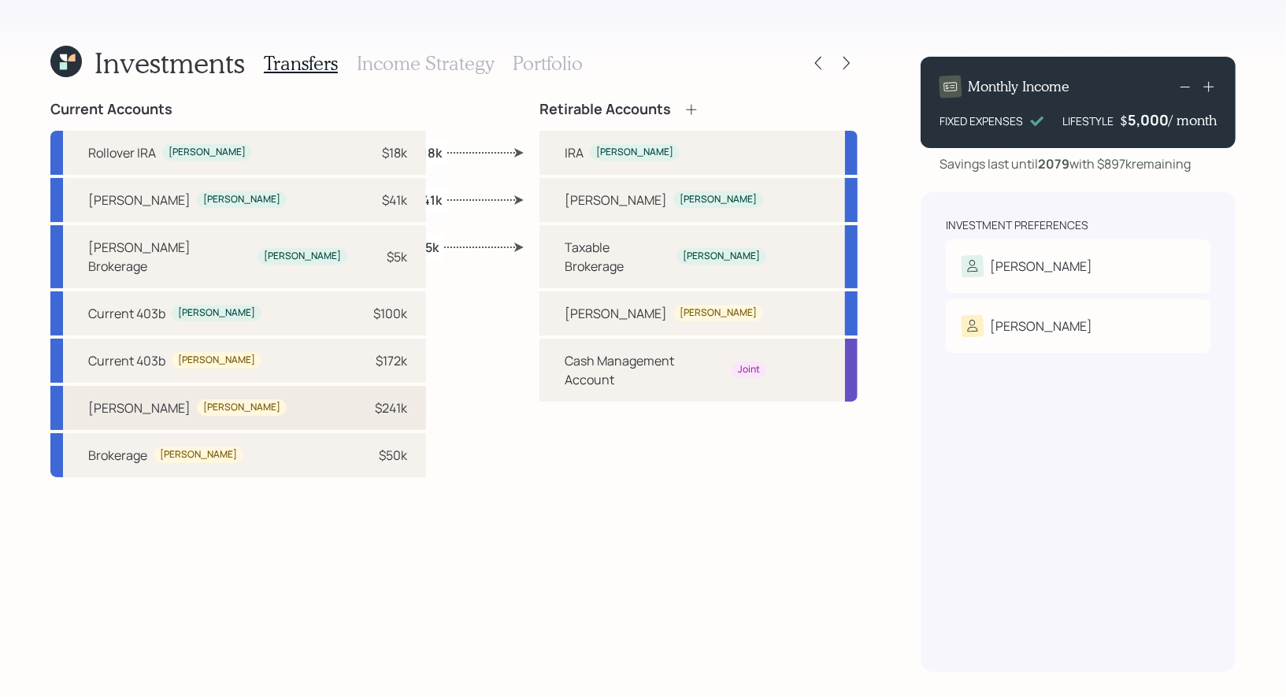
click at [360, 398] on div "$241k" at bounding box center [383, 407] width 47 height 19
click at [562, 297] on div "[PERSON_NAME] [PERSON_NAME]" at bounding box center [698, 313] width 318 height 44
select select "d8fccba0-9fef-4e49-b019-4cbbf9077f66"
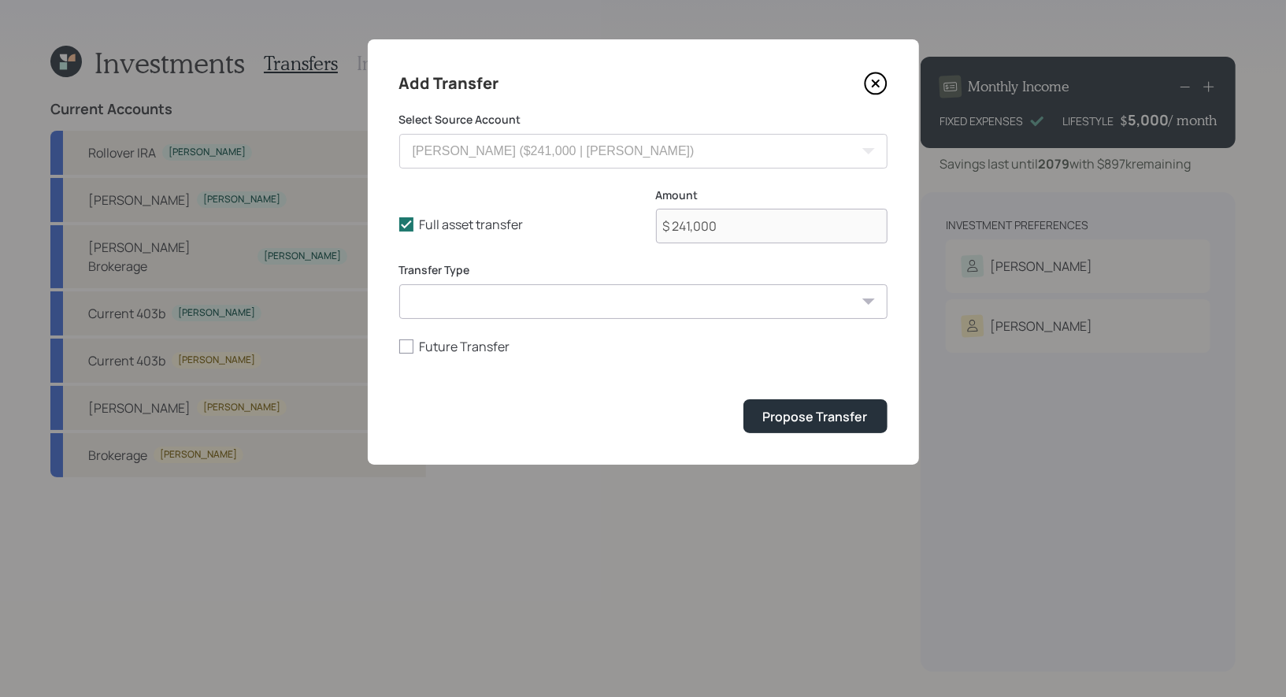
click at [536, 306] on select "ACAT Transfer Non ACAT Transfer Capitalize Rollover Rollover Deposit" at bounding box center [643, 301] width 488 height 35
select select "acat_transfer"
click at [399, 284] on select "ACAT Transfer Non ACAT Transfer Capitalize Rollover Rollover Deposit" at bounding box center [643, 301] width 488 height 35
click at [805, 413] on div "Propose Transfer" at bounding box center [815, 416] width 105 height 17
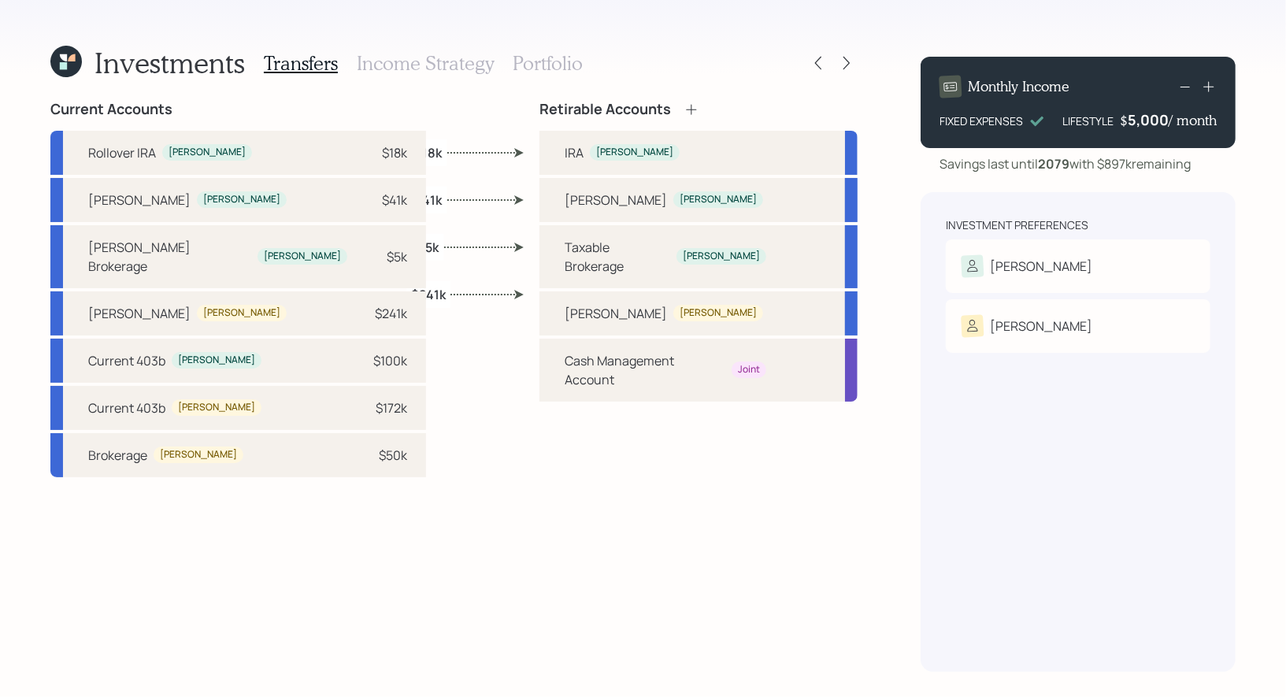
click at [694, 105] on icon at bounding box center [691, 110] width 16 height 16
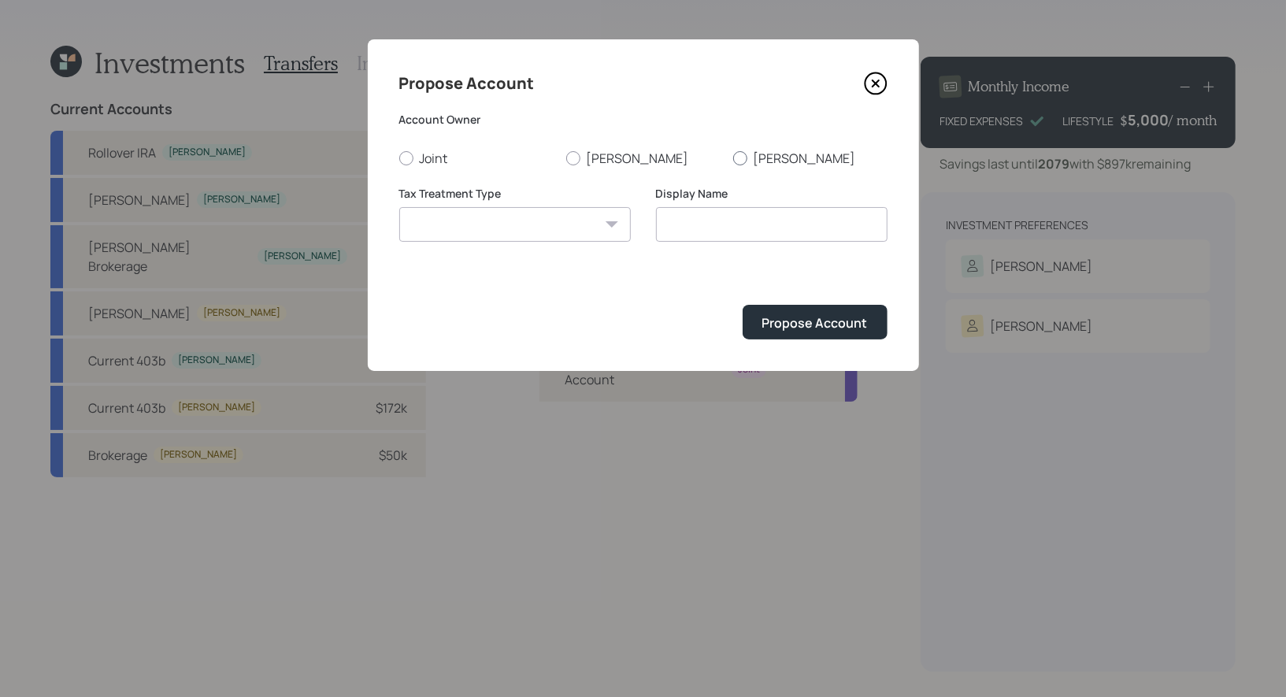
click at [738, 154] on div at bounding box center [740, 158] width 14 height 14
click at [733, 157] on input "[PERSON_NAME]" at bounding box center [732, 157] width 1 height 1
radio input "true"
click at [535, 220] on select "[PERSON_NAME] Taxable Traditional" at bounding box center [514, 224] width 231 height 35
select select "taxable"
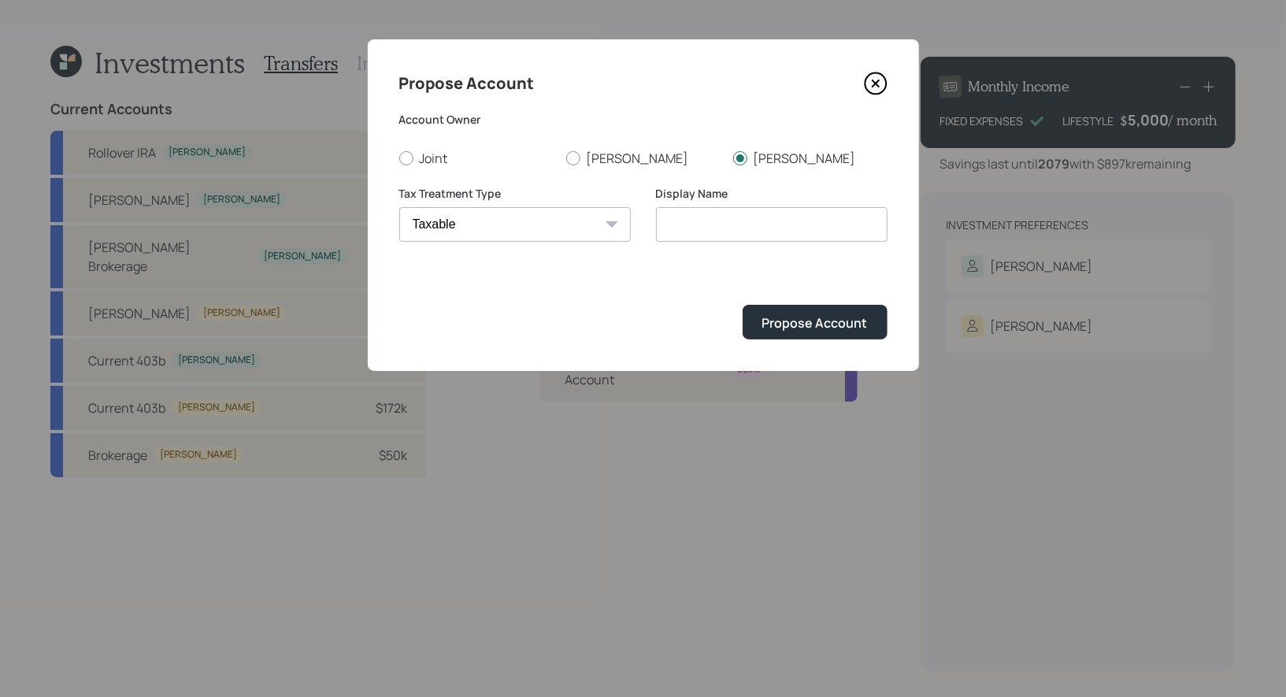
click at [399, 207] on select "[PERSON_NAME] Taxable Traditional" at bounding box center [514, 224] width 231 height 35
click at [743, 226] on input "Taxable" at bounding box center [771, 224] width 231 height 35
type input "Taxable Brokerage"
click at [838, 321] on div "Propose Account" at bounding box center [814, 322] width 105 height 17
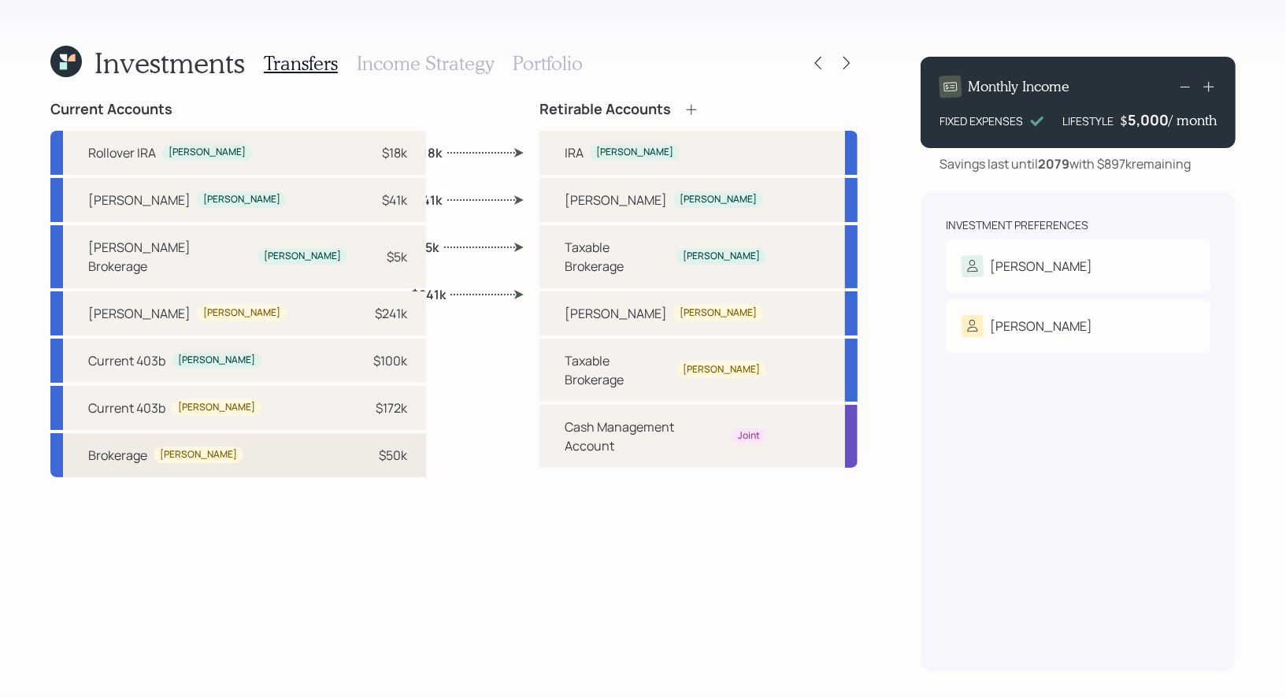
click at [168, 448] on div "[PERSON_NAME]" at bounding box center [198, 454] width 77 height 13
click at [561, 339] on div "Taxable Brokerage [PERSON_NAME]" at bounding box center [698, 370] width 318 height 63
select select "4de15373-816a-4169-9e64-73174f69014e"
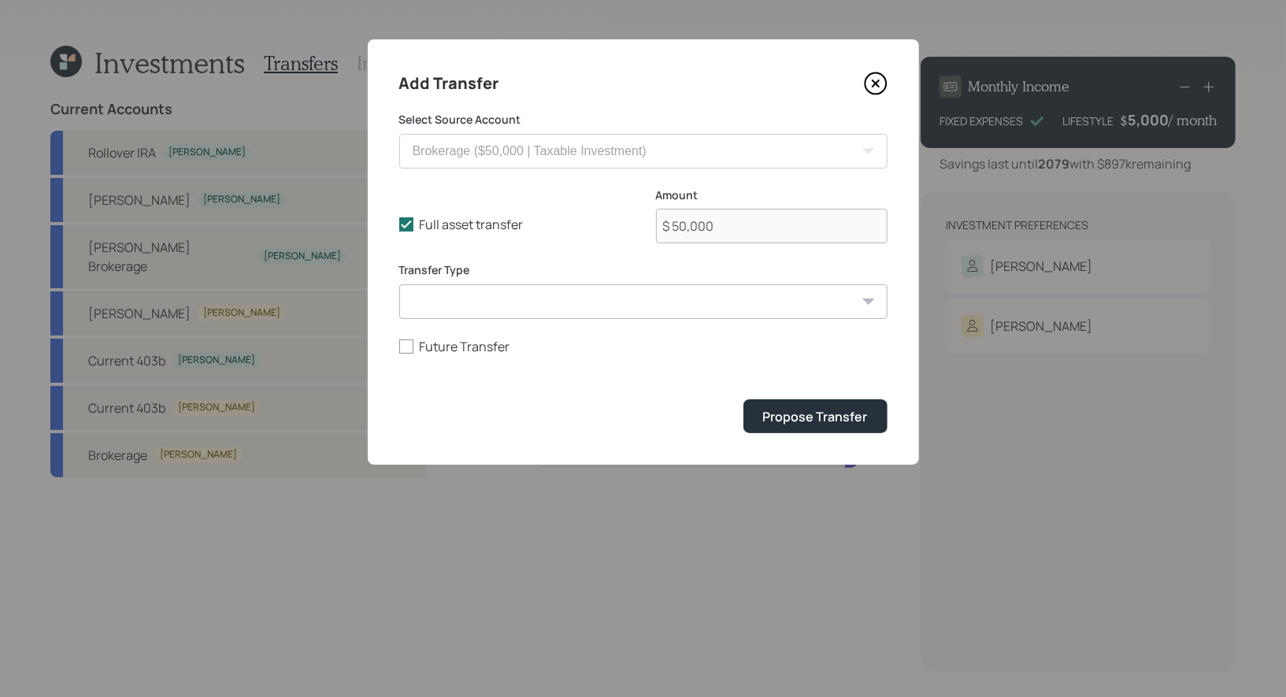
click at [458, 294] on select "ACAT Transfer Non ACAT Transfer Capitalize Rollover Rollover Deposit" at bounding box center [643, 301] width 488 height 35
select select "acat_transfer"
click at [399, 284] on select "ACAT Transfer Non ACAT Transfer Capitalize Rollover Rollover Deposit" at bounding box center [643, 301] width 488 height 35
click at [782, 424] on div "Propose Transfer" at bounding box center [815, 416] width 105 height 17
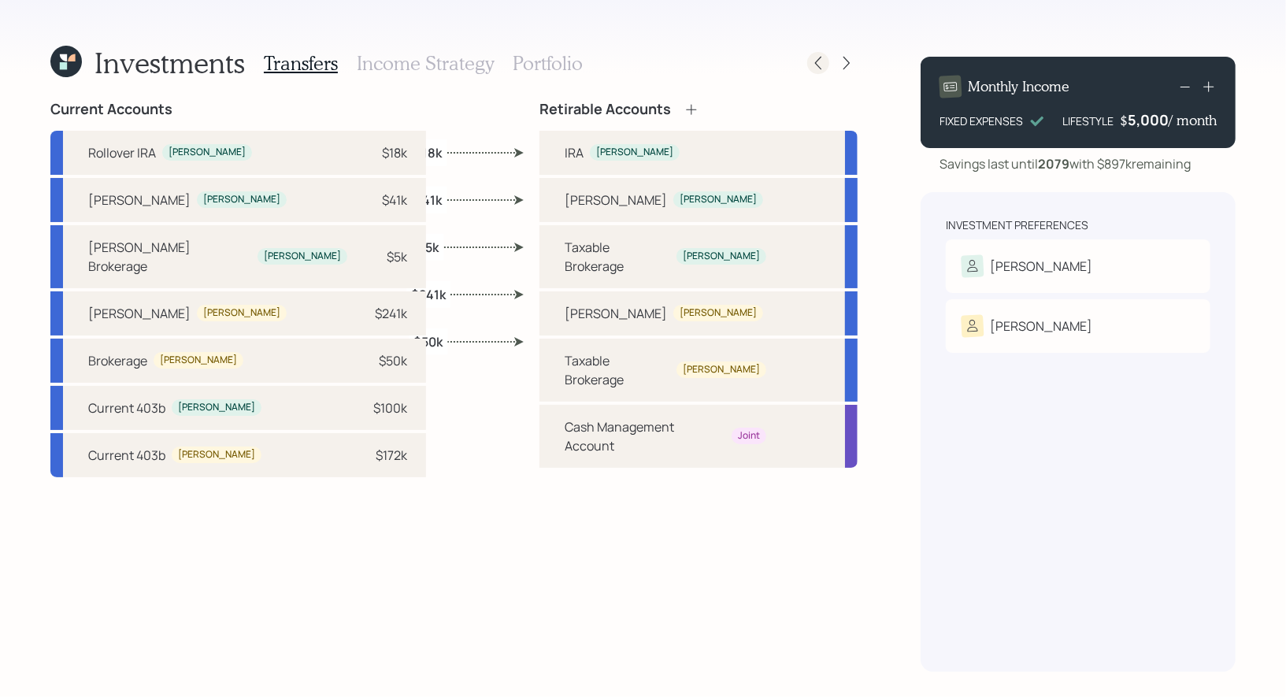
click at [821, 68] on icon at bounding box center [818, 63] width 16 height 16
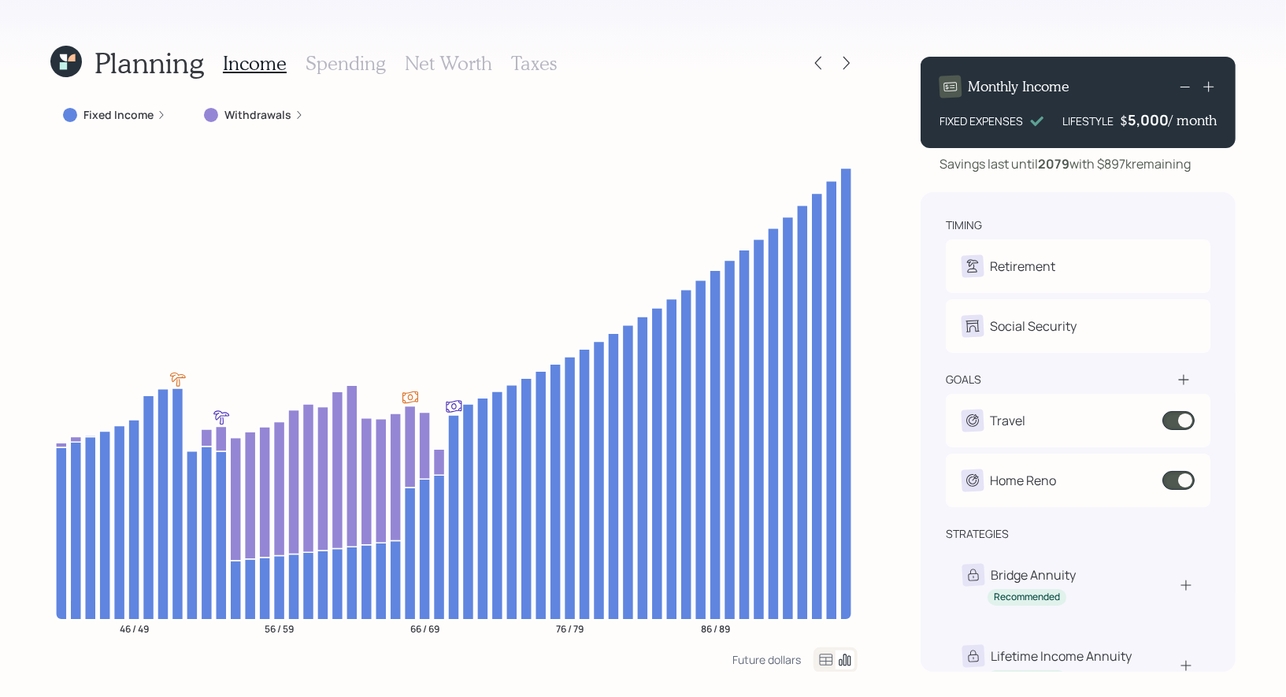
click at [524, 64] on h3 "Taxes" at bounding box center [534, 63] width 46 height 23
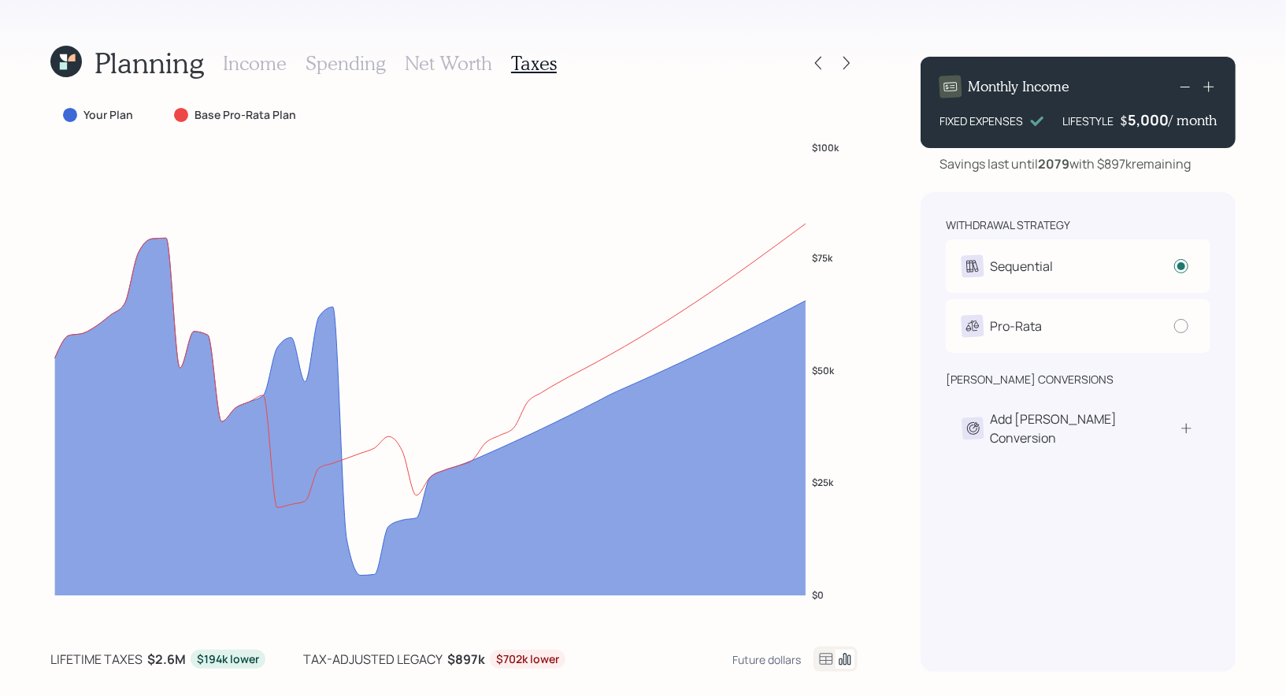
click at [261, 60] on h3 "Income" at bounding box center [255, 63] width 64 height 23
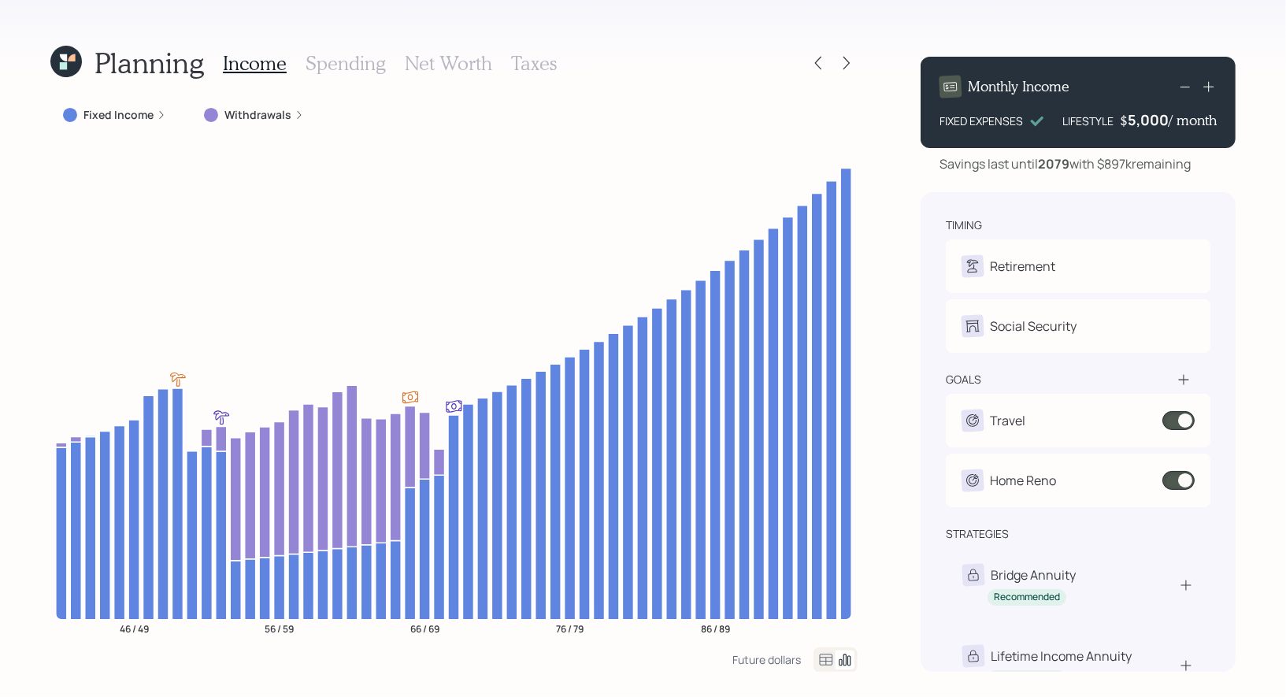
click at [530, 65] on h3 "Taxes" at bounding box center [534, 63] width 46 height 23
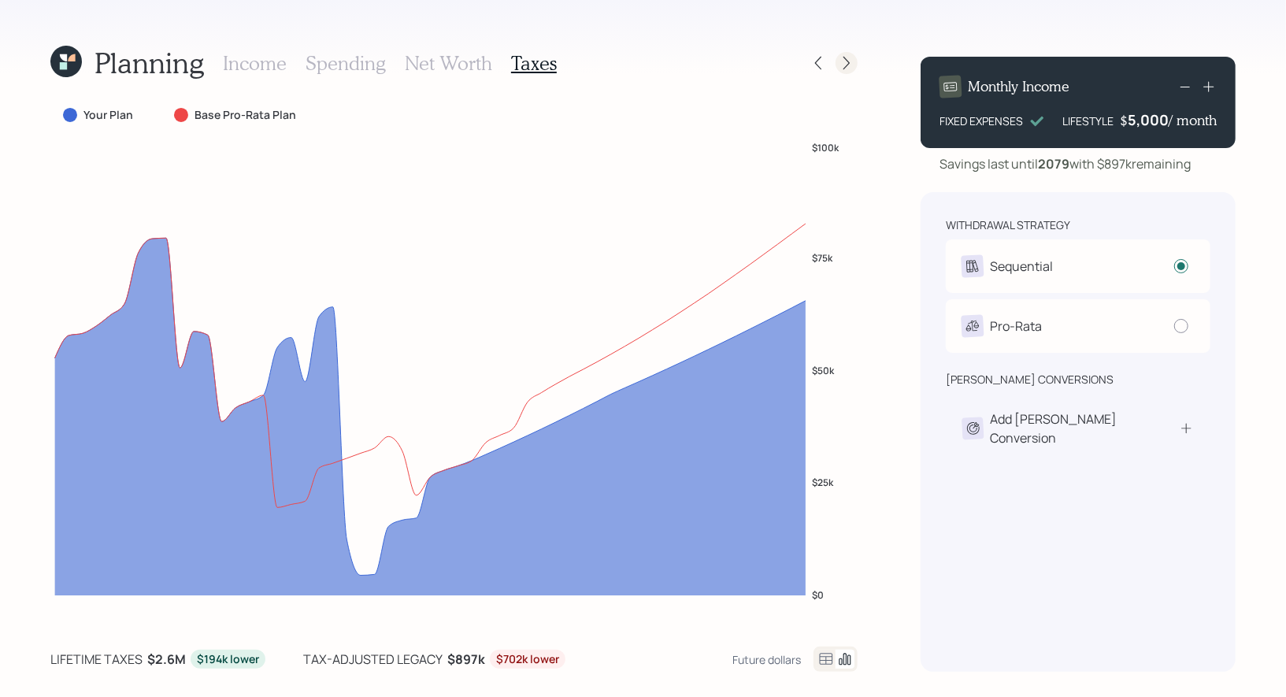
click at [853, 61] on icon at bounding box center [846, 63] width 16 height 16
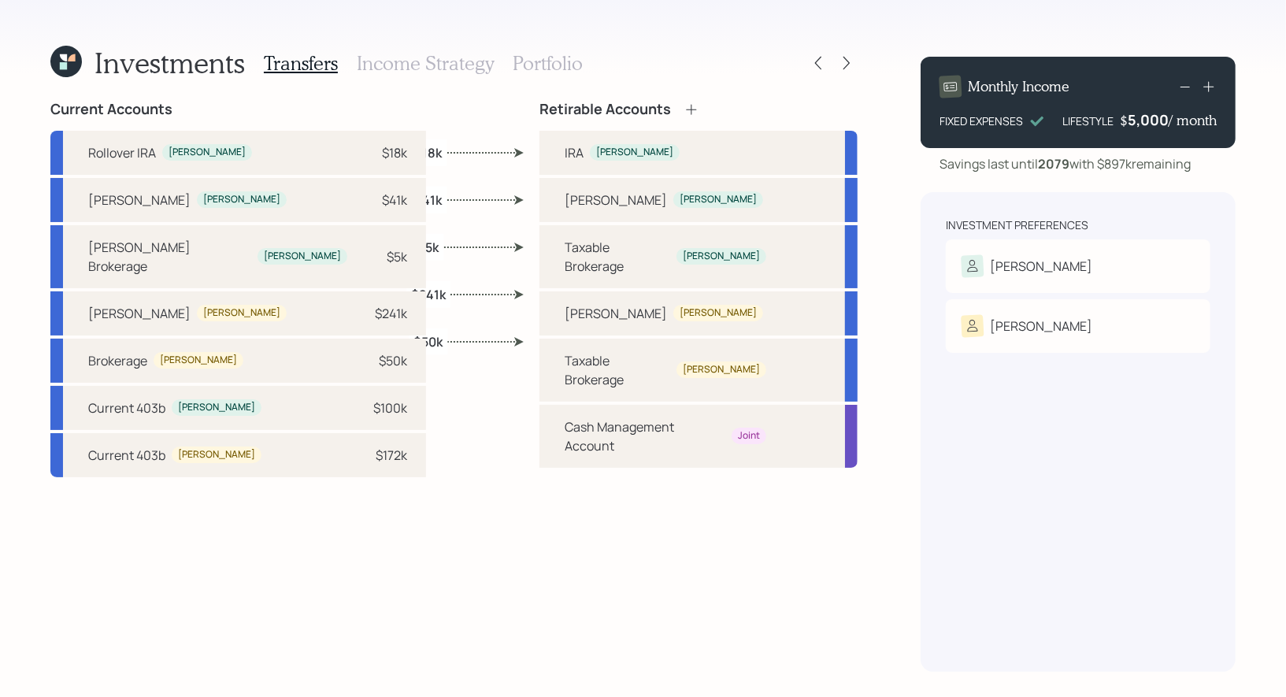
click at [402, 60] on h3 "Income Strategy" at bounding box center [425, 63] width 137 height 23
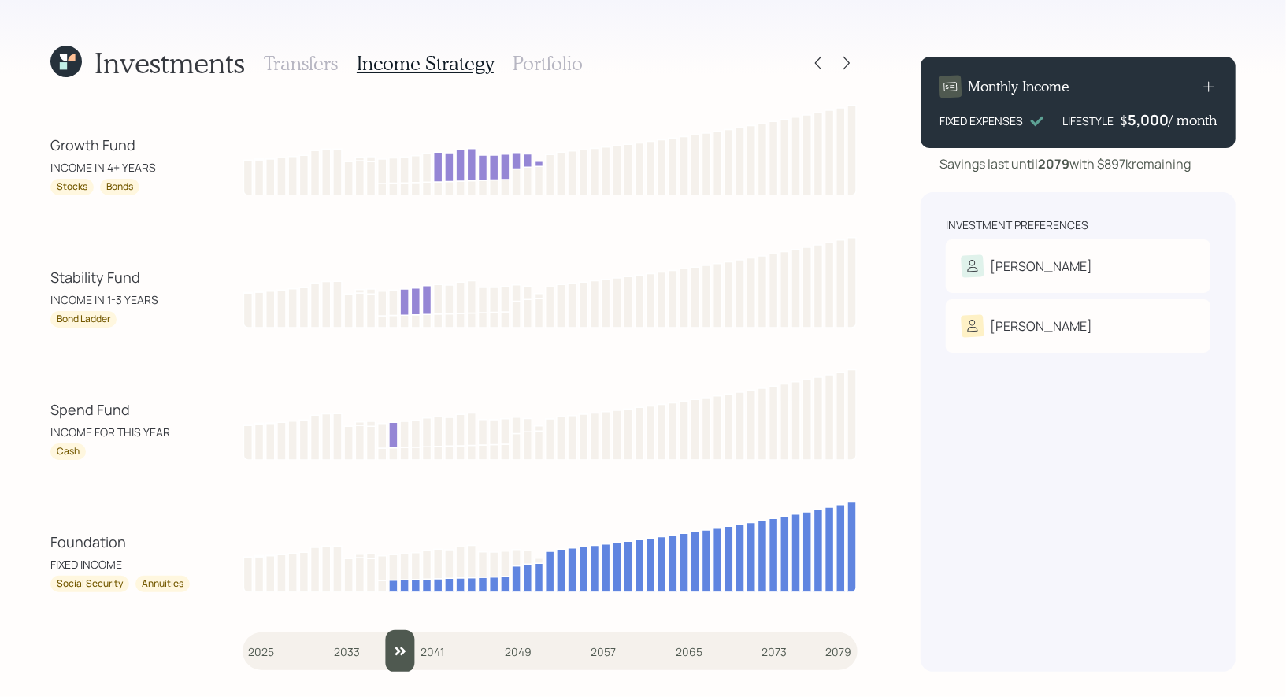
drag, startPoint x: 258, startPoint y: 658, endPoint x: 394, endPoint y: 649, distance: 135.7
click at [394, 649] on input "slider" at bounding box center [549, 651] width 615 height 43
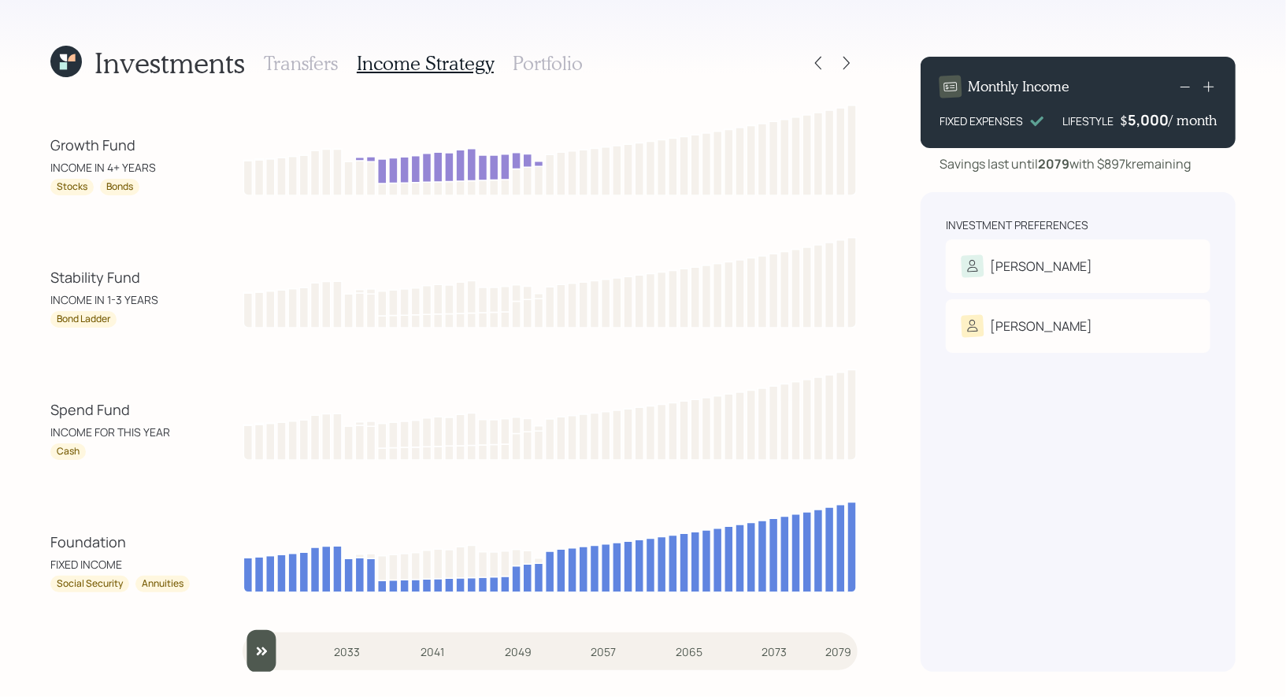
drag, startPoint x: 394, startPoint y: 653, endPoint x: 231, endPoint y: 655, distance: 163.0
type input "2025"
click at [242, 655] on input "slider" at bounding box center [549, 651] width 615 height 43
click at [527, 55] on h3 "Portfolio" at bounding box center [548, 63] width 70 height 23
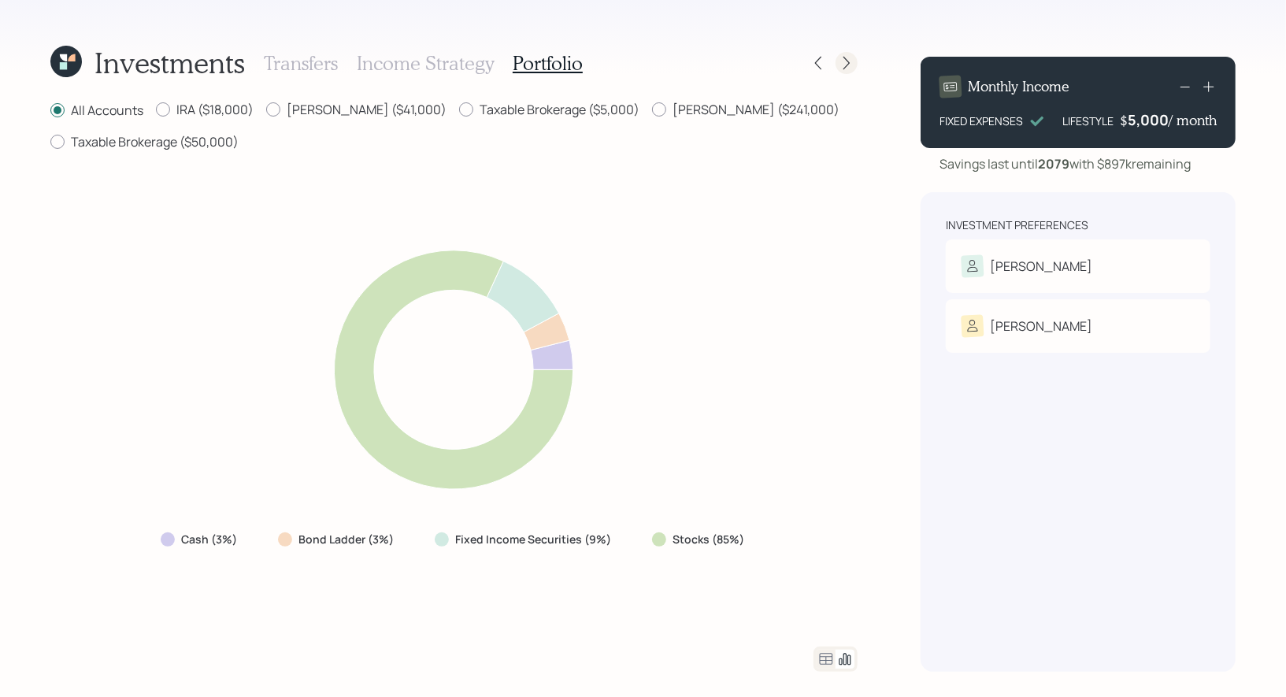
click at [849, 59] on icon at bounding box center [846, 63] width 16 height 16
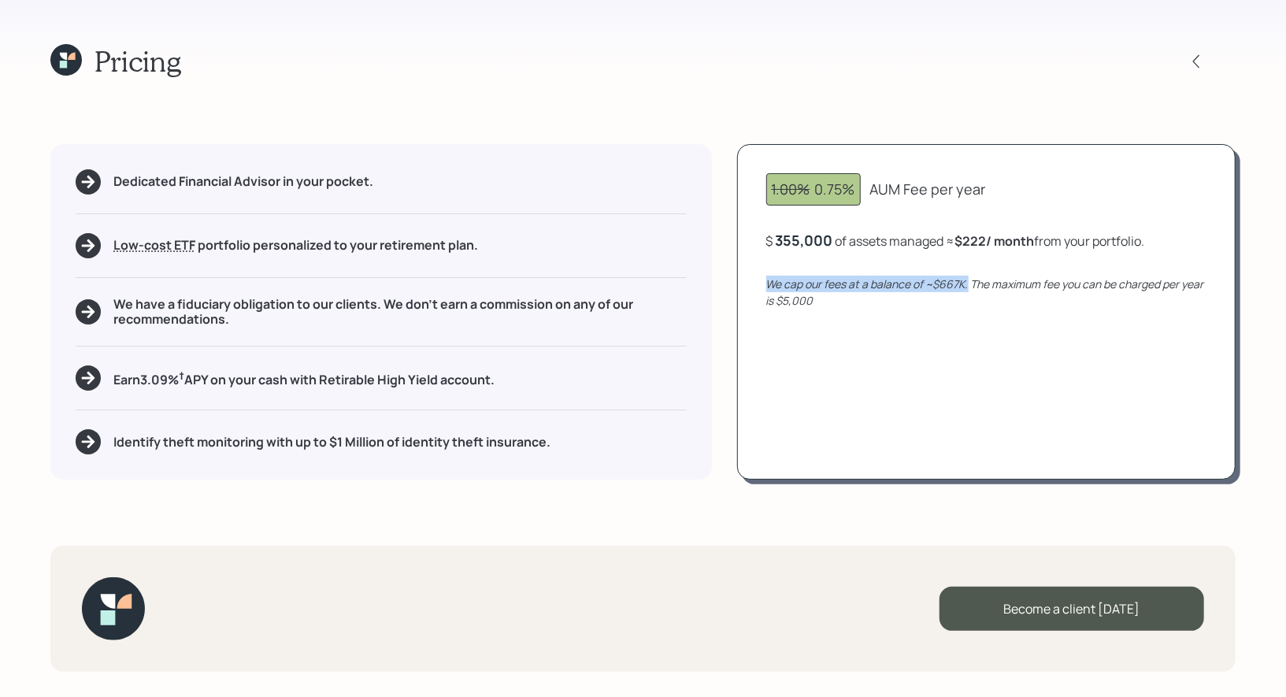
drag, startPoint x: 968, startPoint y: 284, endPoint x: 770, endPoint y: 276, distance: 197.8
click at [770, 276] on icon "We cap our fees at a balance of ~$667K. The maximum fee you can be charged per …" at bounding box center [985, 291] width 438 height 31
click at [72, 58] on icon at bounding box center [71, 56] width 7 height 7
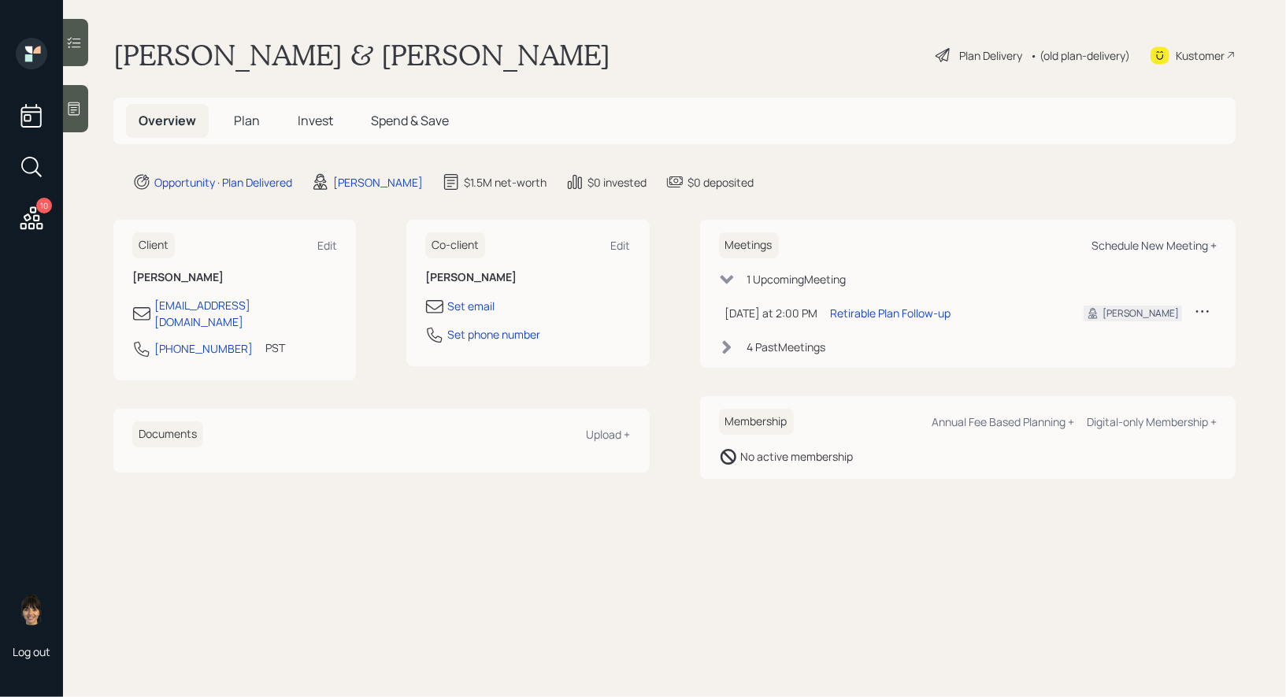
click at [1172, 240] on div "Schedule New Meeting +" at bounding box center [1153, 245] width 125 height 15
select select "8b79112e-3cfb-44f9-89e7-15267fe946c1"
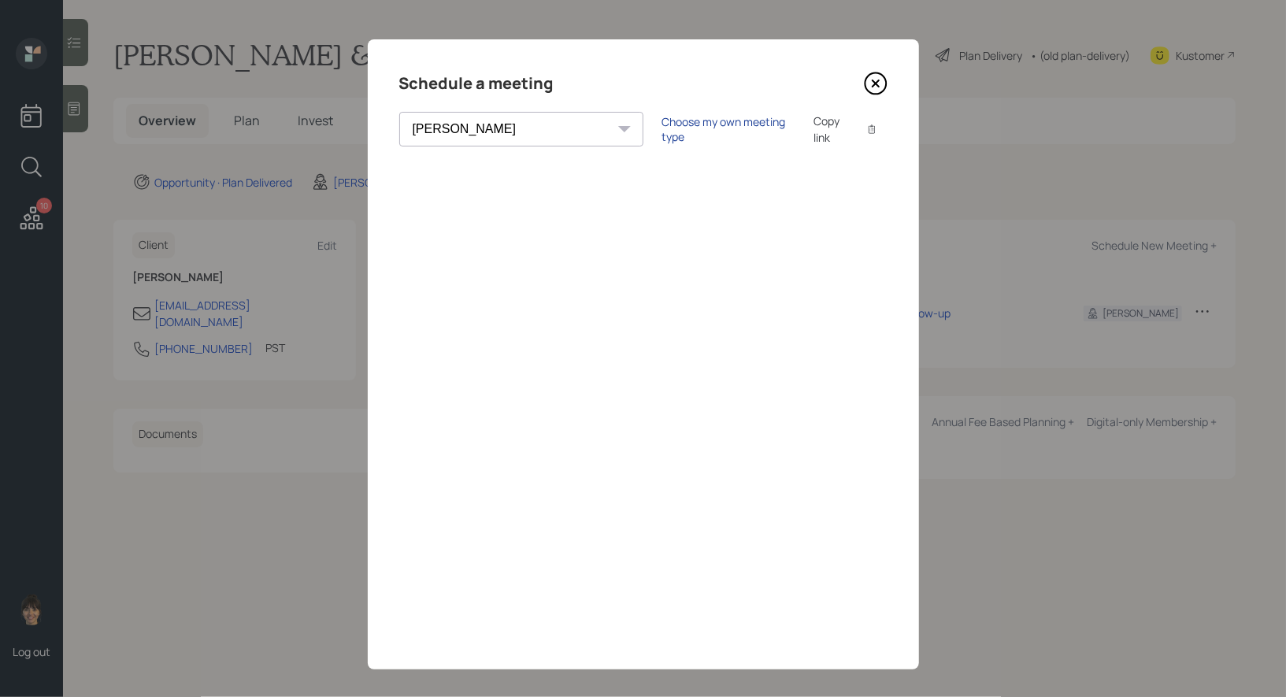
click at [662, 128] on div "Choose my own meeting type" at bounding box center [728, 129] width 132 height 30
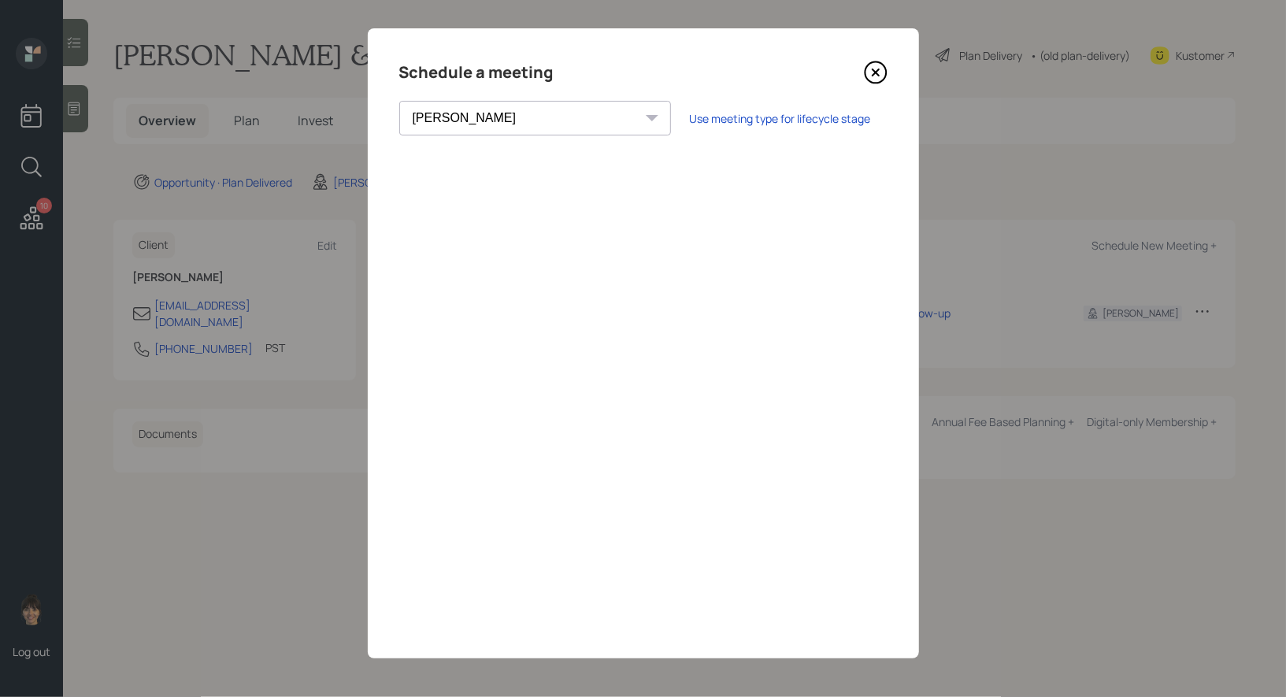
click at [876, 67] on icon at bounding box center [876, 73] width 24 height 24
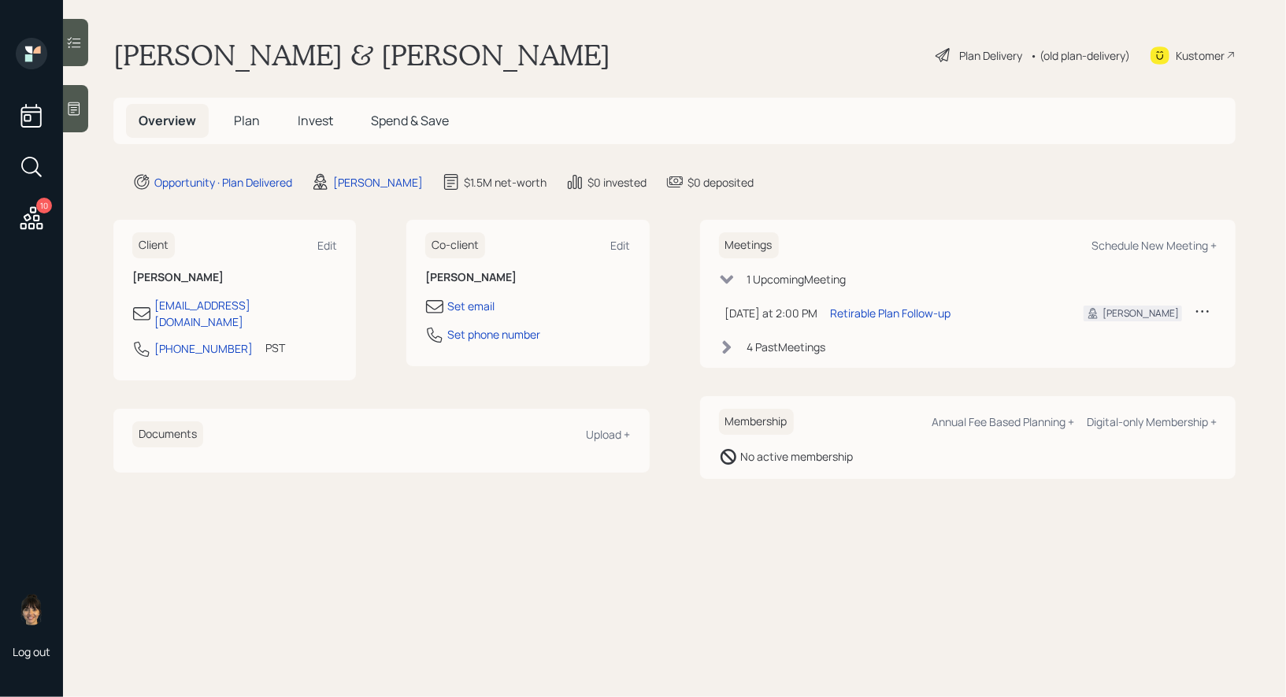
click at [253, 121] on span "Plan" at bounding box center [247, 120] width 26 height 17
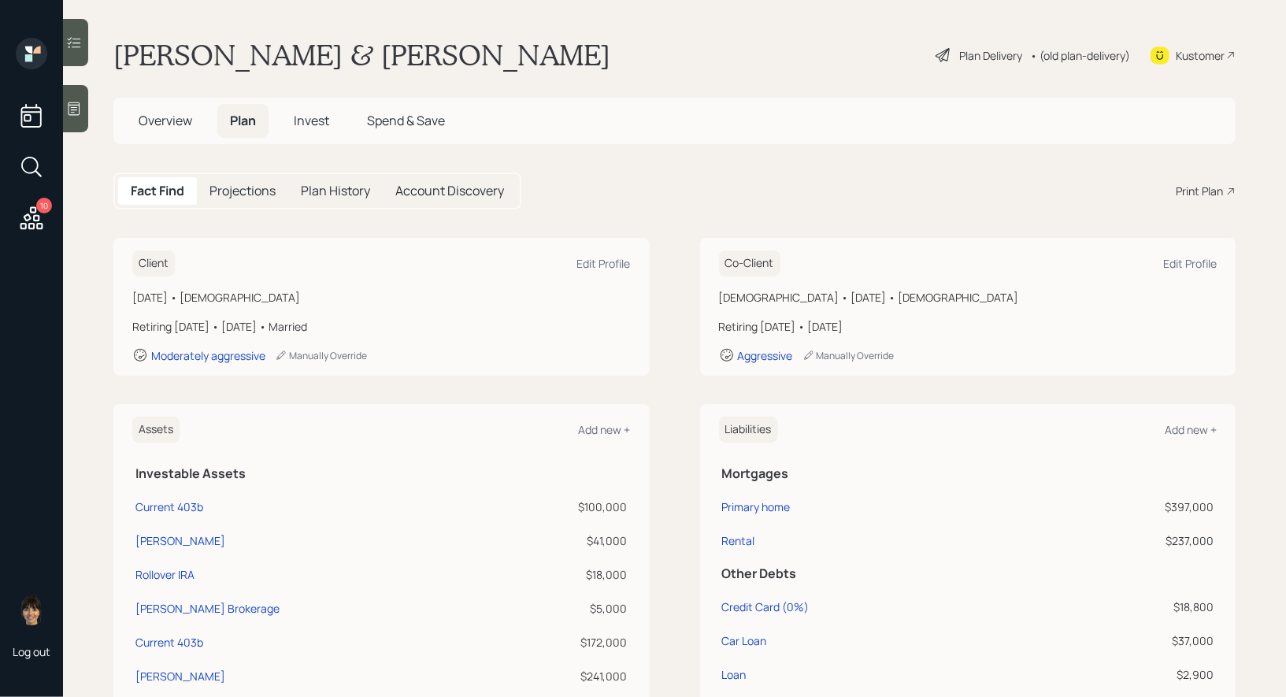
click at [1194, 183] on div "Print Plan" at bounding box center [1198, 191] width 47 height 17
